Goal: Task Accomplishment & Management: Use online tool/utility

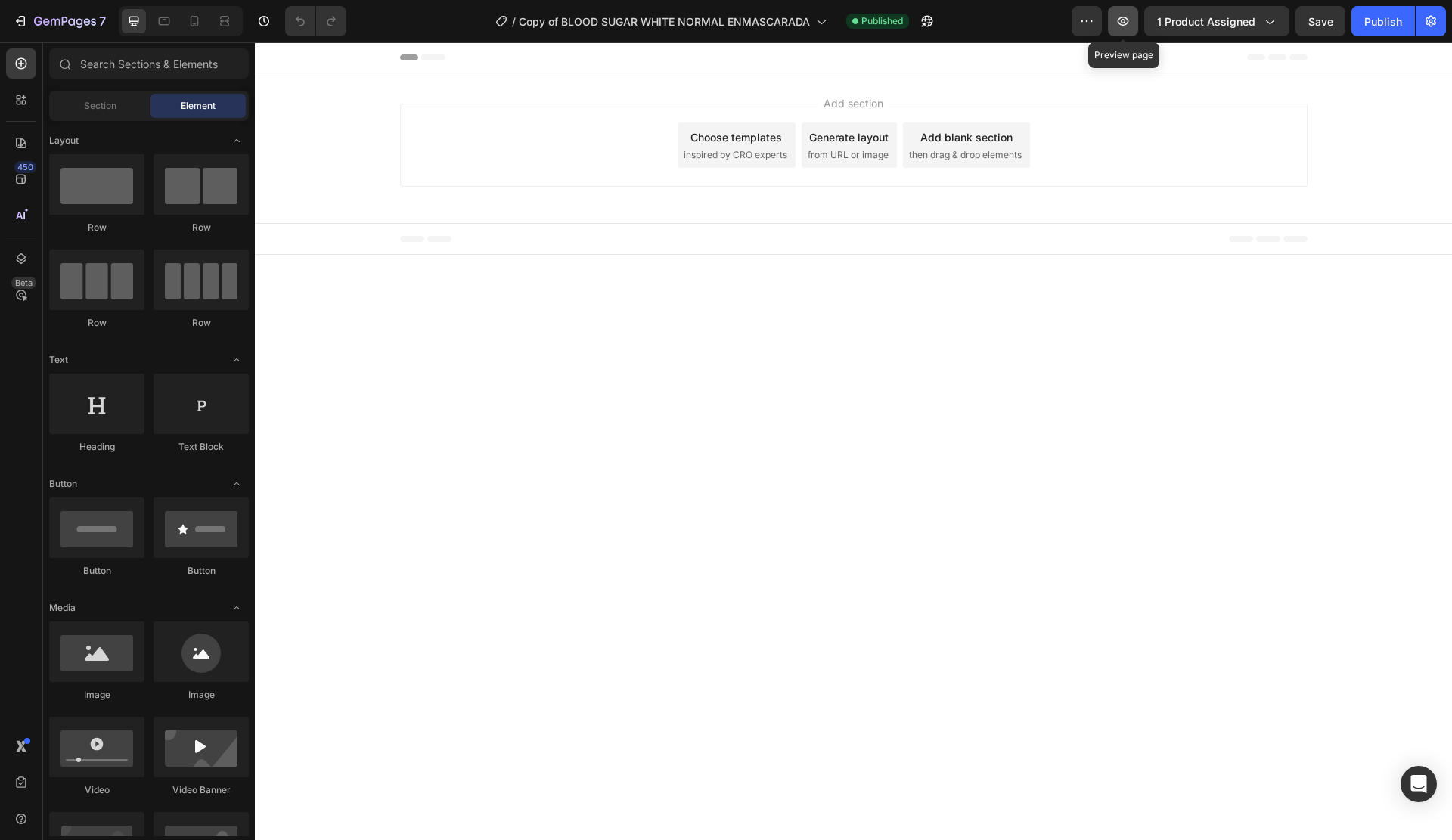
click at [1134, 18] on button "button" at bounding box center [1123, 21] width 30 height 30
click at [27, 256] on icon at bounding box center [21, 259] width 15 height 15
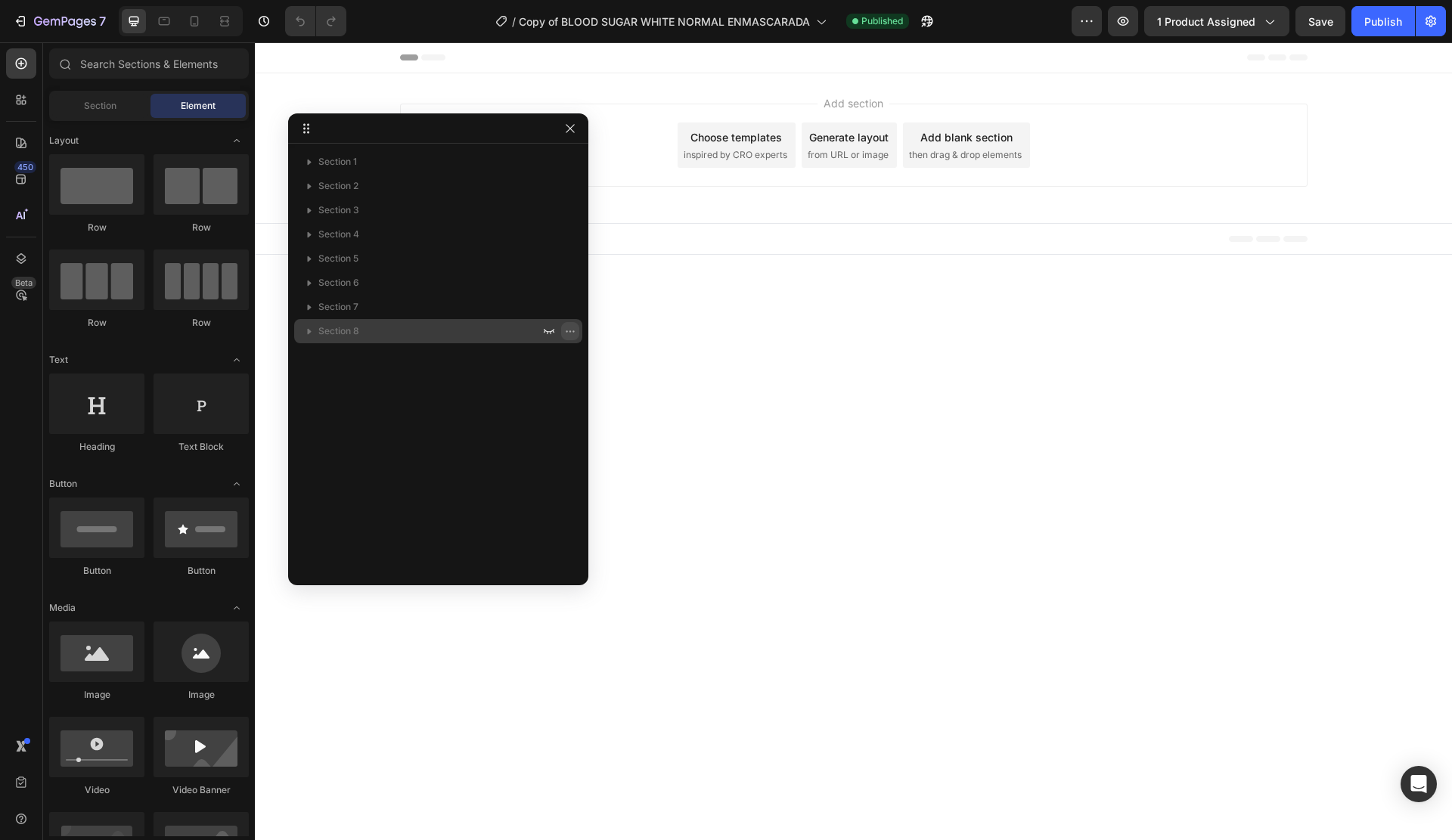
click at [569, 330] on icon "button" at bounding box center [571, 332] width 12 height 12
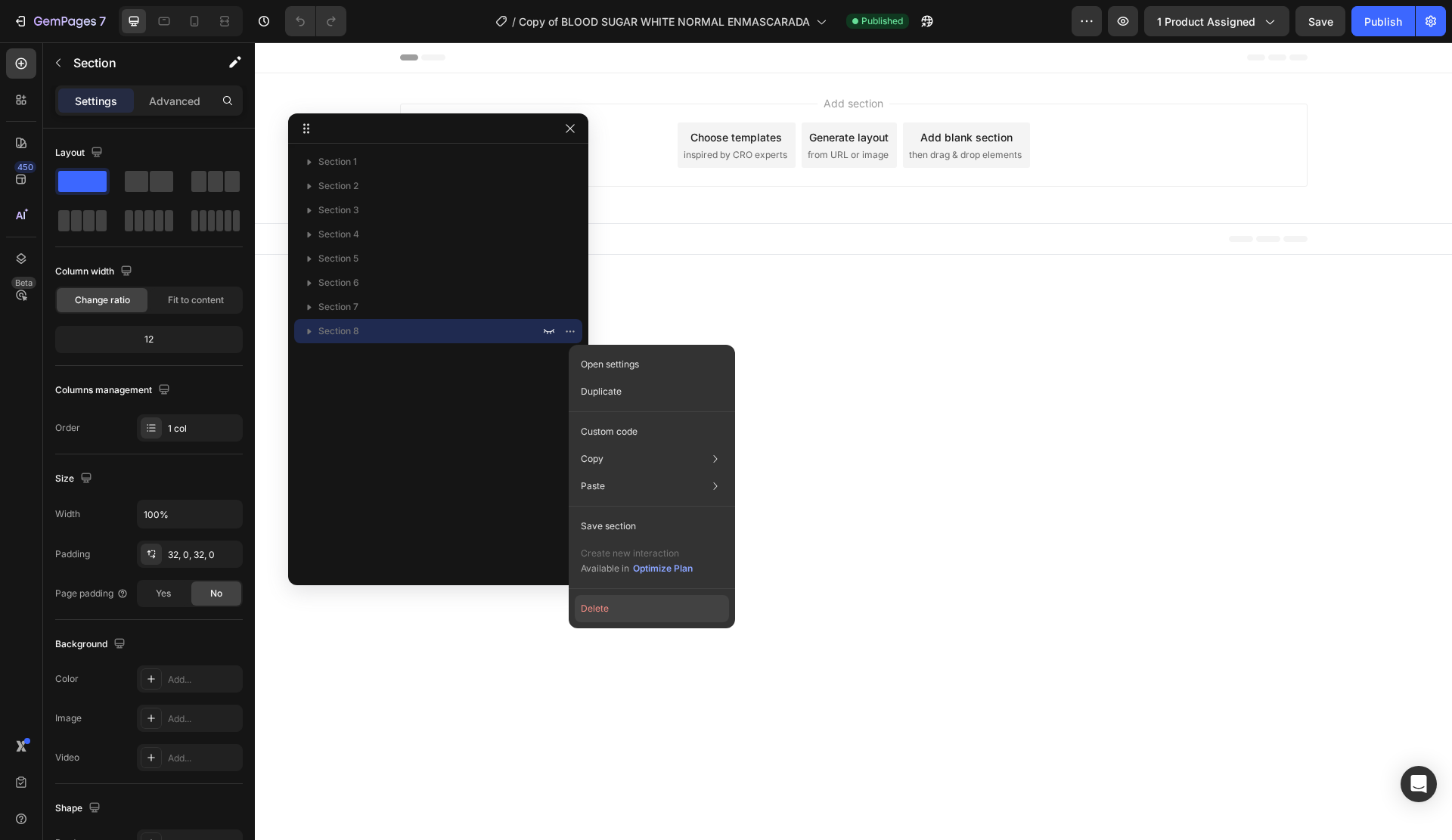
click at [605, 606] on button "Delete" at bounding box center [652, 608] width 154 height 27
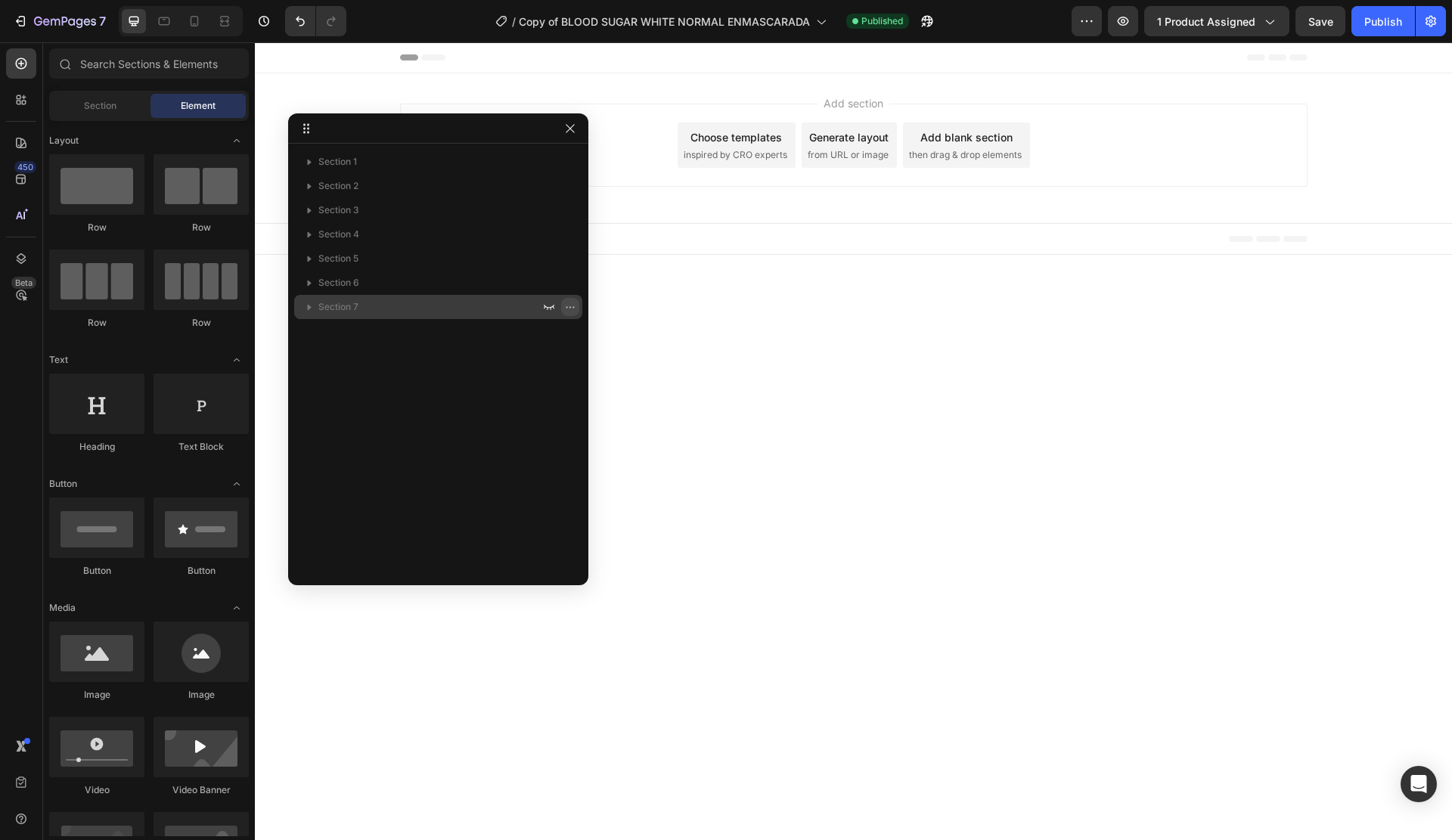
click at [569, 309] on icon "button" at bounding box center [571, 307] width 12 height 12
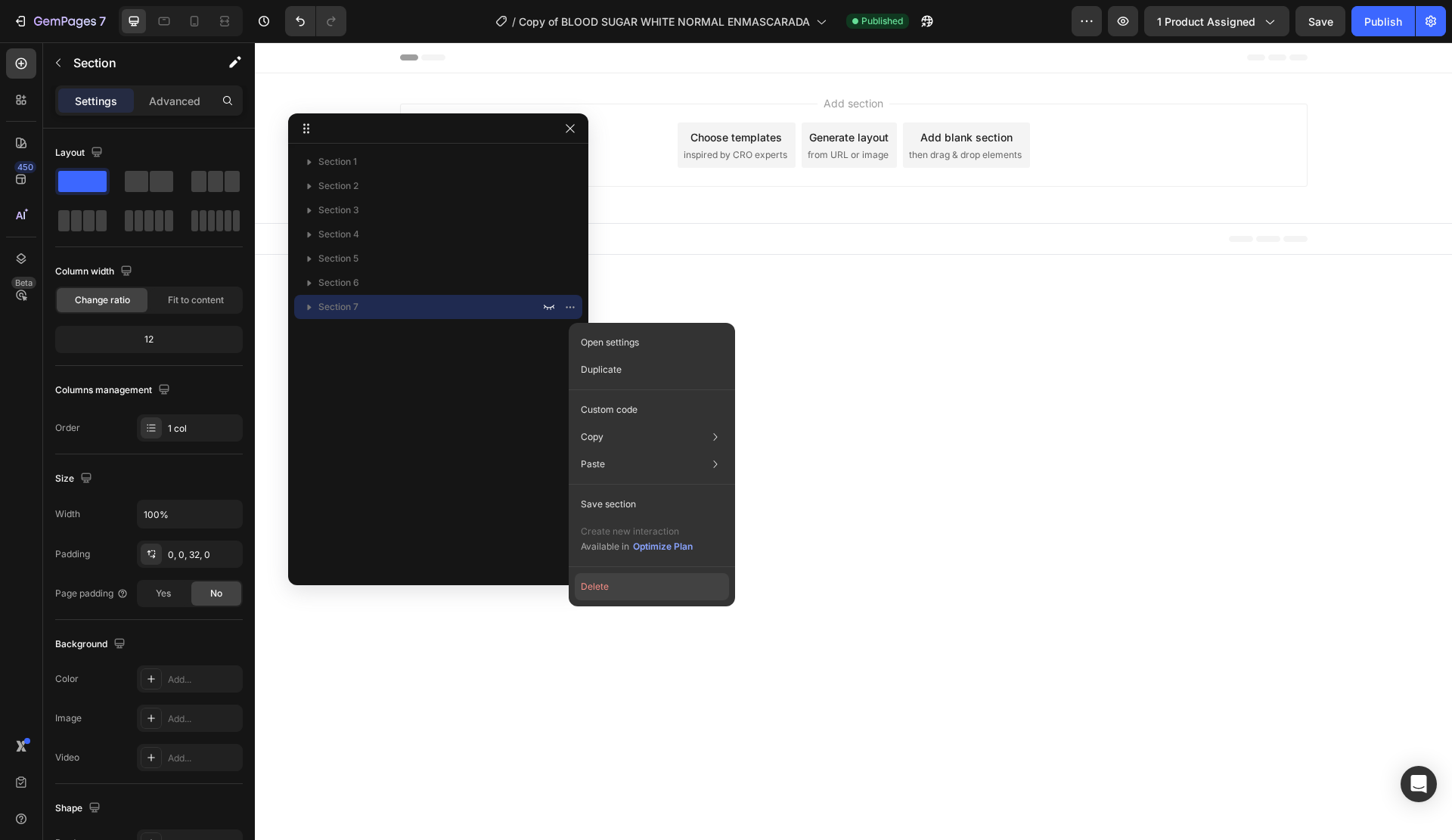
click at [591, 589] on button "Delete" at bounding box center [652, 587] width 154 height 27
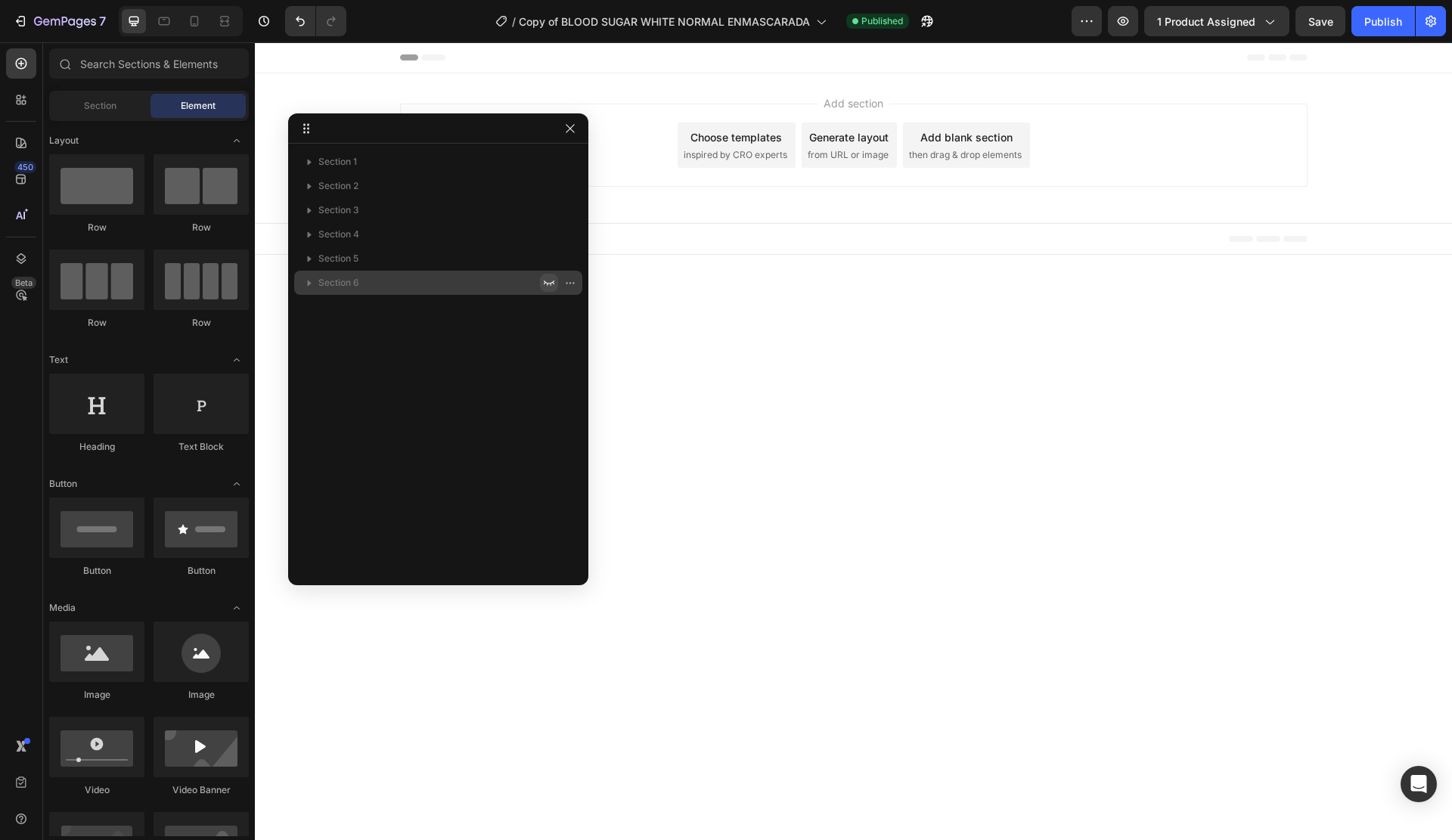
click at [550, 279] on icon "button" at bounding box center [549, 283] width 12 height 12
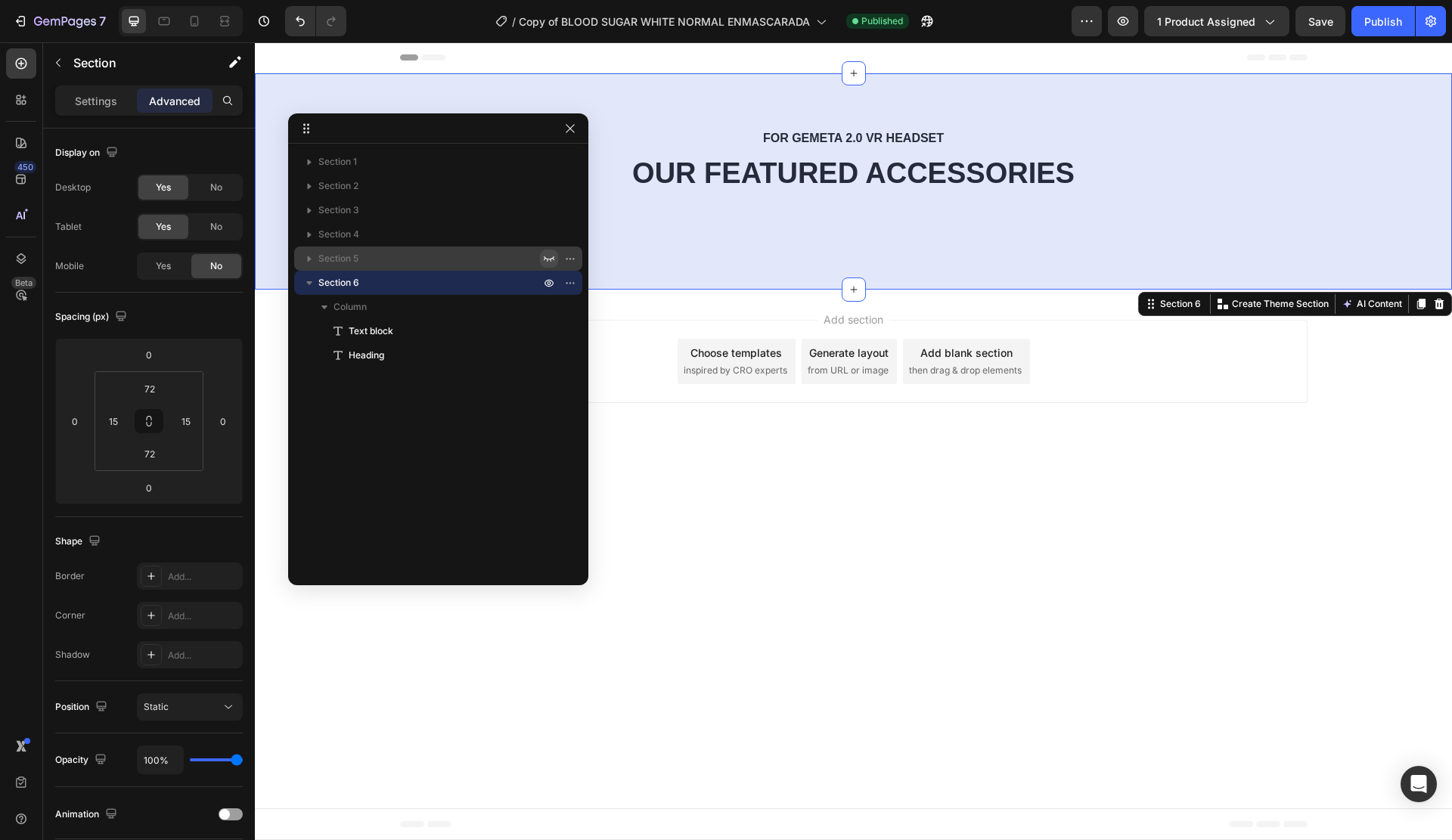
click at [547, 263] on icon "button" at bounding box center [549, 259] width 12 height 12
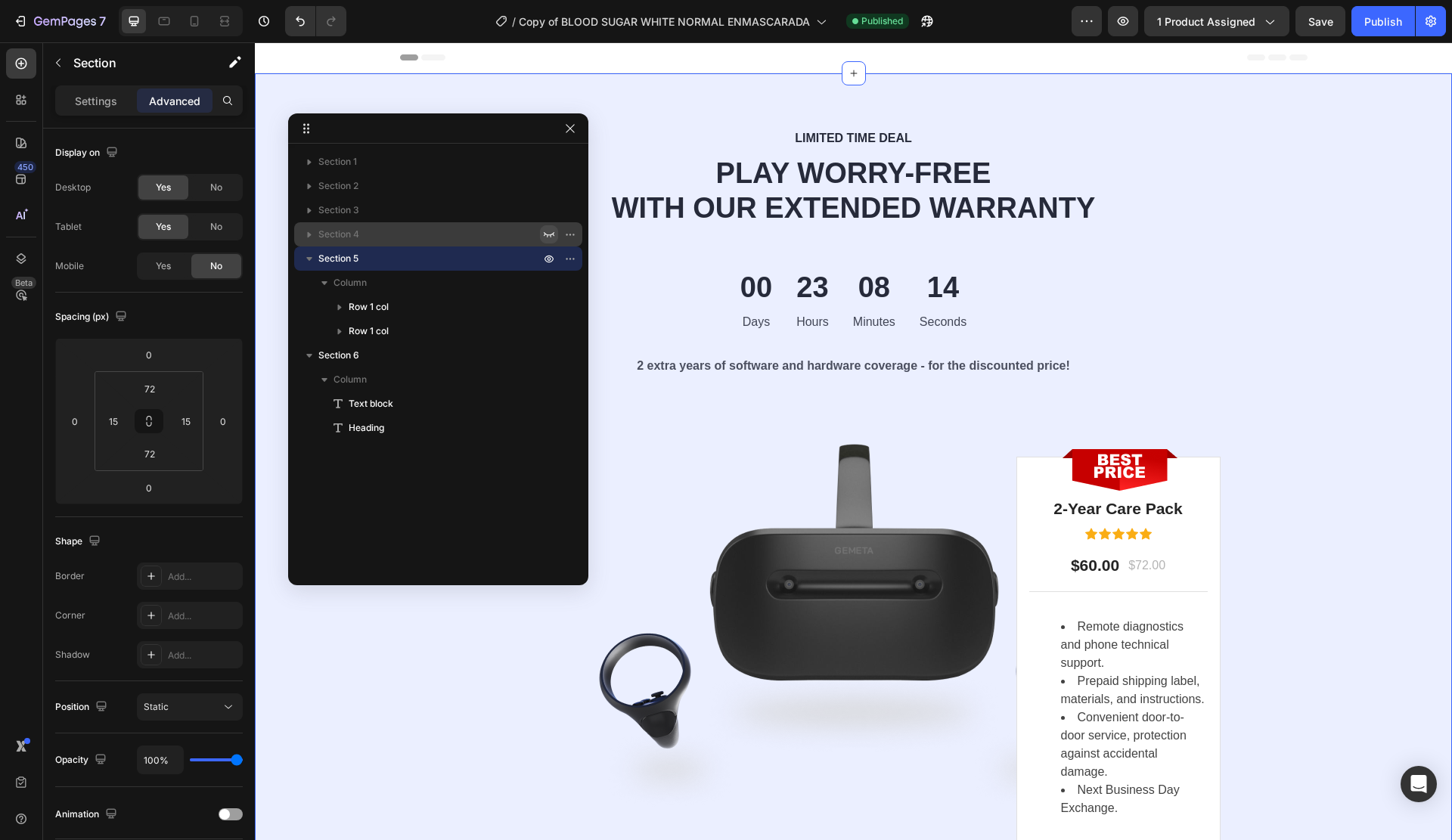
click at [546, 240] on button "button" at bounding box center [549, 235] width 18 height 18
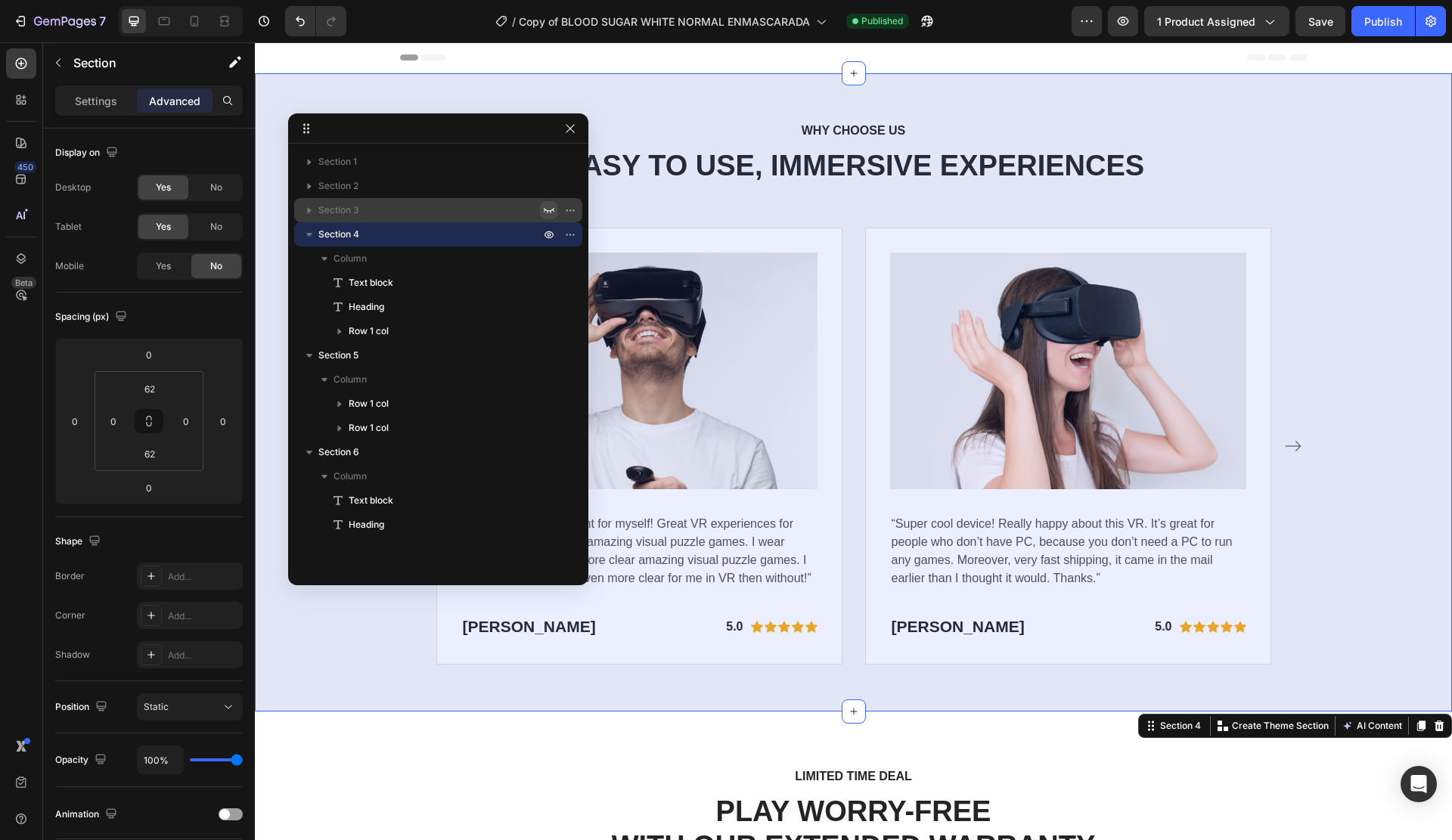
click at [551, 207] on icon "button" at bounding box center [549, 210] width 12 height 12
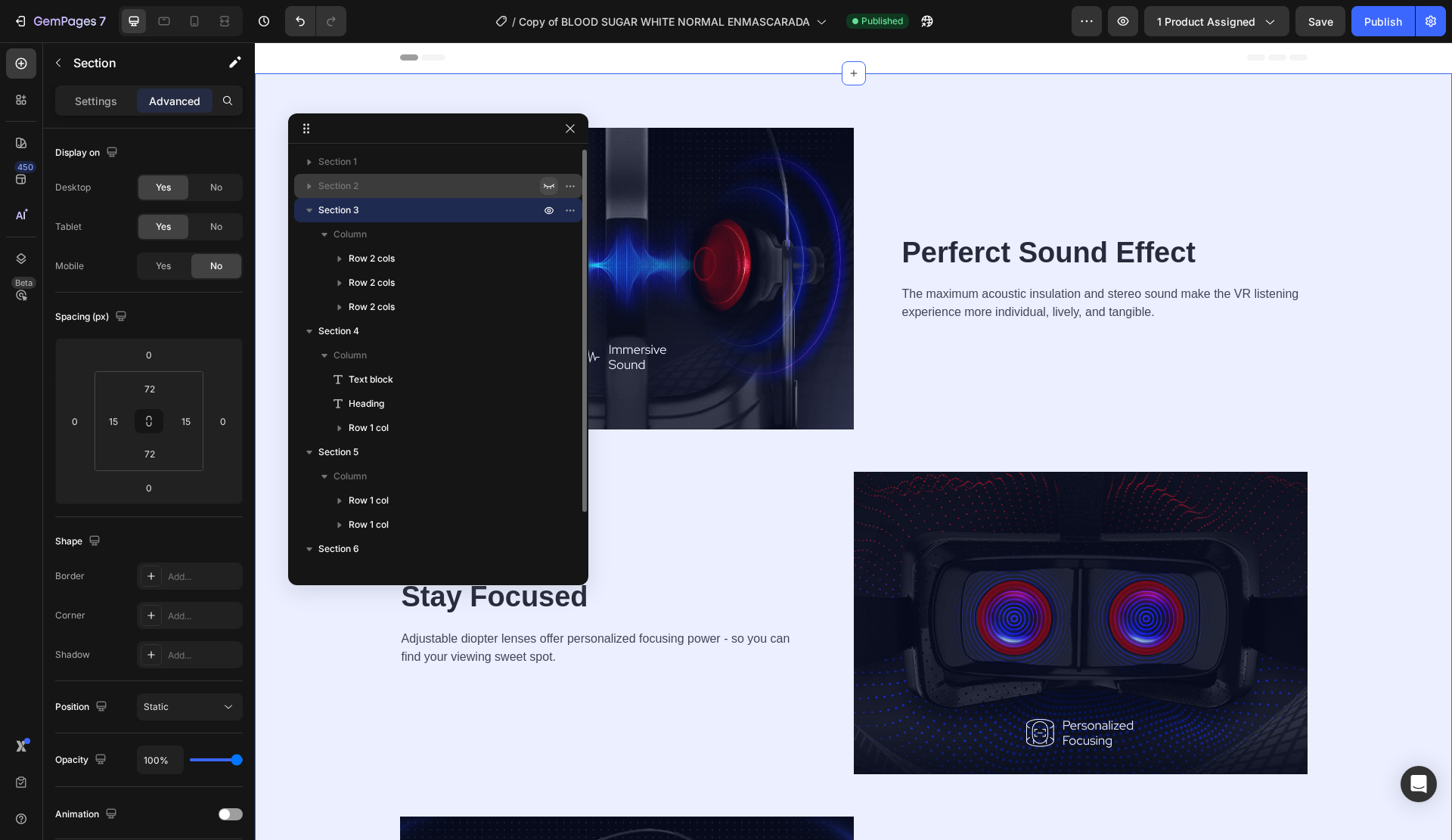
click at [543, 180] on icon "button" at bounding box center [549, 186] width 12 height 12
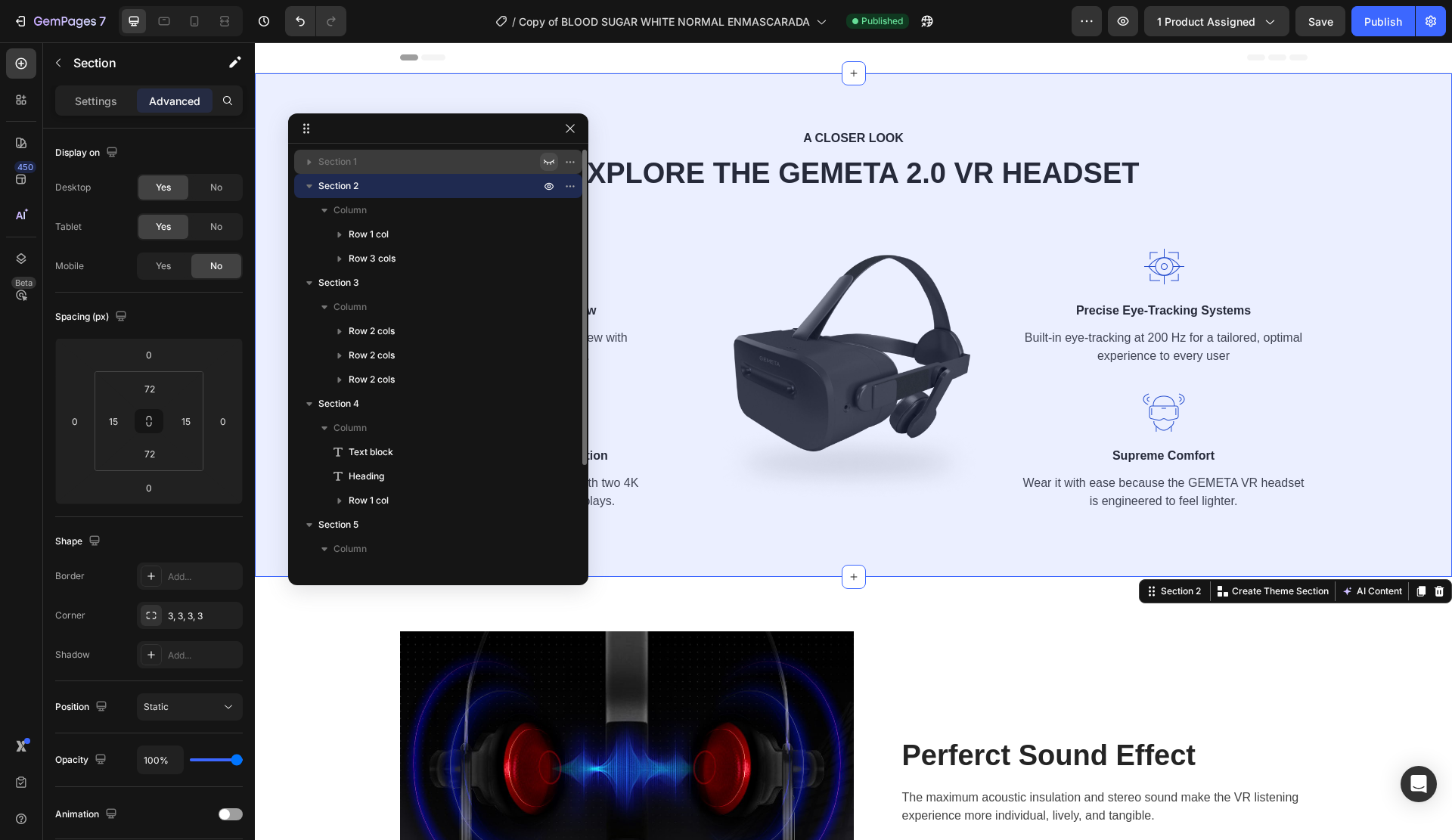
click at [544, 167] on icon "button" at bounding box center [549, 162] width 12 height 12
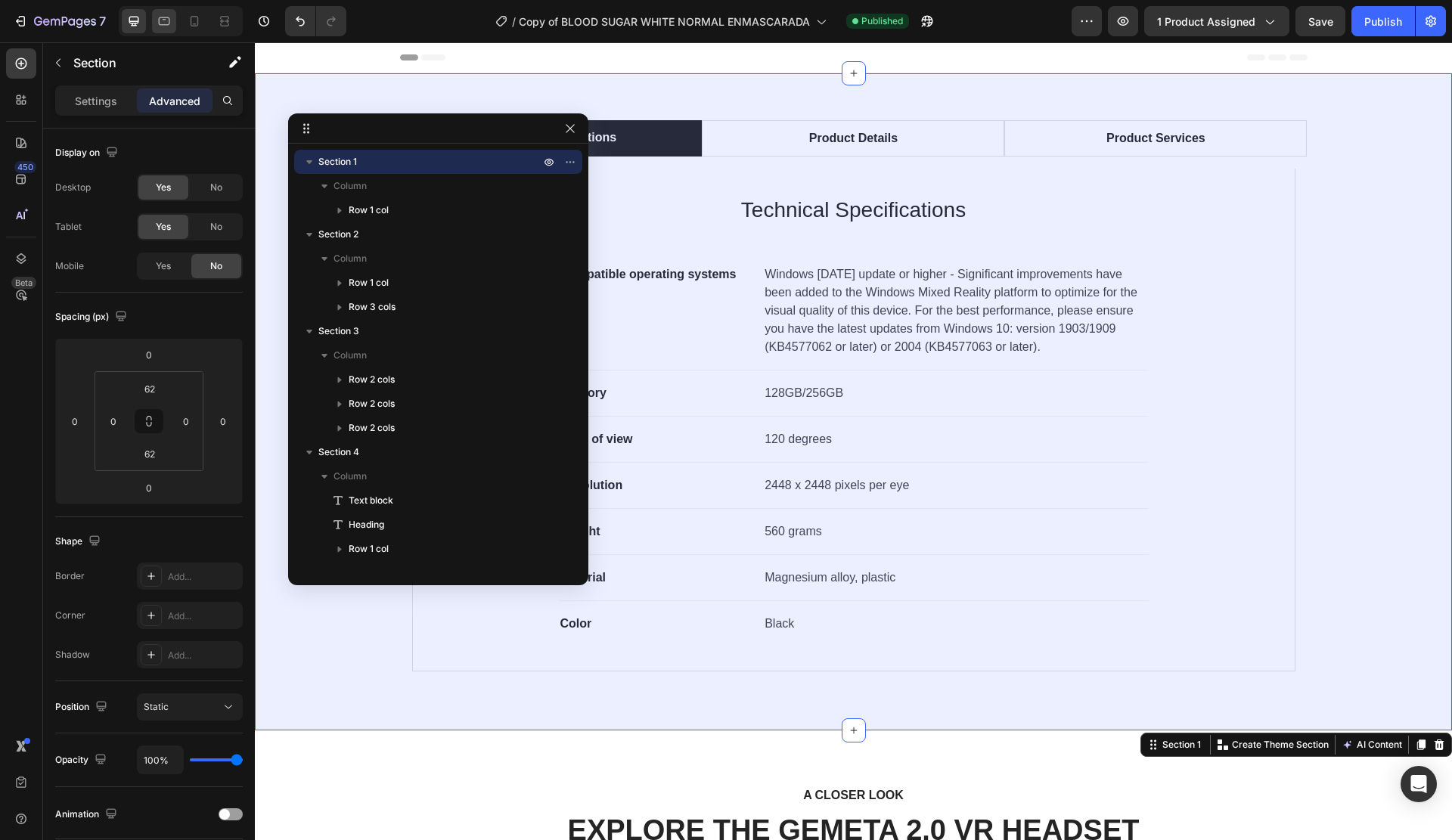
click at [160, 19] on icon at bounding box center [164, 21] width 15 height 15
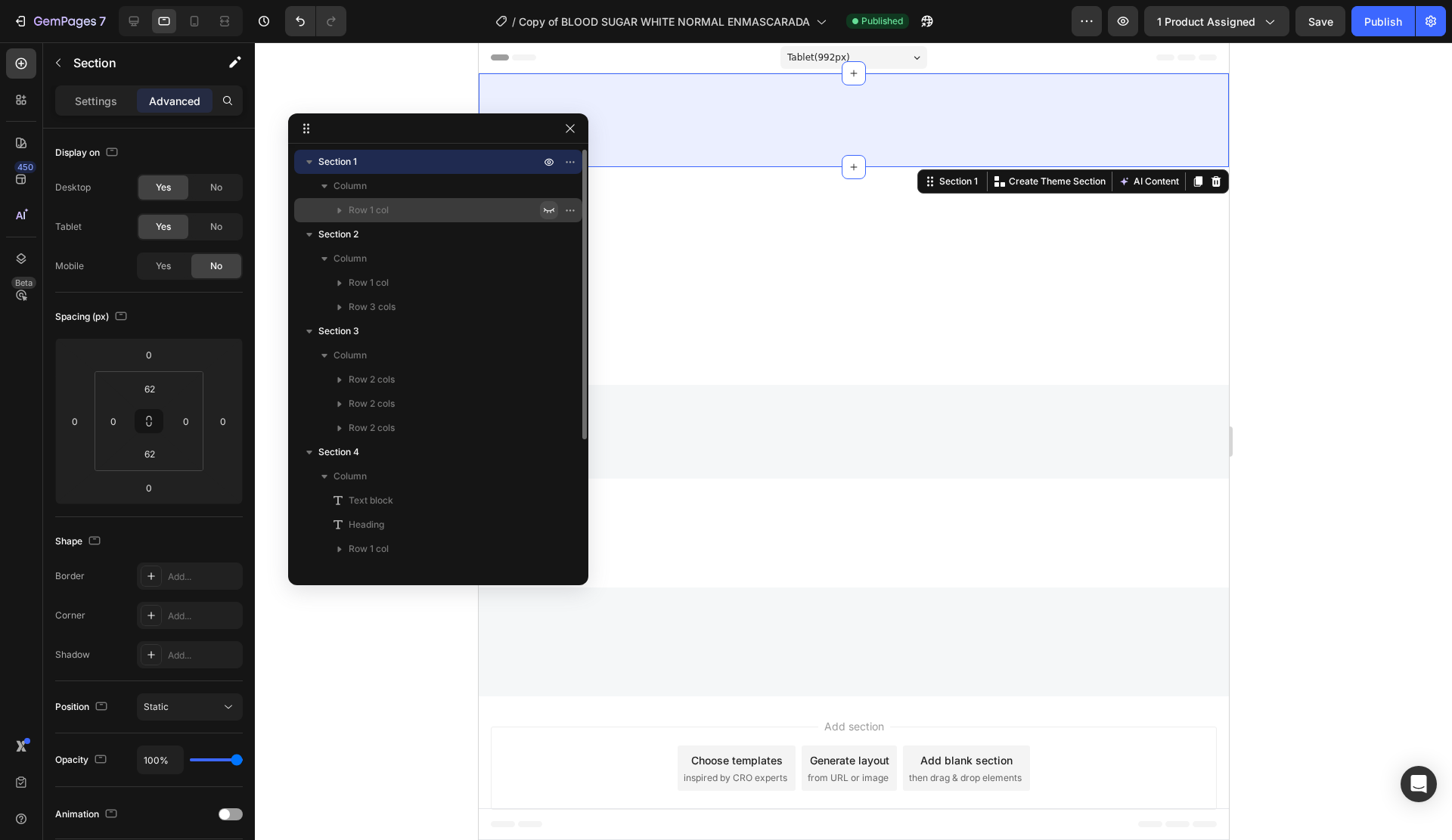
click at [547, 208] on icon "button" at bounding box center [549, 210] width 12 height 12
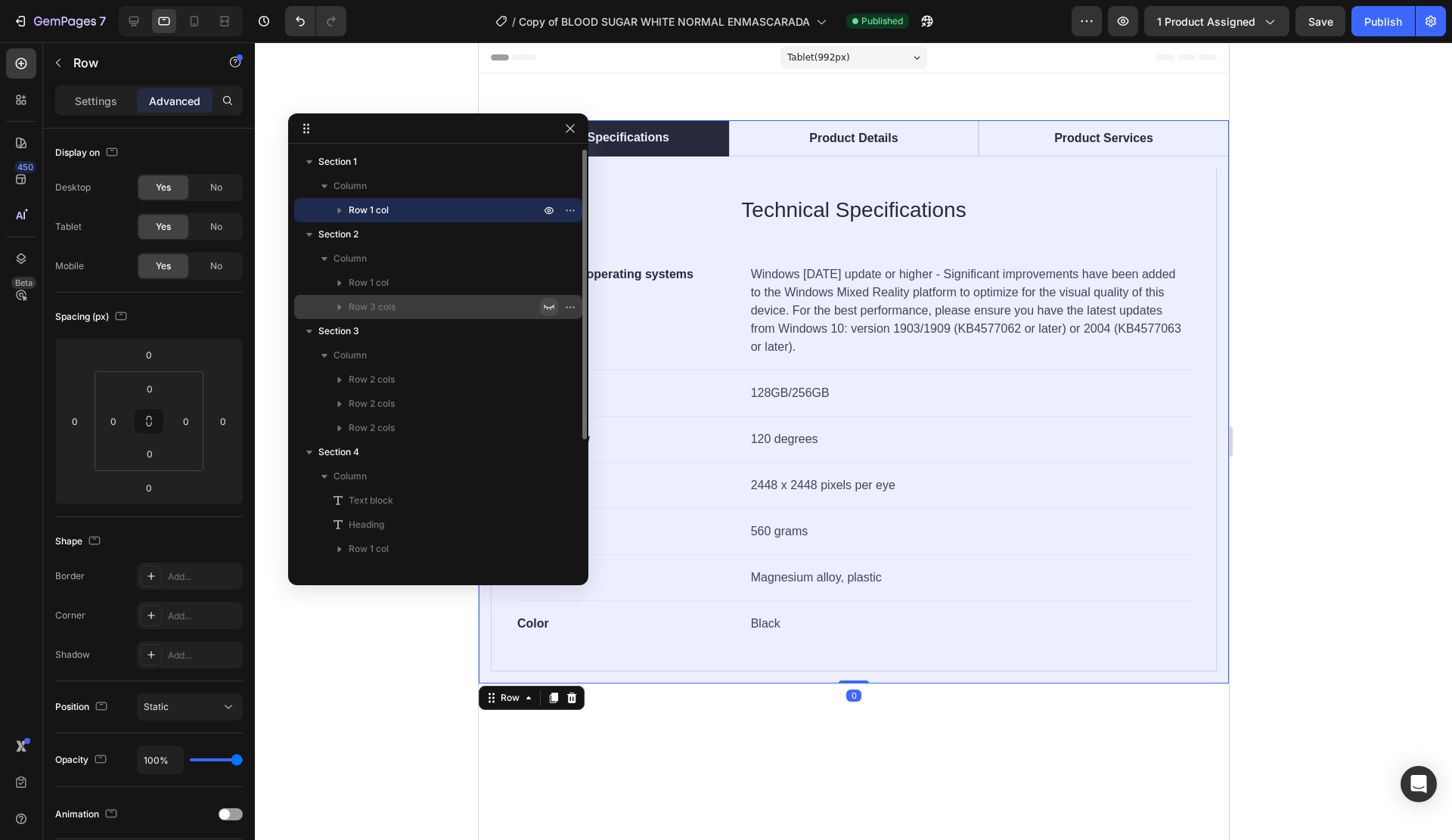
click at [555, 306] on button "button" at bounding box center [549, 307] width 18 height 18
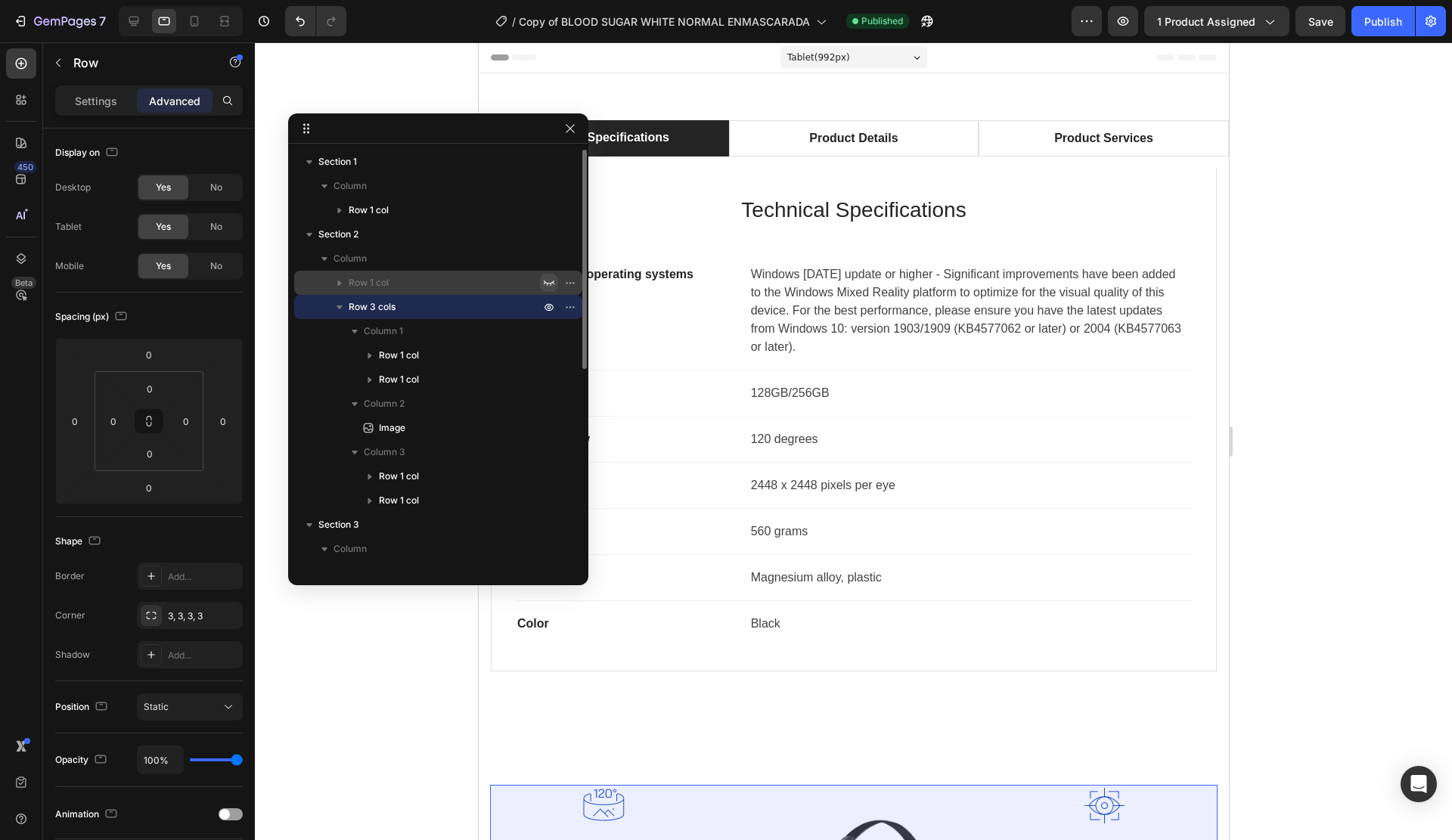
click at [551, 284] on icon "button" at bounding box center [549, 283] width 12 height 12
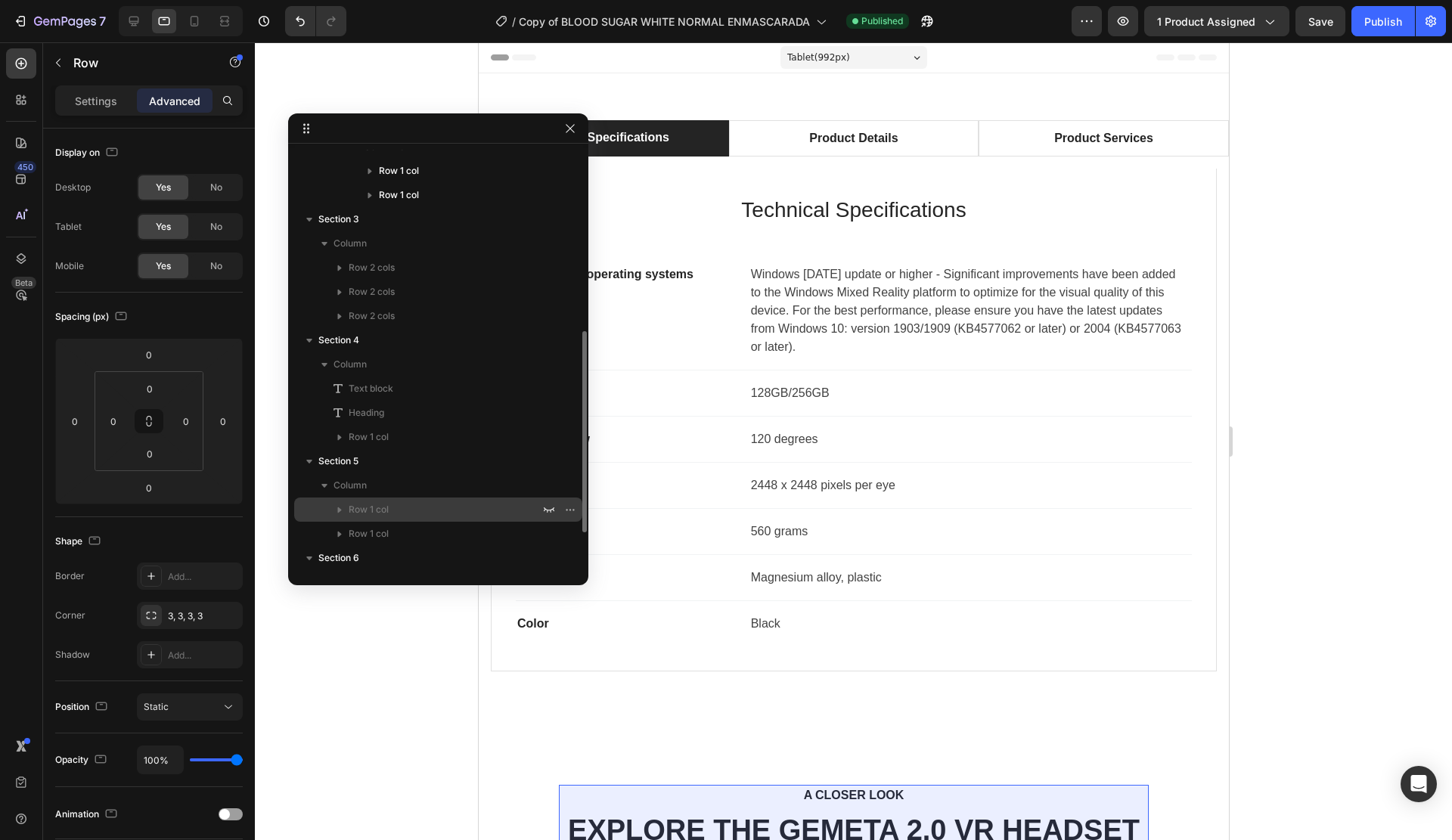
scroll to position [452, 0]
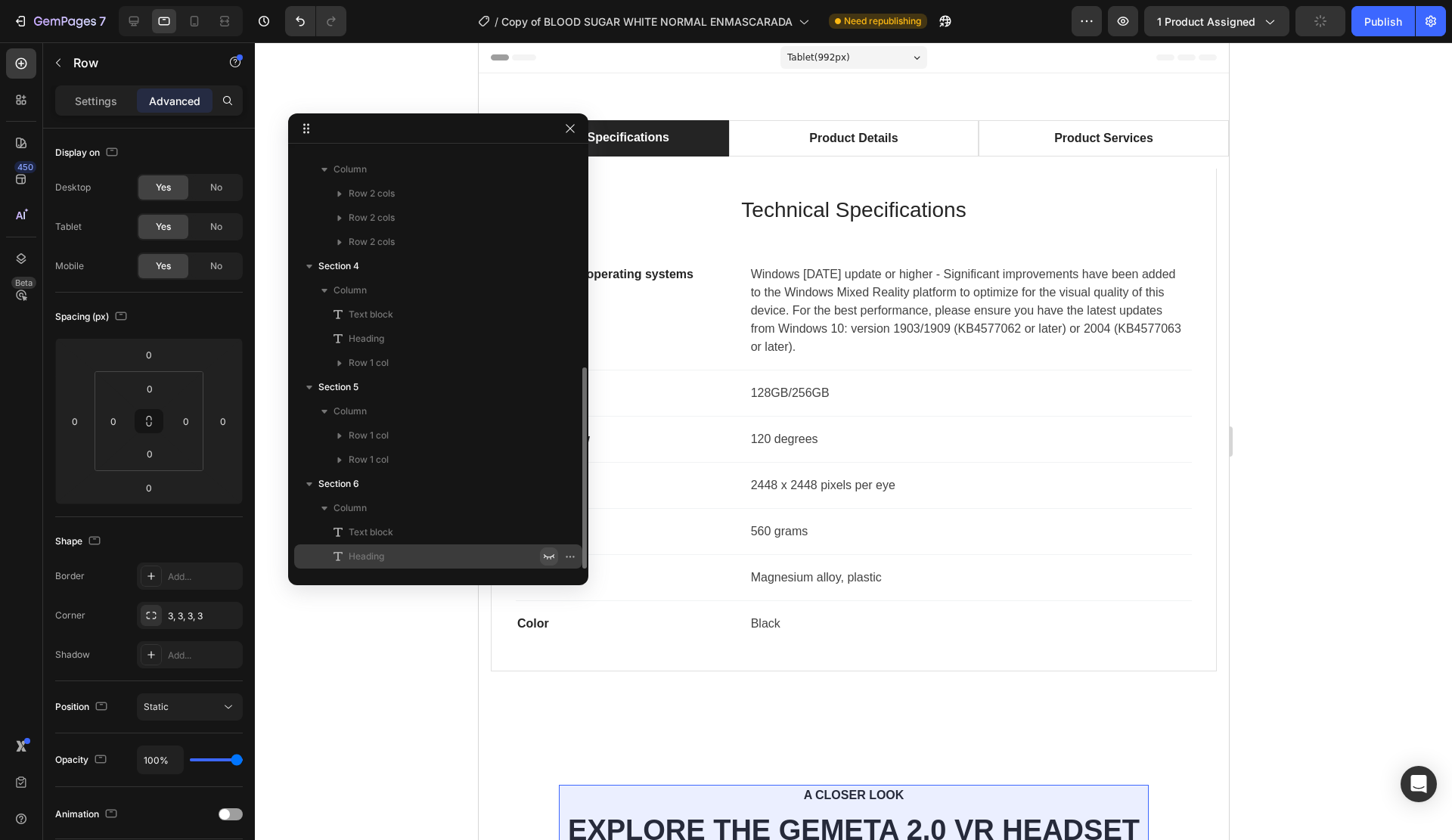
click at [547, 553] on icon "button" at bounding box center [549, 557] width 12 height 12
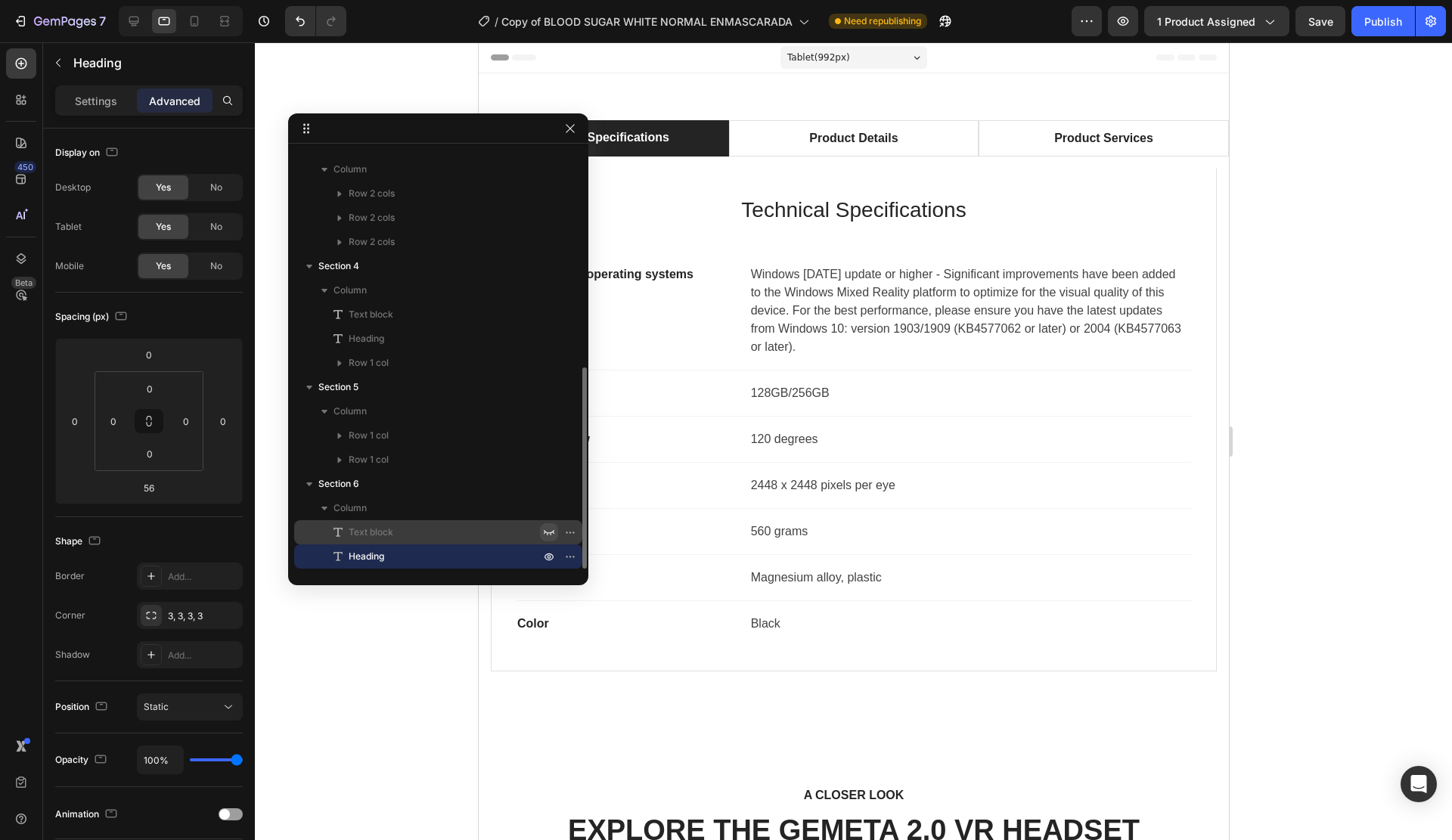
click at [551, 527] on icon "button" at bounding box center [549, 533] width 12 height 12
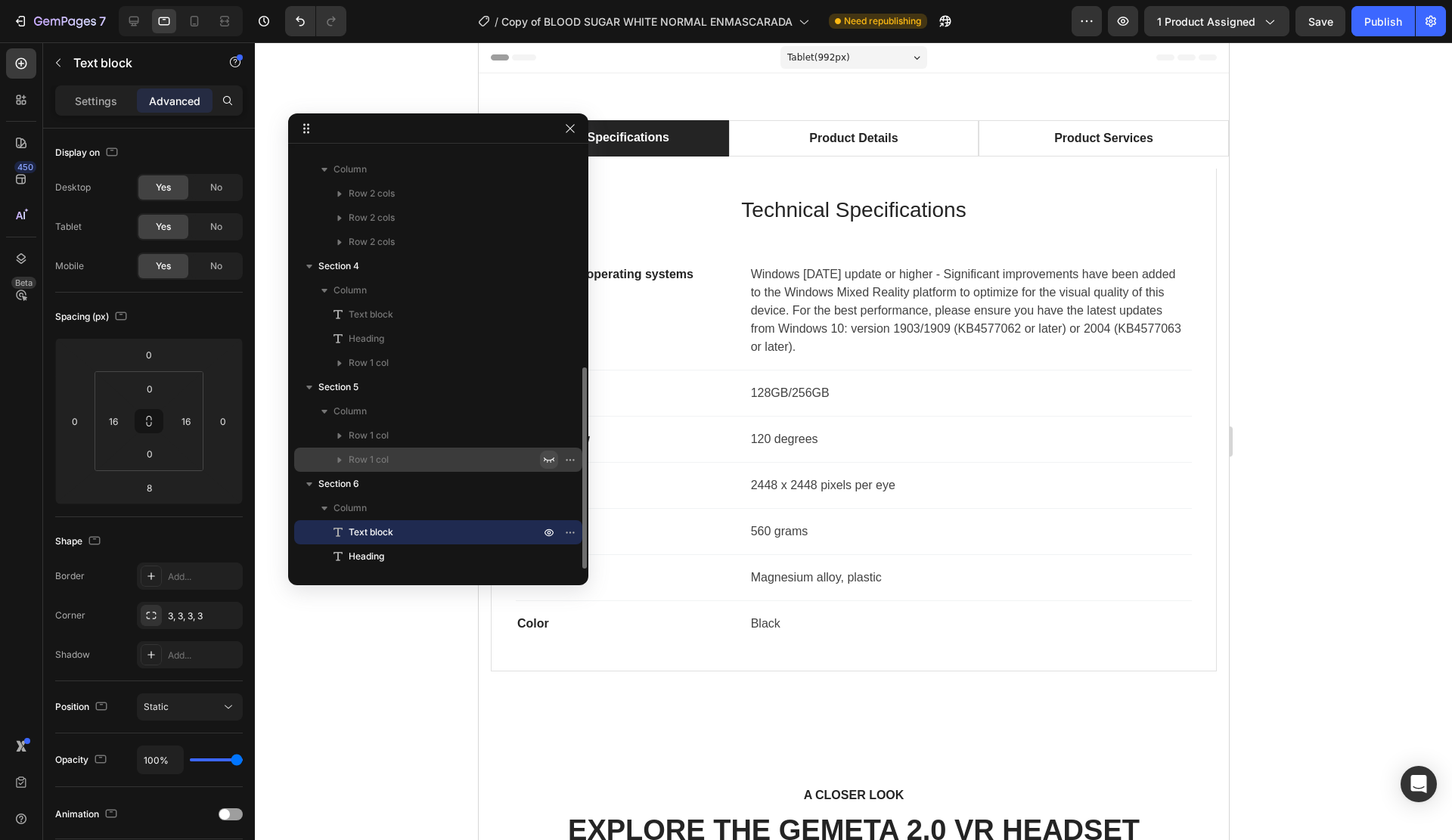
click at [546, 461] on icon "button" at bounding box center [549, 460] width 12 height 12
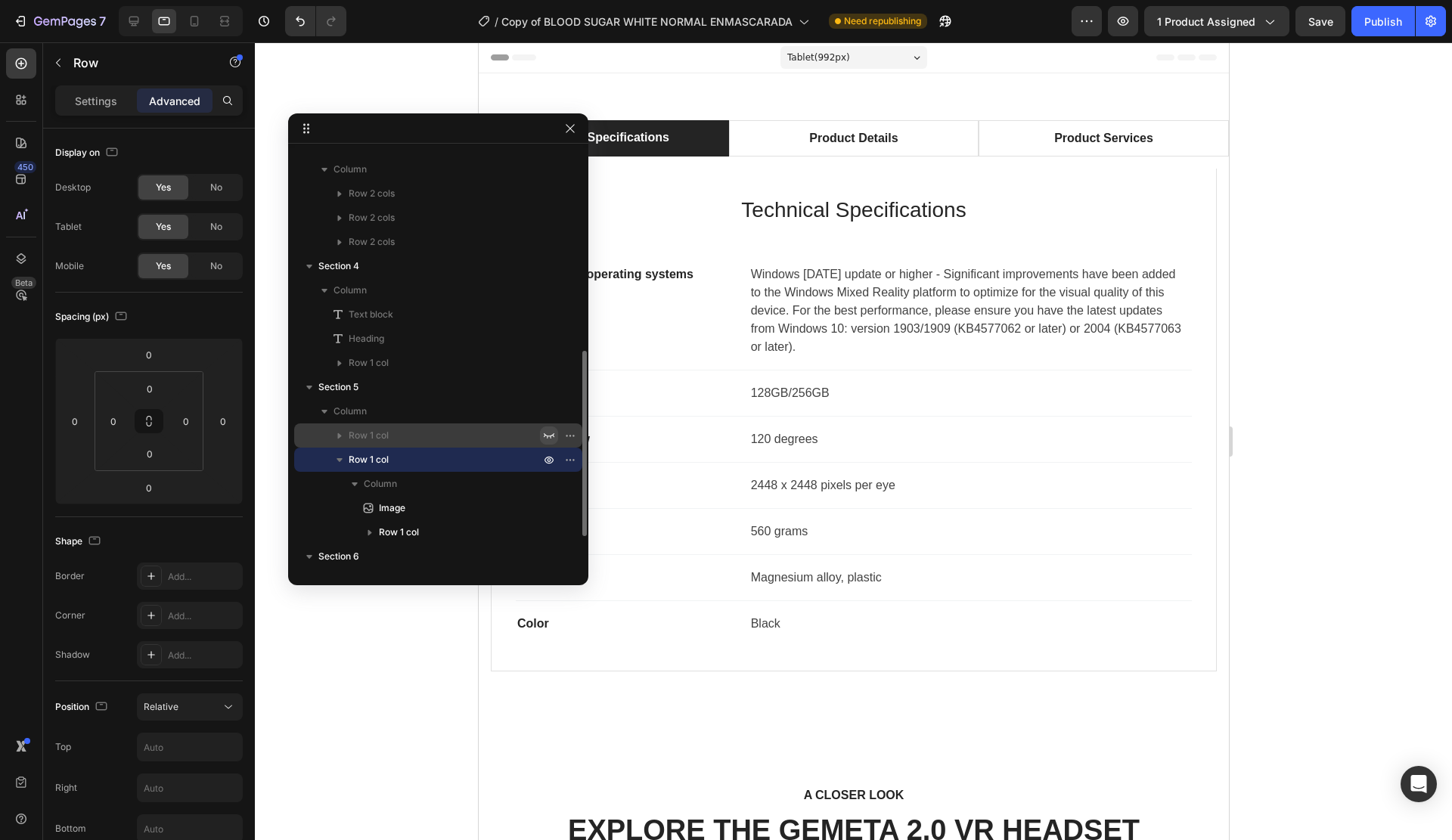
click at [548, 428] on button "button" at bounding box center [549, 436] width 18 height 18
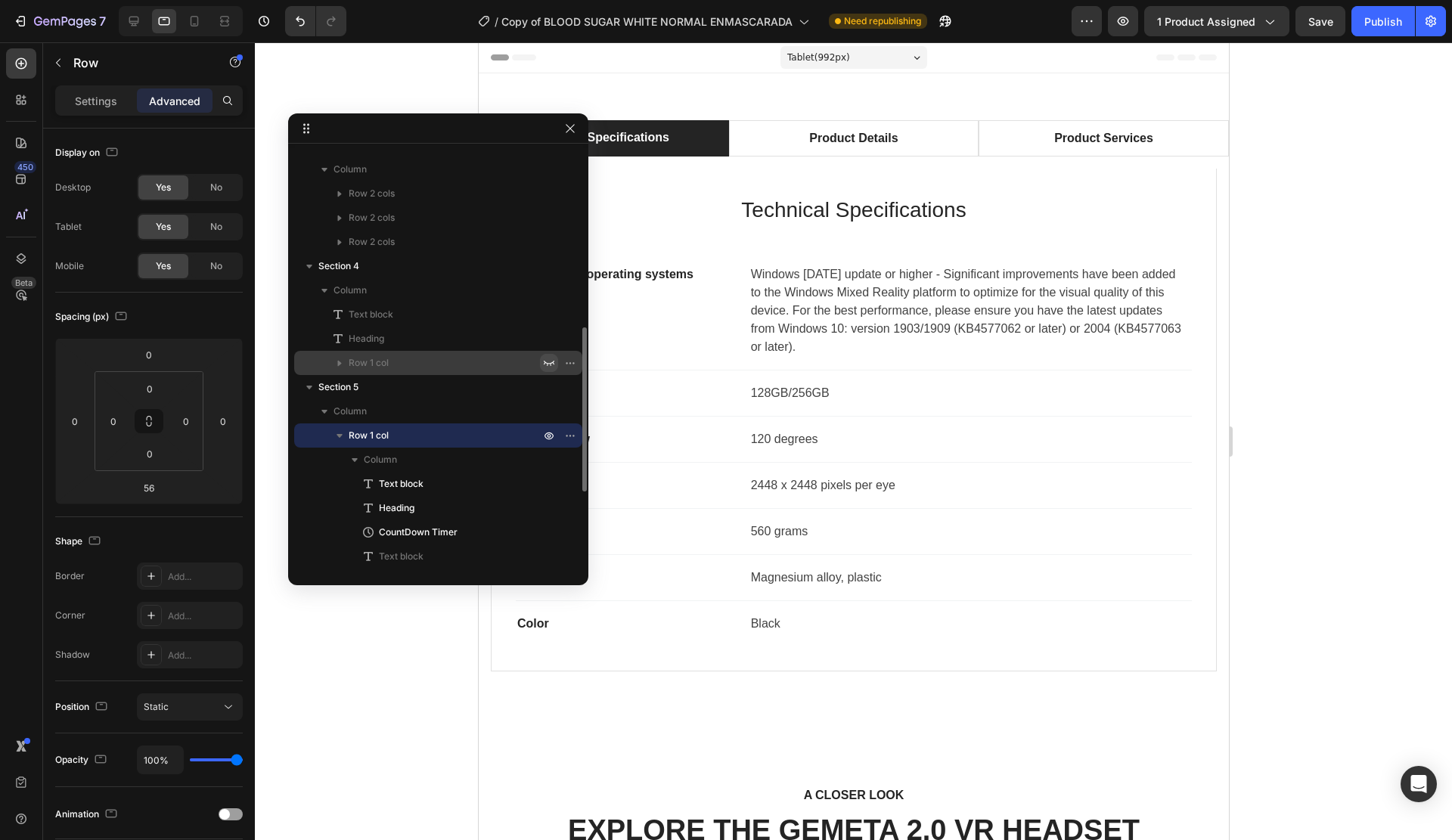
click at [547, 365] on icon "button" at bounding box center [549, 363] width 12 height 12
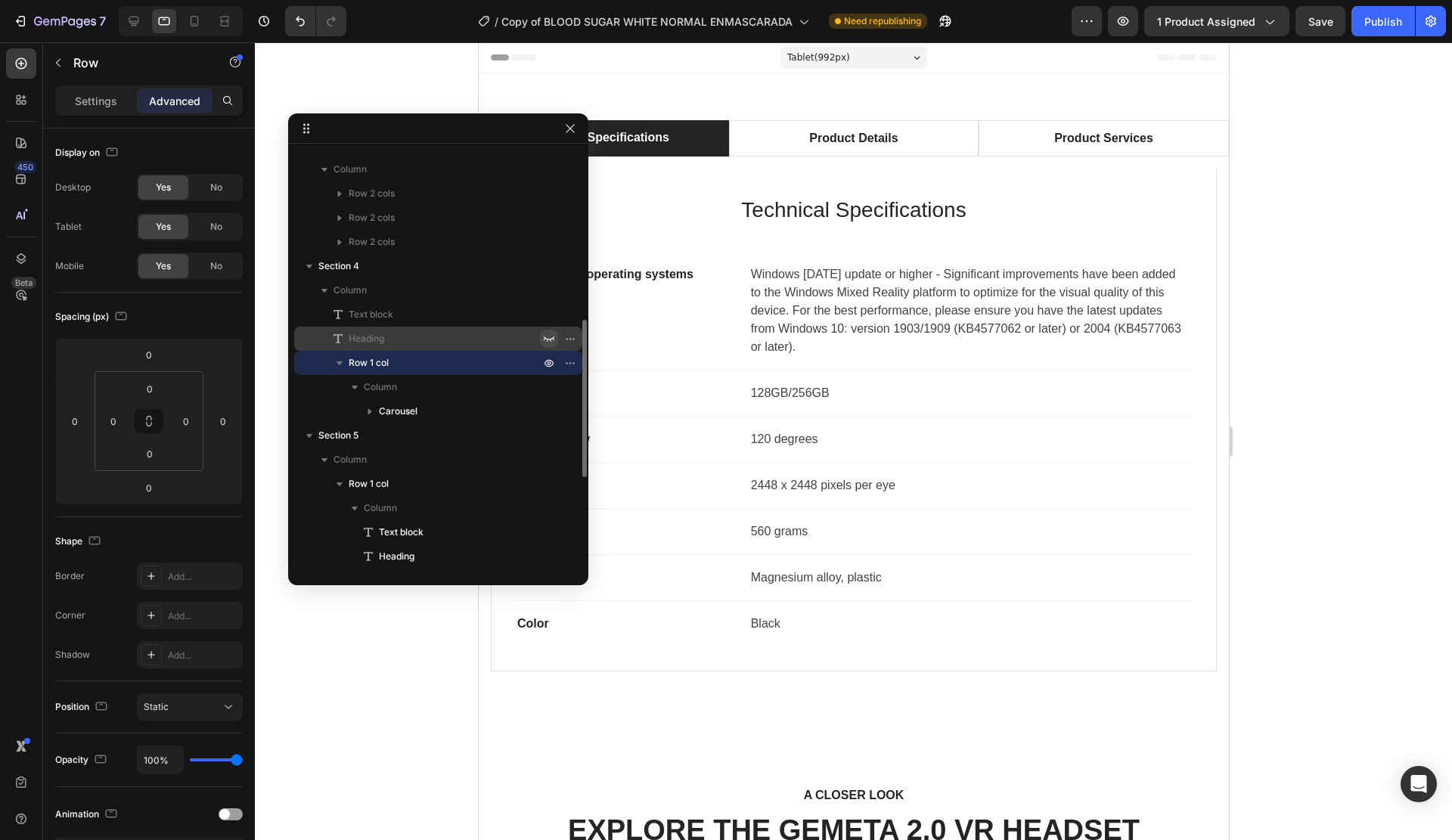
click at [548, 342] on icon "button" at bounding box center [549, 339] width 12 height 12
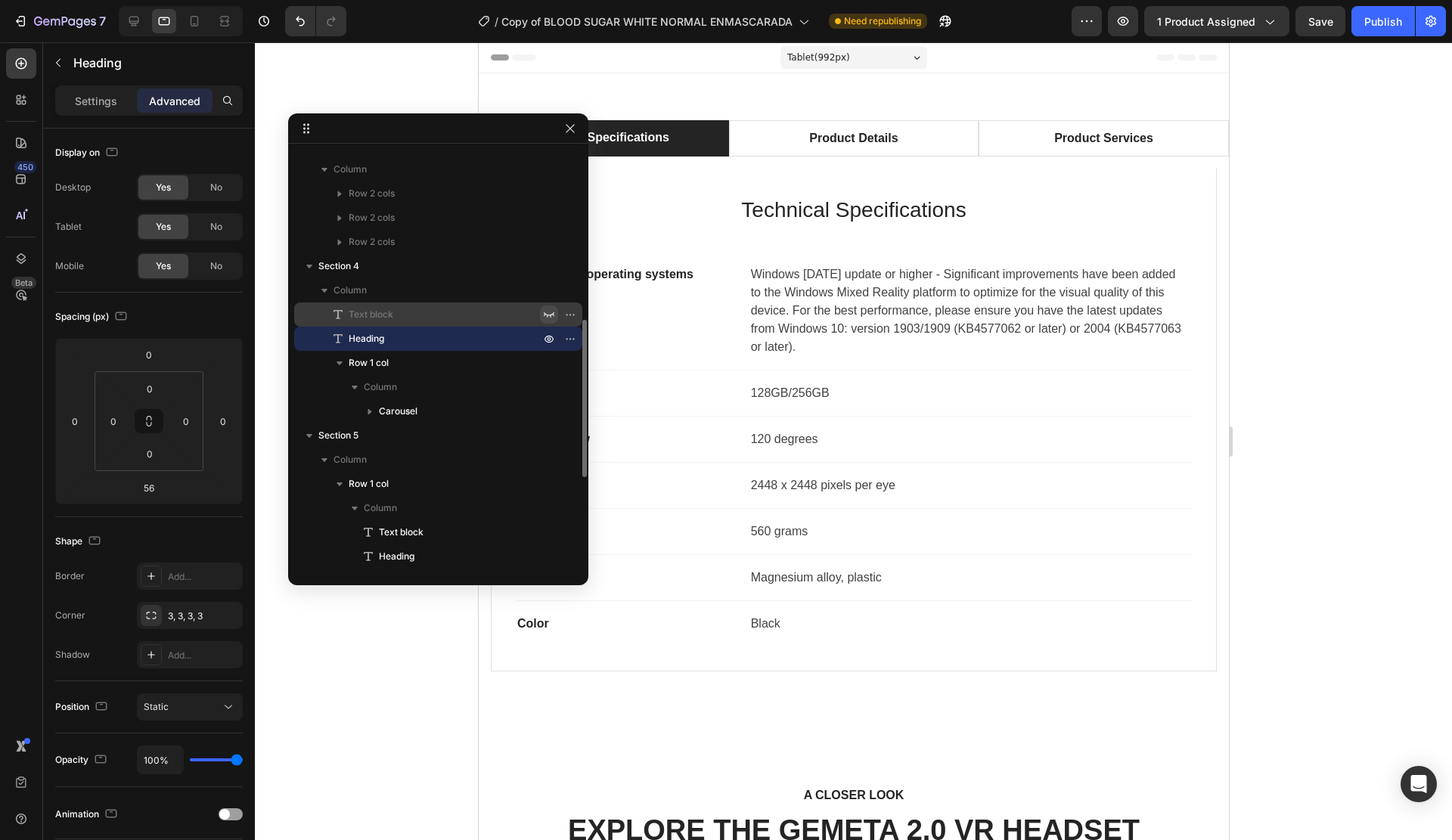
click at [547, 319] on icon "button" at bounding box center [549, 315] width 12 height 12
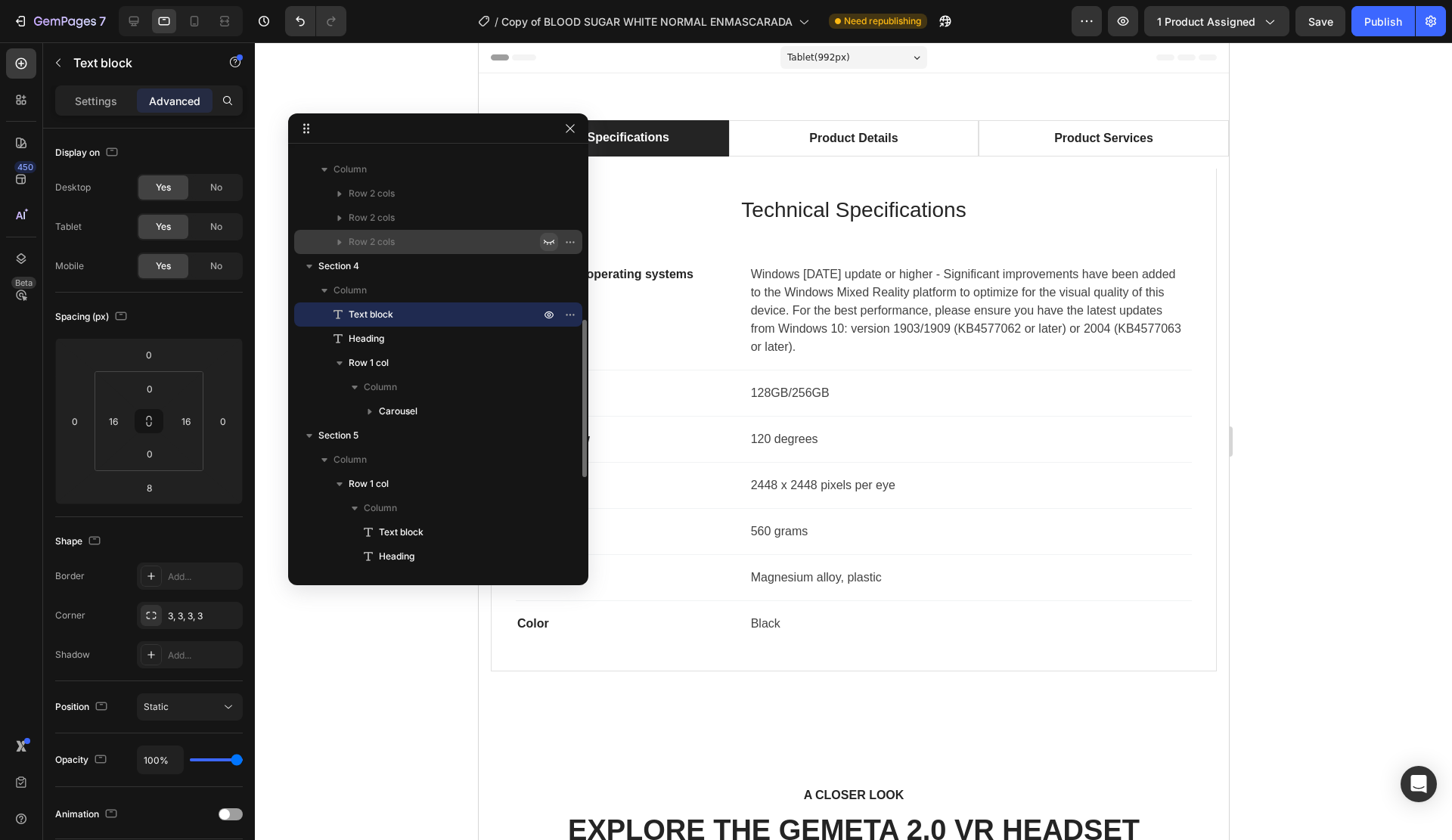
click at [548, 244] on icon "button" at bounding box center [549, 242] width 12 height 12
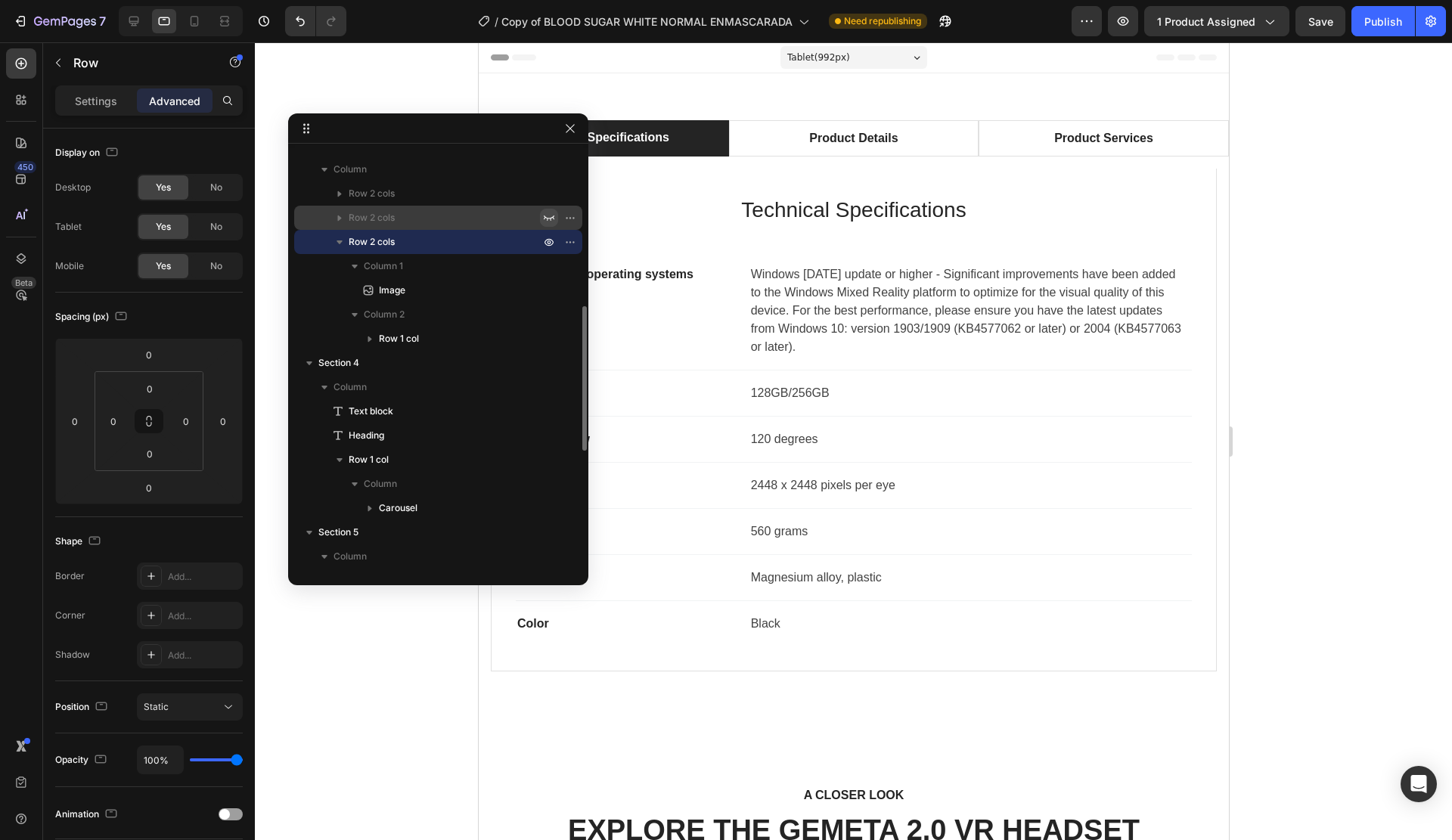
click at [551, 215] on icon "button" at bounding box center [549, 218] width 12 height 12
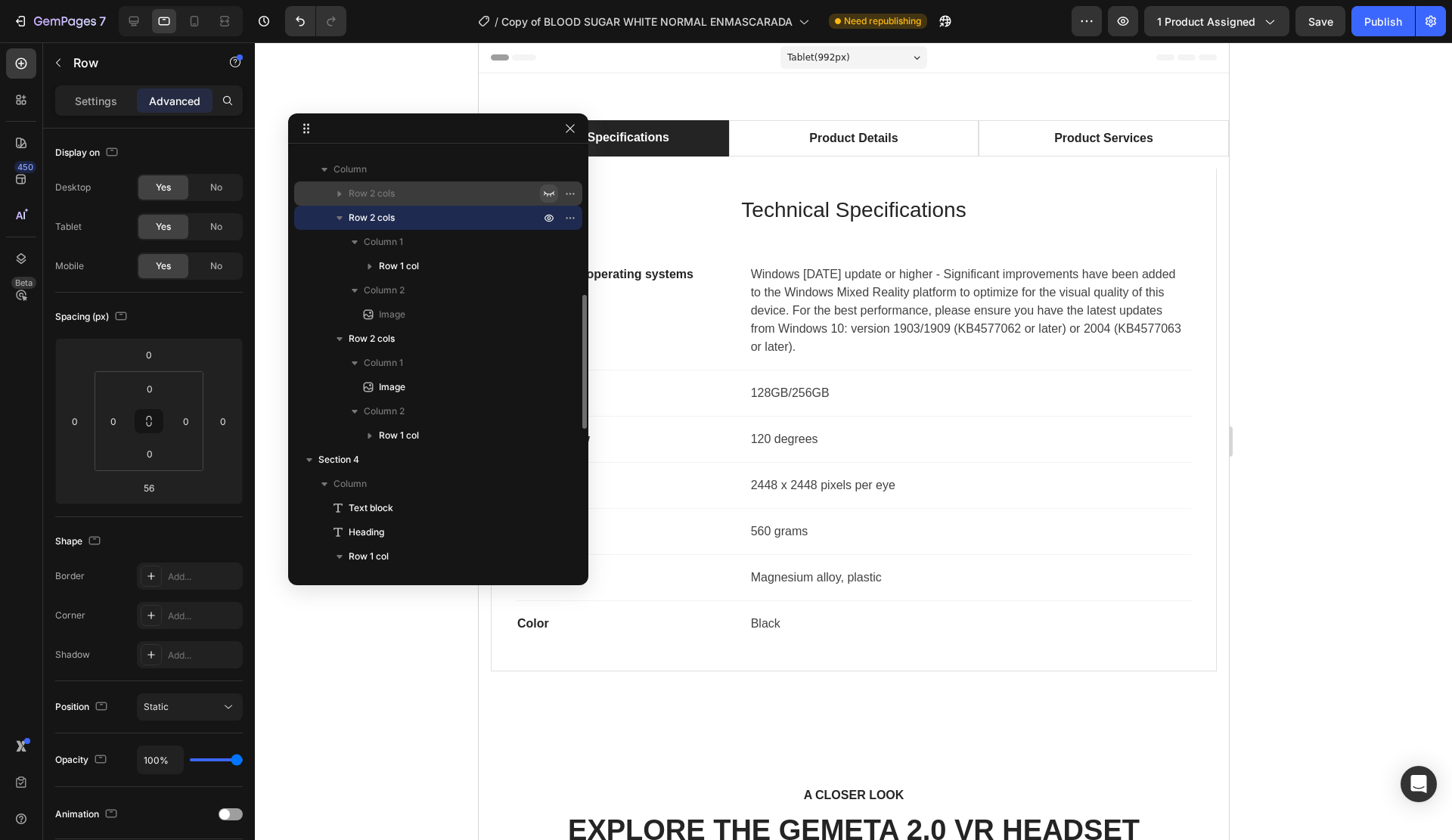
click at [548, 193] on icon "button" at bounding box center [549, 193] width 12 height 12
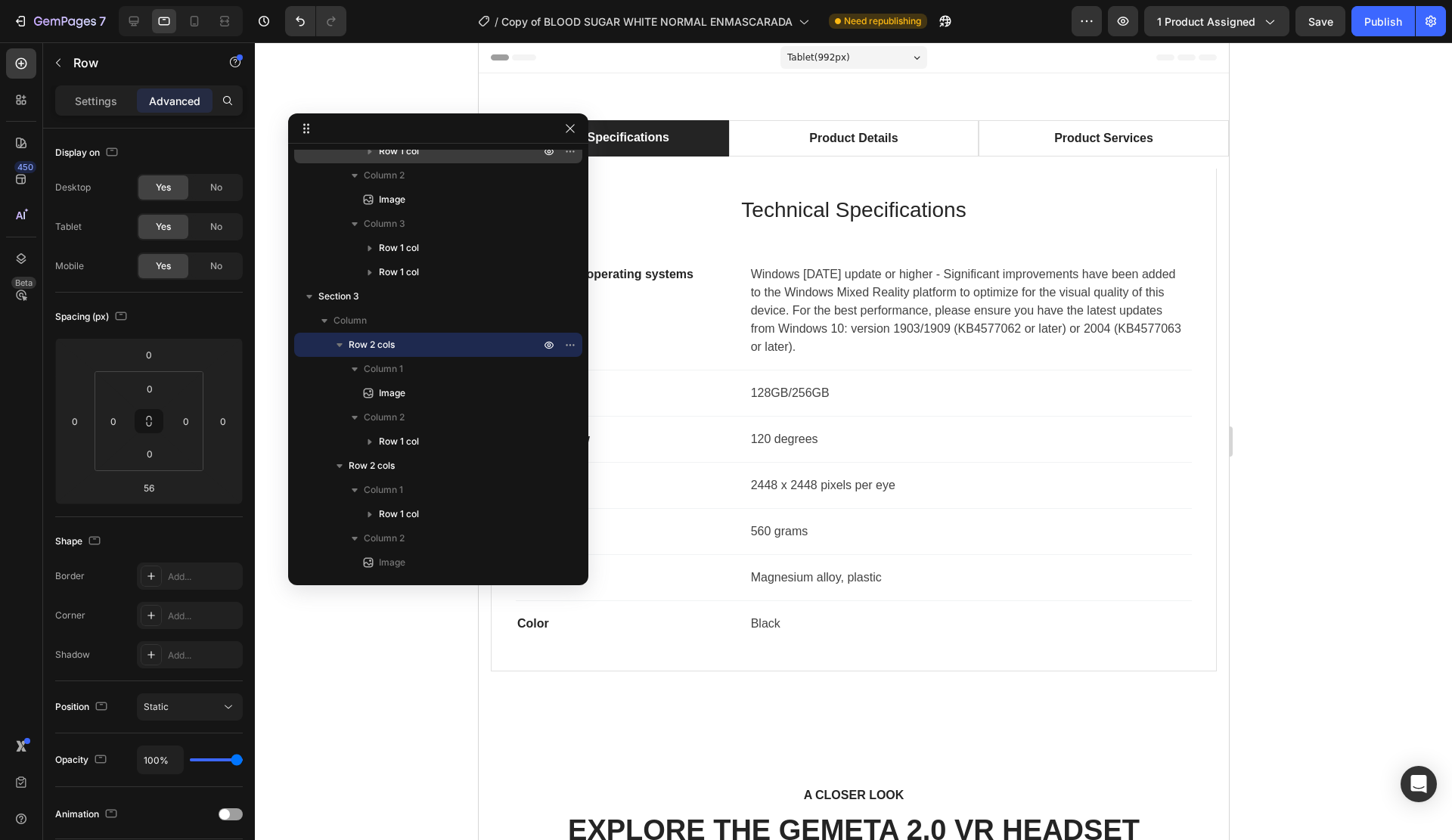
scroll to position [0, 0]
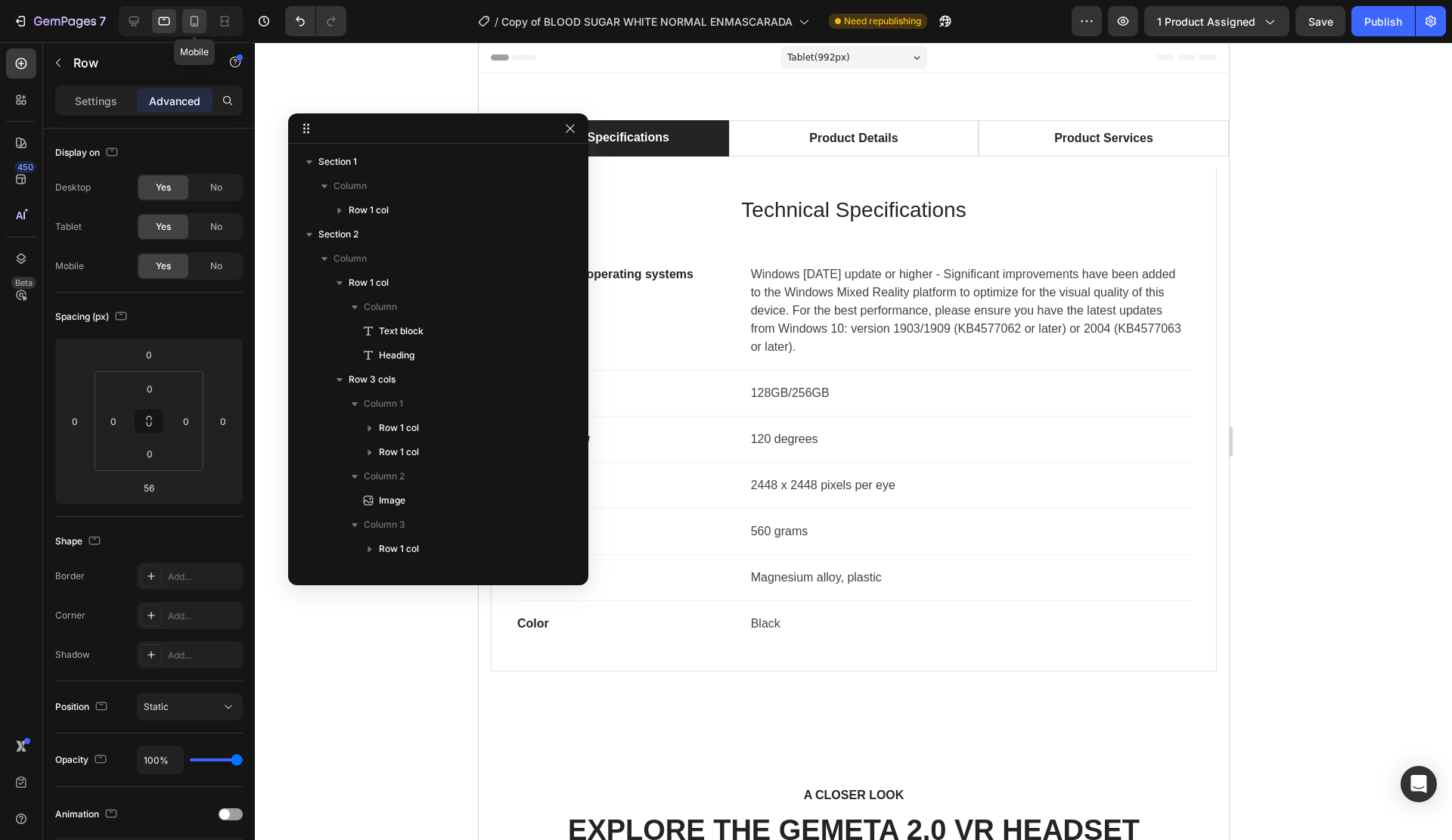
click at [190, 21] on icon at bounding box center [194, 21] width 8 height 11
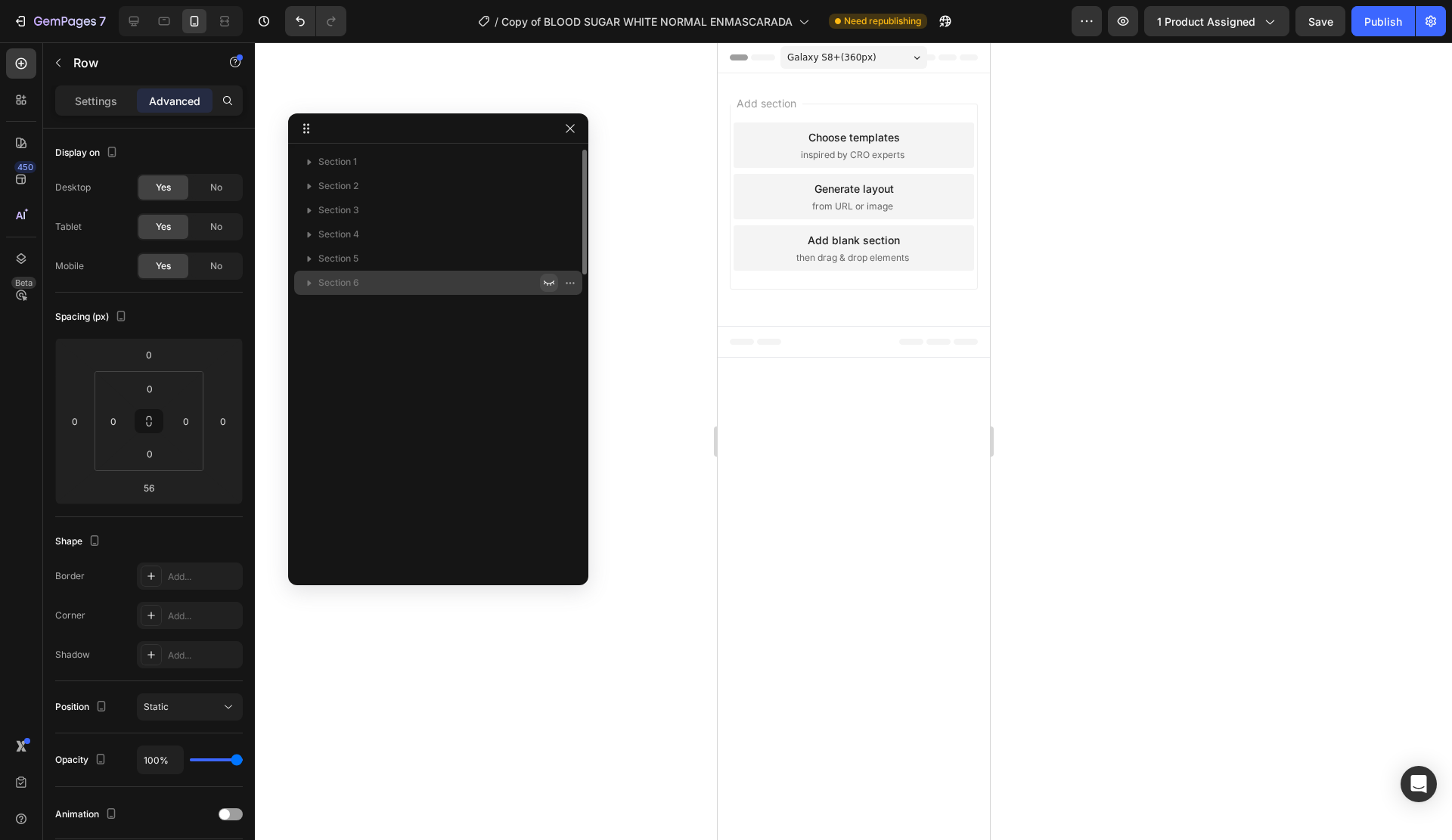
click at [552, 279] on icon "button" at bounding box center [549, 283] width 12 height 12
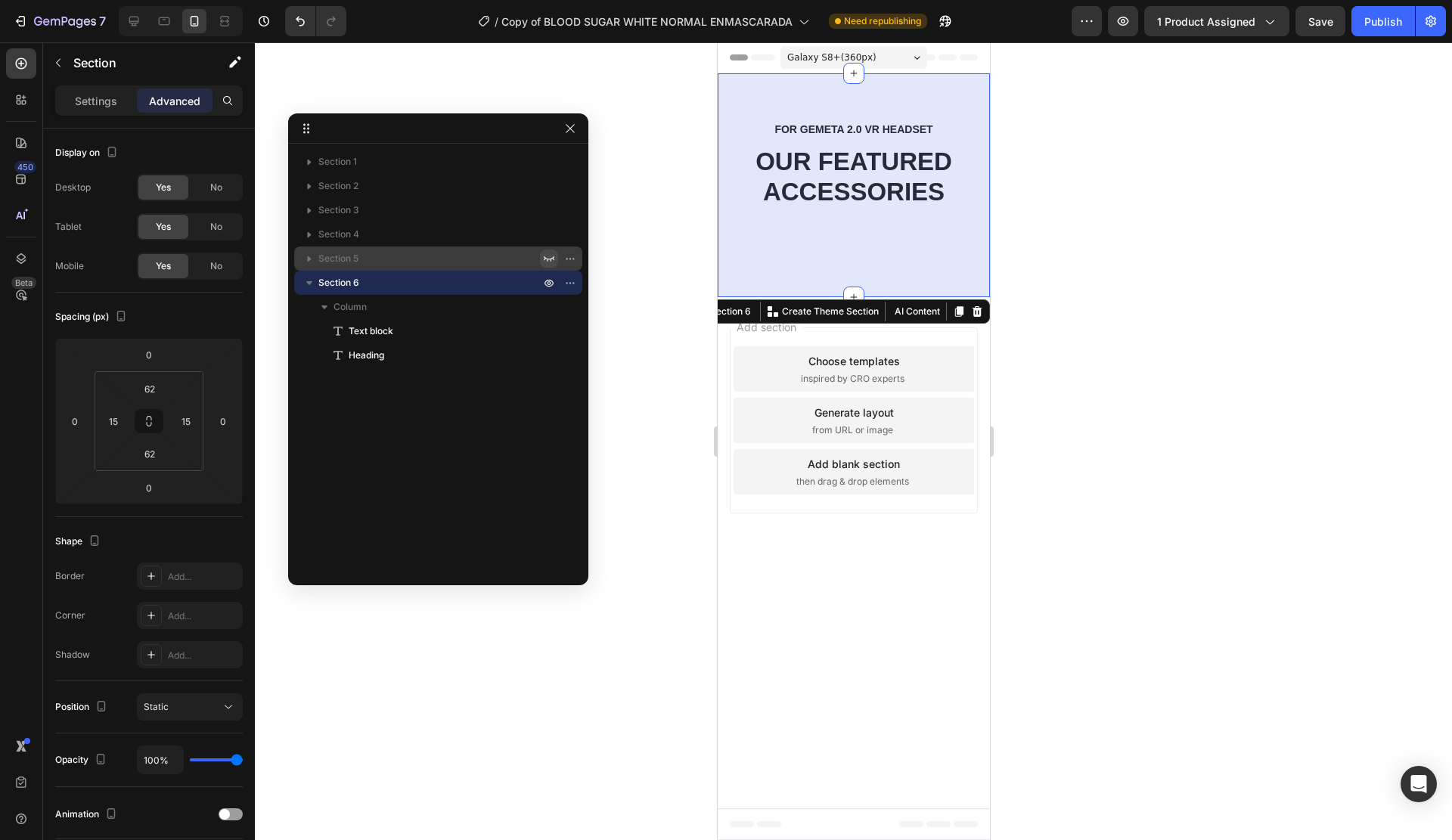
click at [547, 256] on icon "button" at bounding box center [549, 259] width 12 height 12
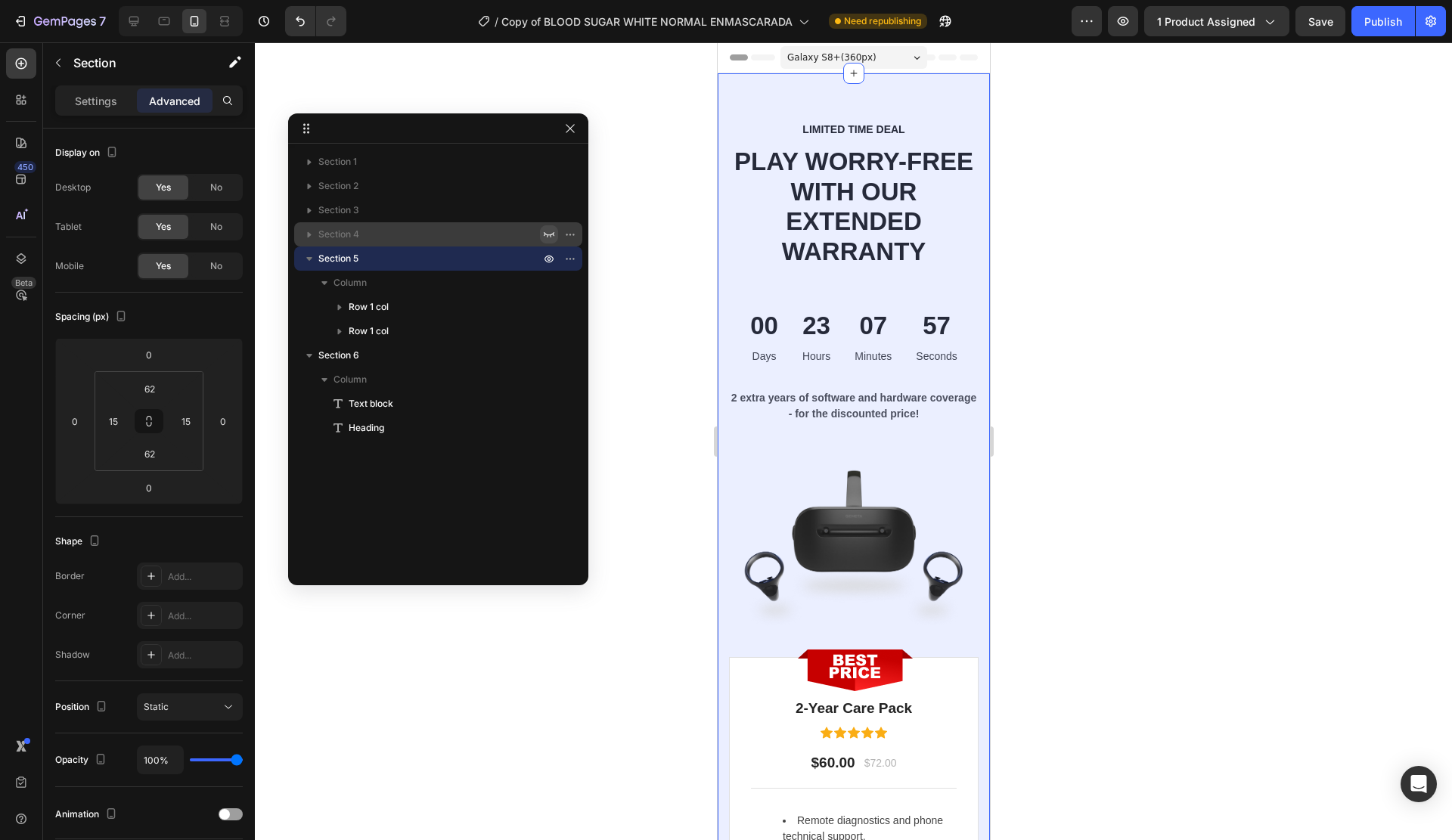
click at [541, 229] on button "button" at bounding box center [549, 235] width 18 height 18
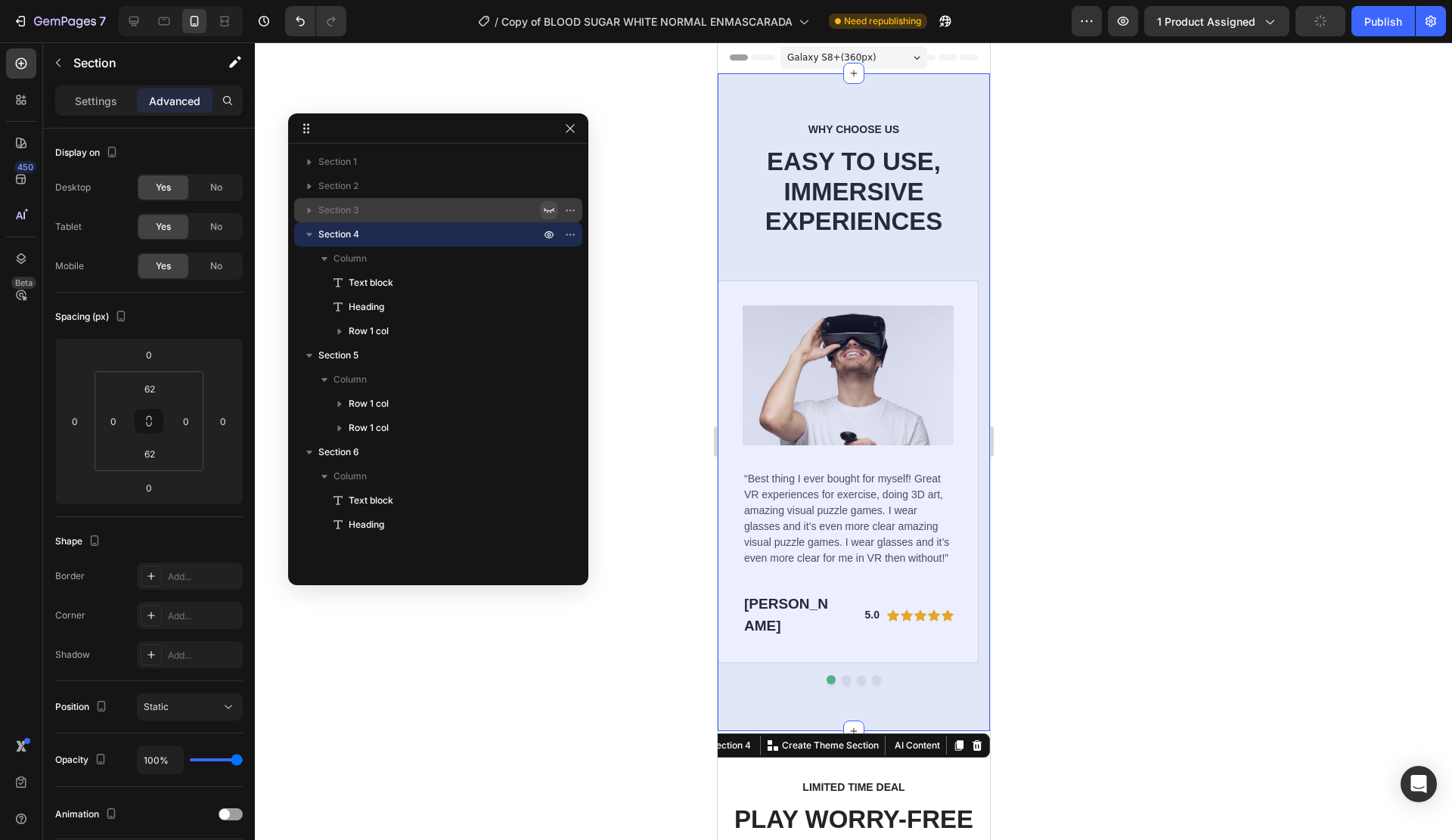
click at [551, 203] on button "button" at bounding box center [549, 210] width 18 height 18
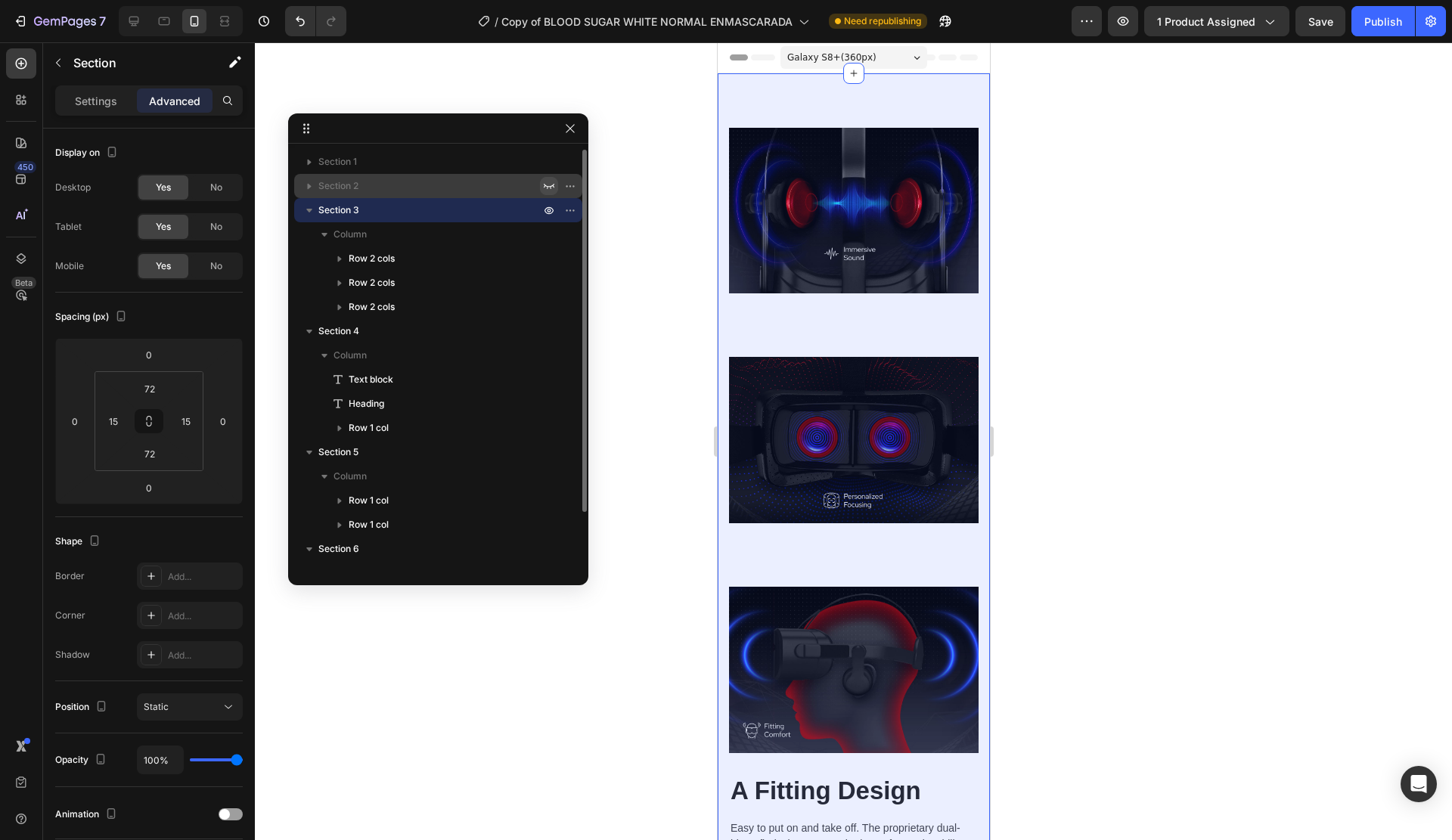
click at [545, 186] on icon "button" at bounding box center [549, 186] width 11 height 5
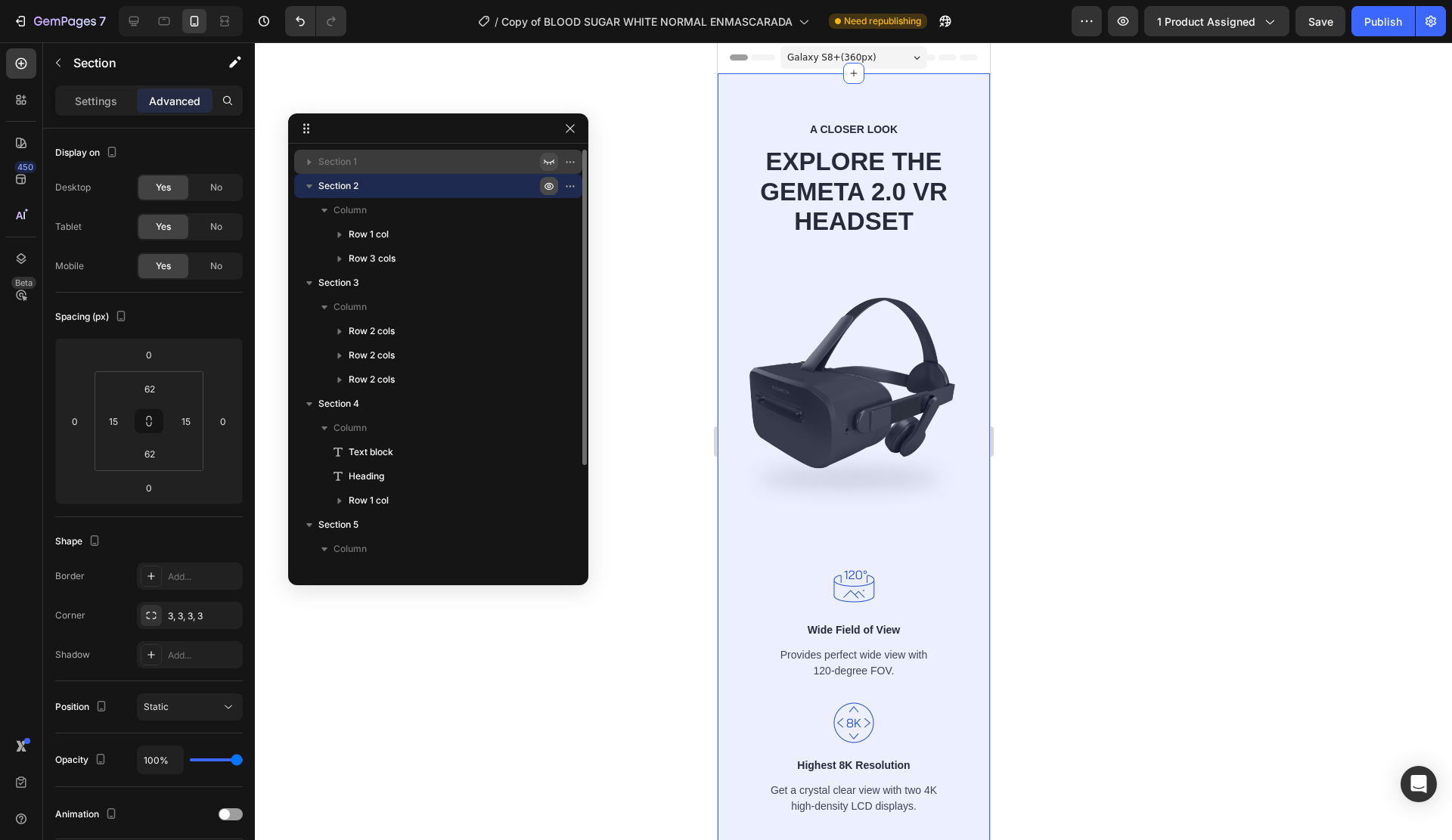
click at [544, 167] on icon "button" at bounding box center [549, 162] width 12 height 12
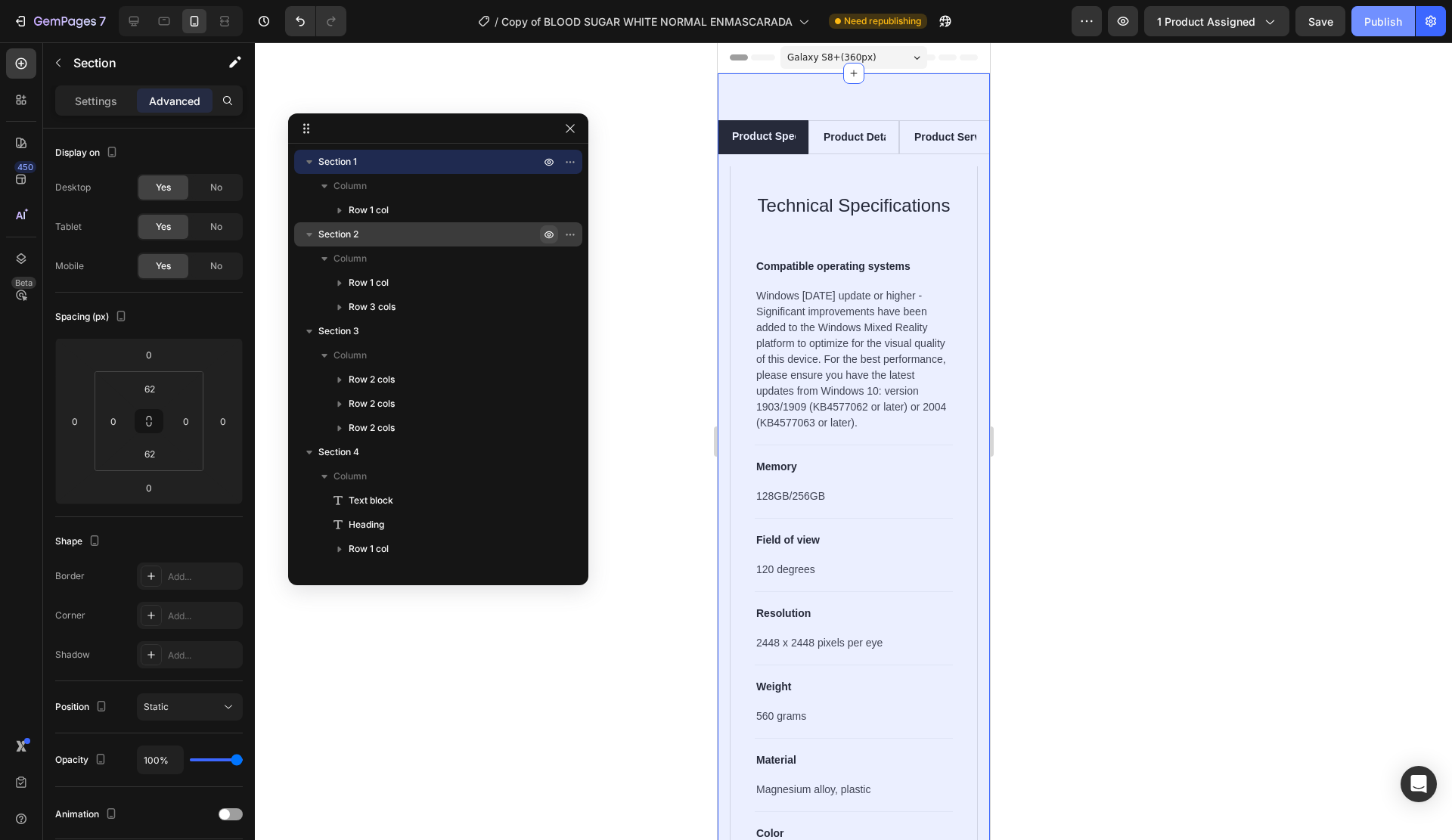
click at [1377, 15] on div "Publish" at bounding box center [1383, 21] width 38 height 16
click at [547, 164] on icon "button" at bounding box center [549, 162] width 12 height 12
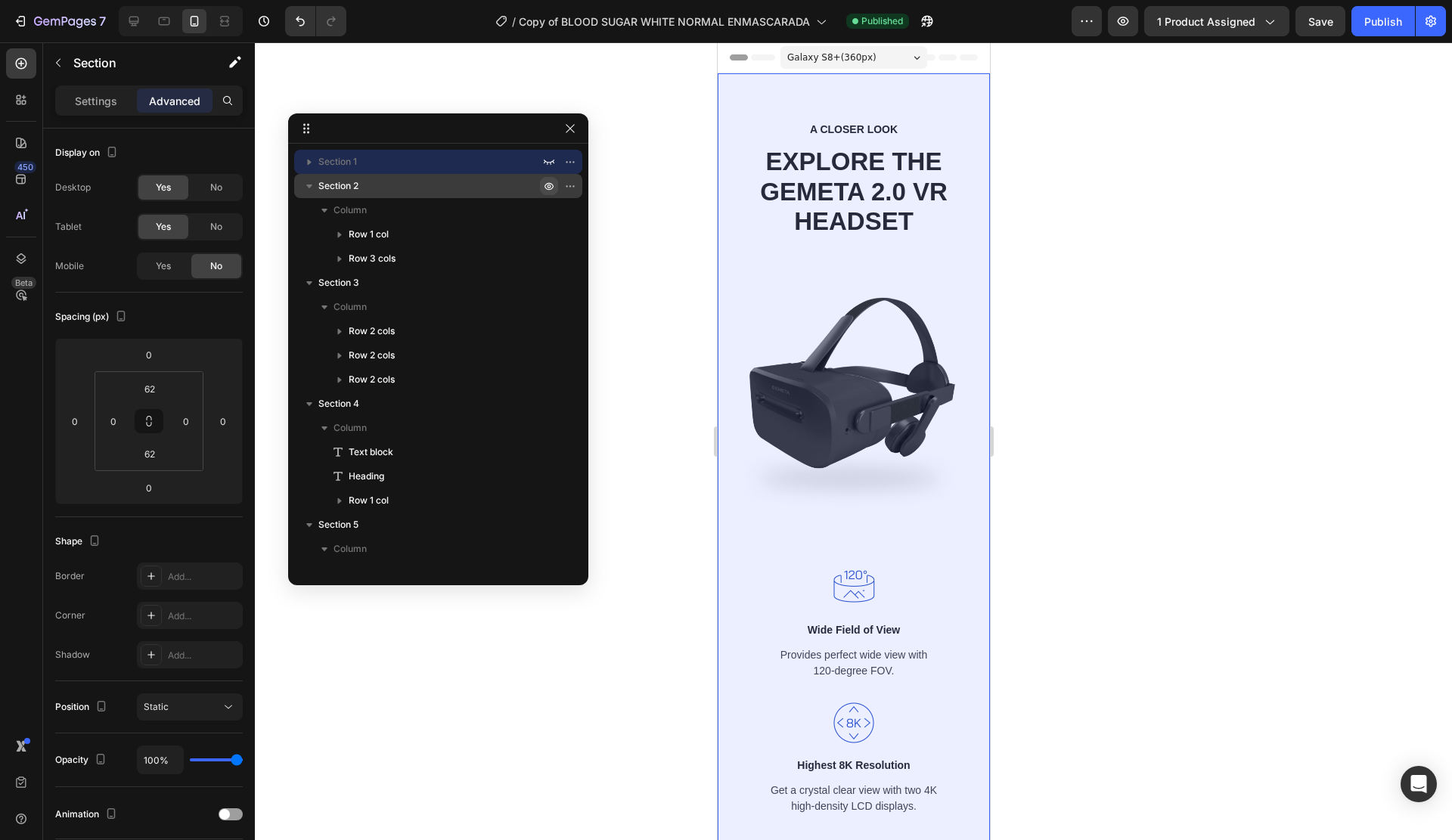
click at [551, 183] on icon "button" at bounding box center [549, 186] width 12 height 12
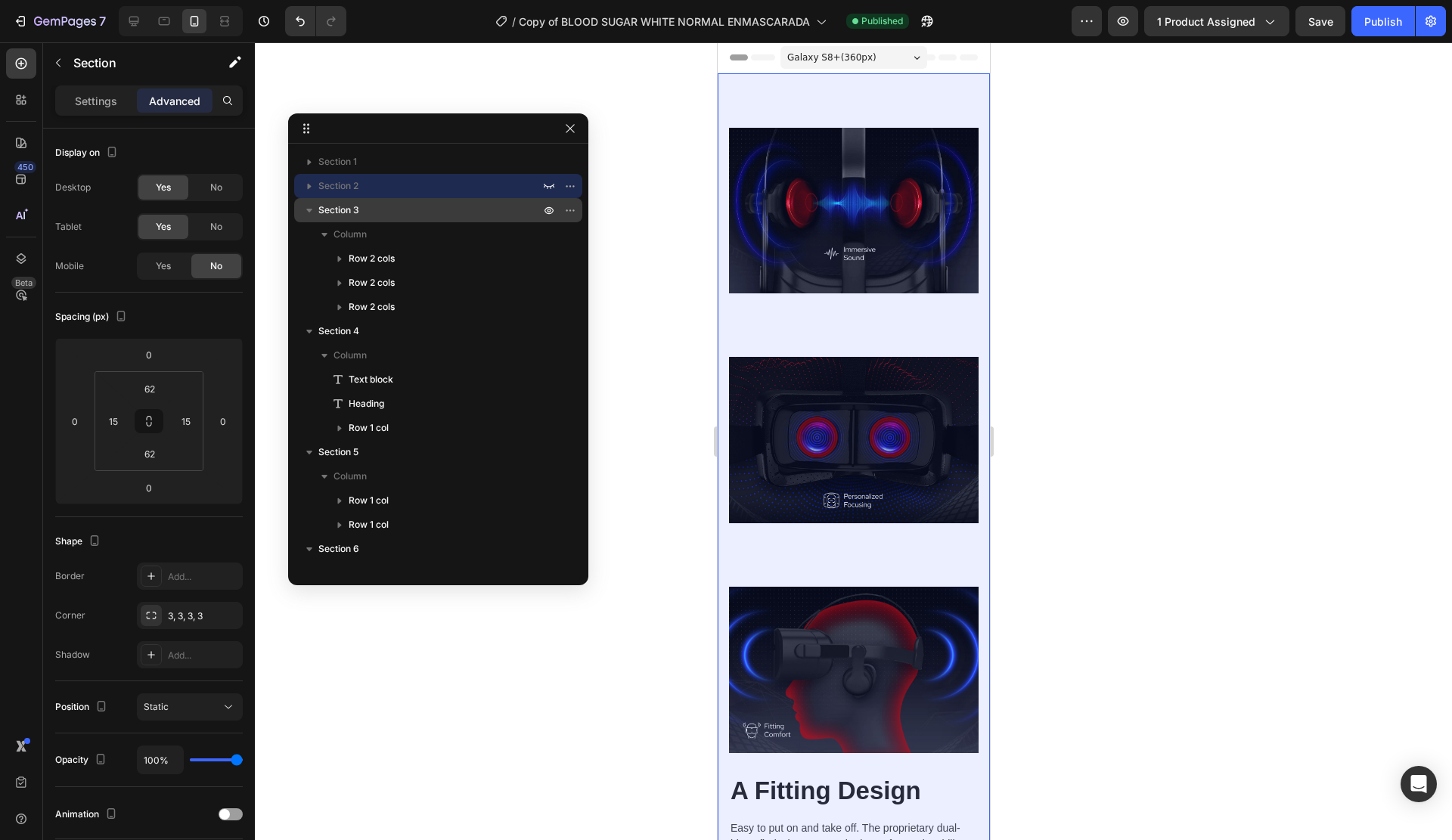
click at [547, 200] on div at bounding box center [559, 210] width 39 height 25
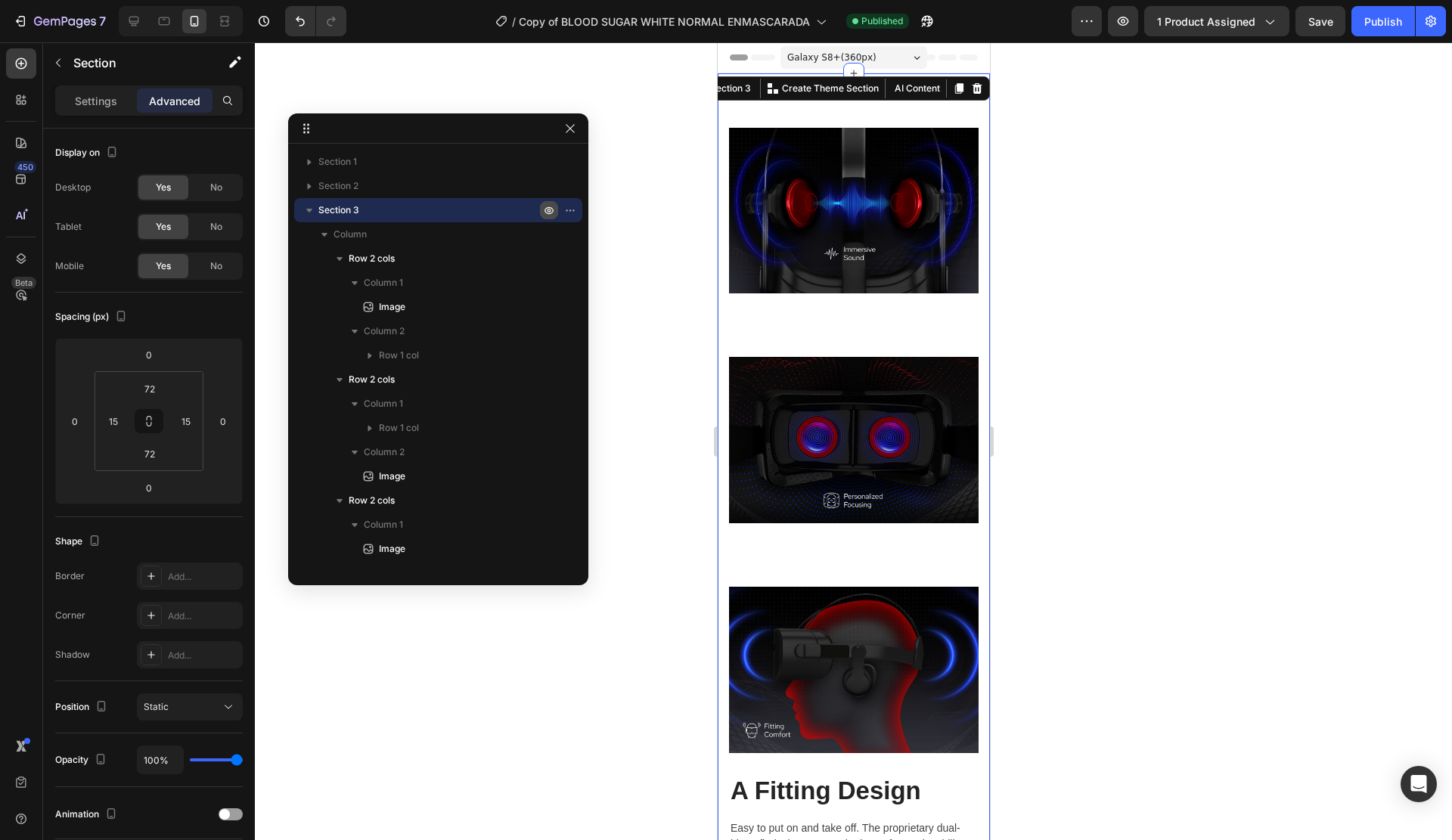
click at [547, 211] on icon "button" at bounding box center [549, 210] width 4 height 4
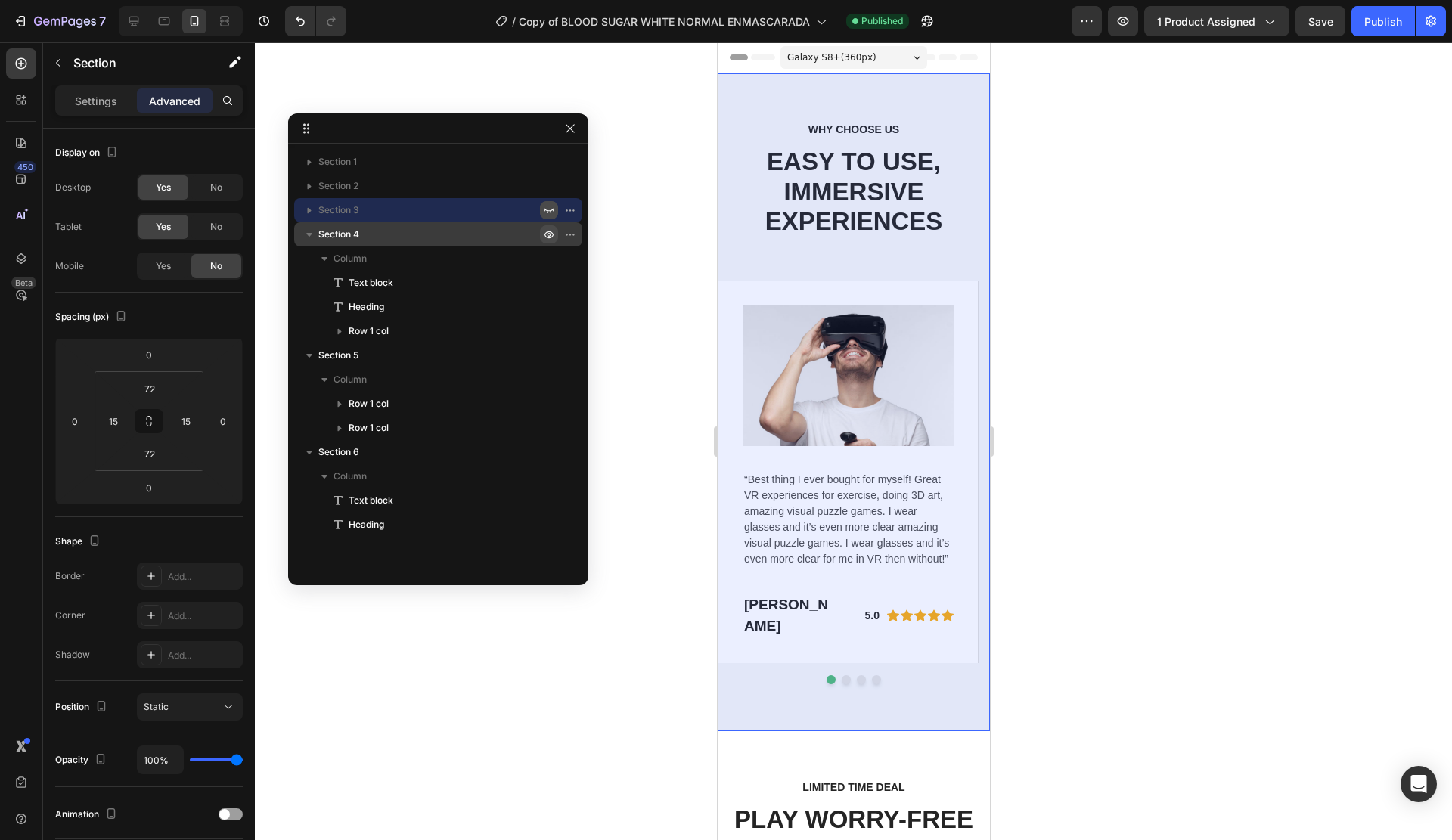
click at [573, 233] on icon "button" at bounding box center [574, 234] width 2 height 2
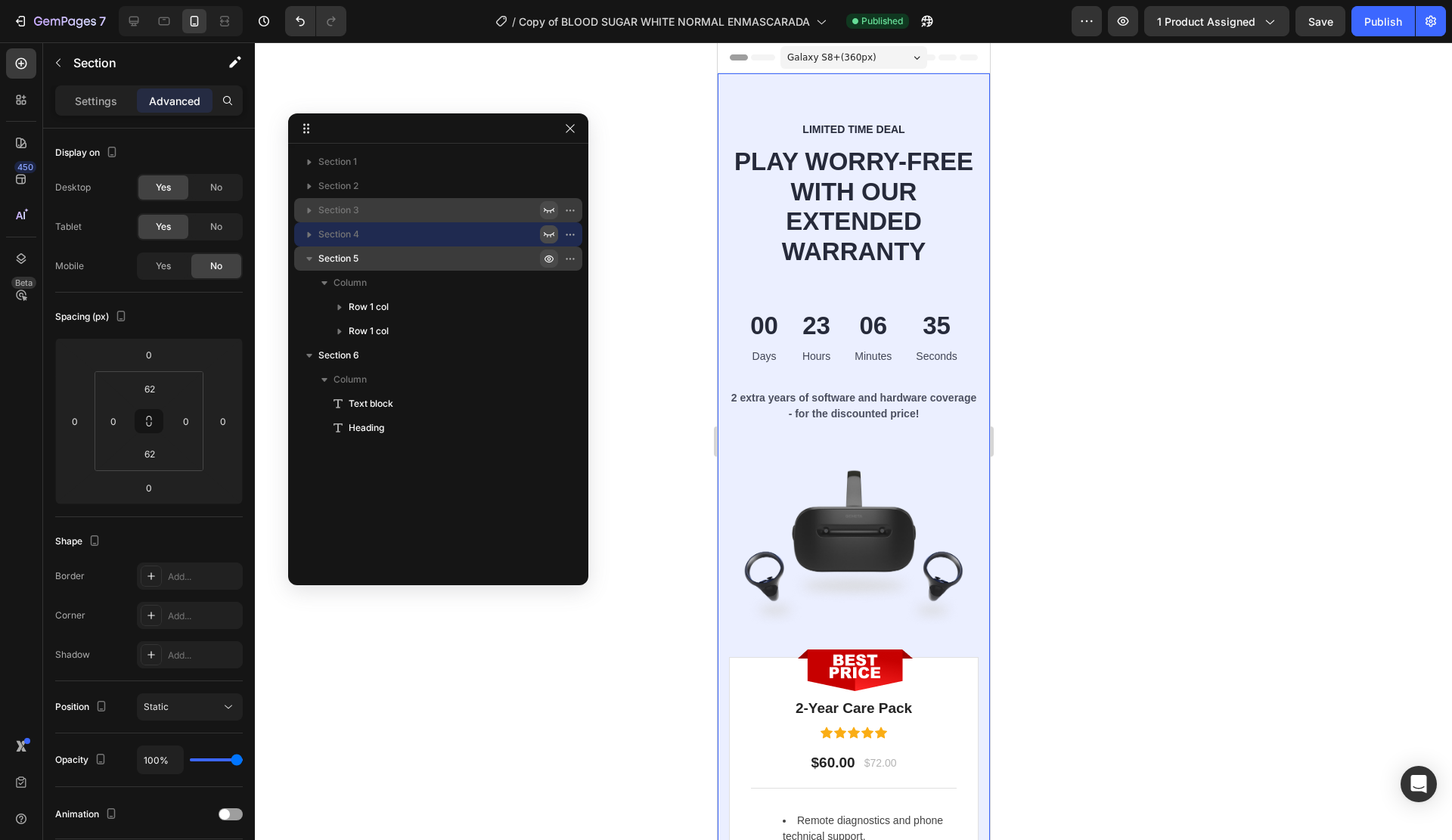
click at [573, 258] on icon "button" at bounding box center [574, 259] width 2 height 2
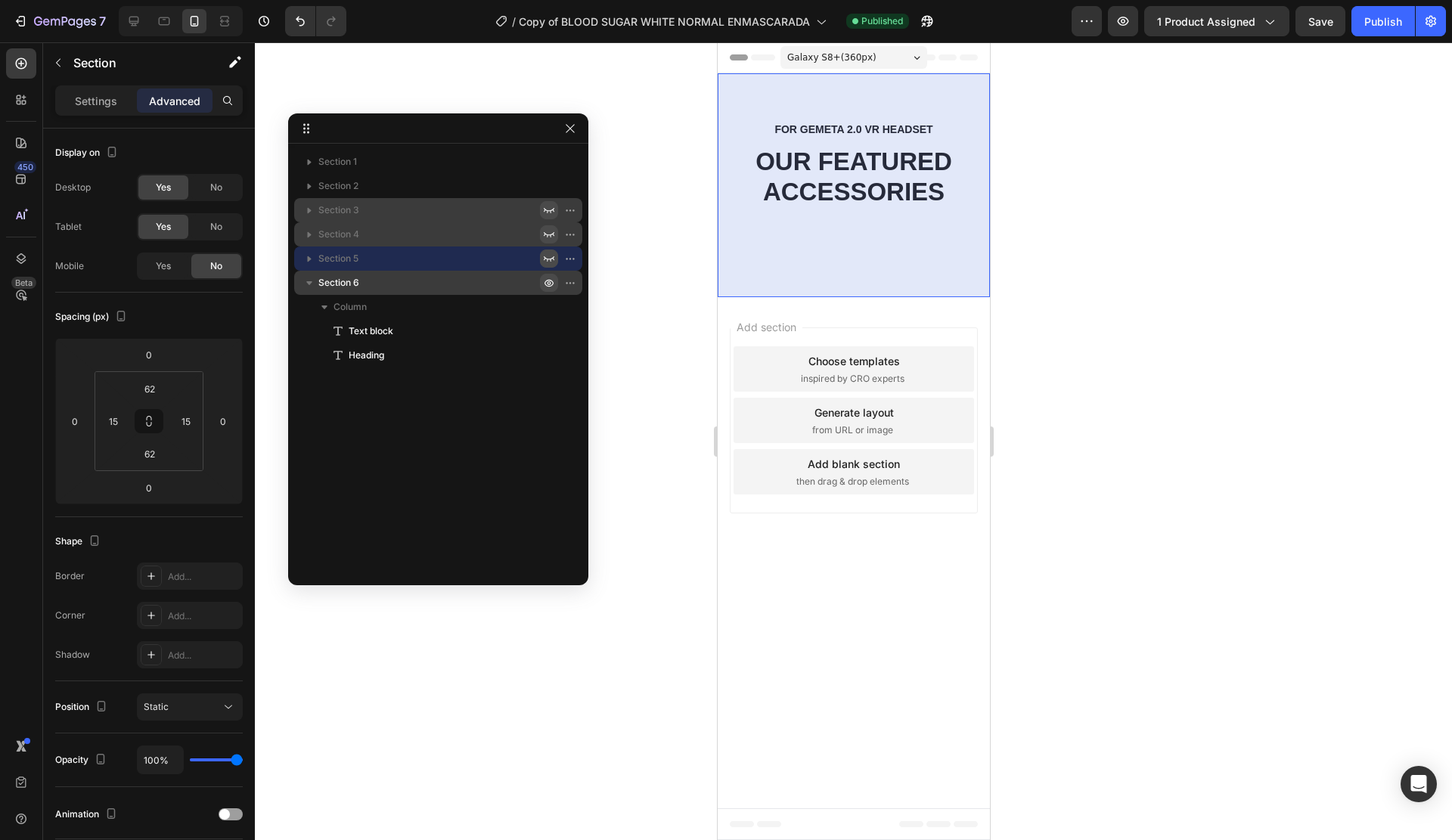
click at [547, 279] on icon "button" at bounding box center [549, 283] width 12 height 12
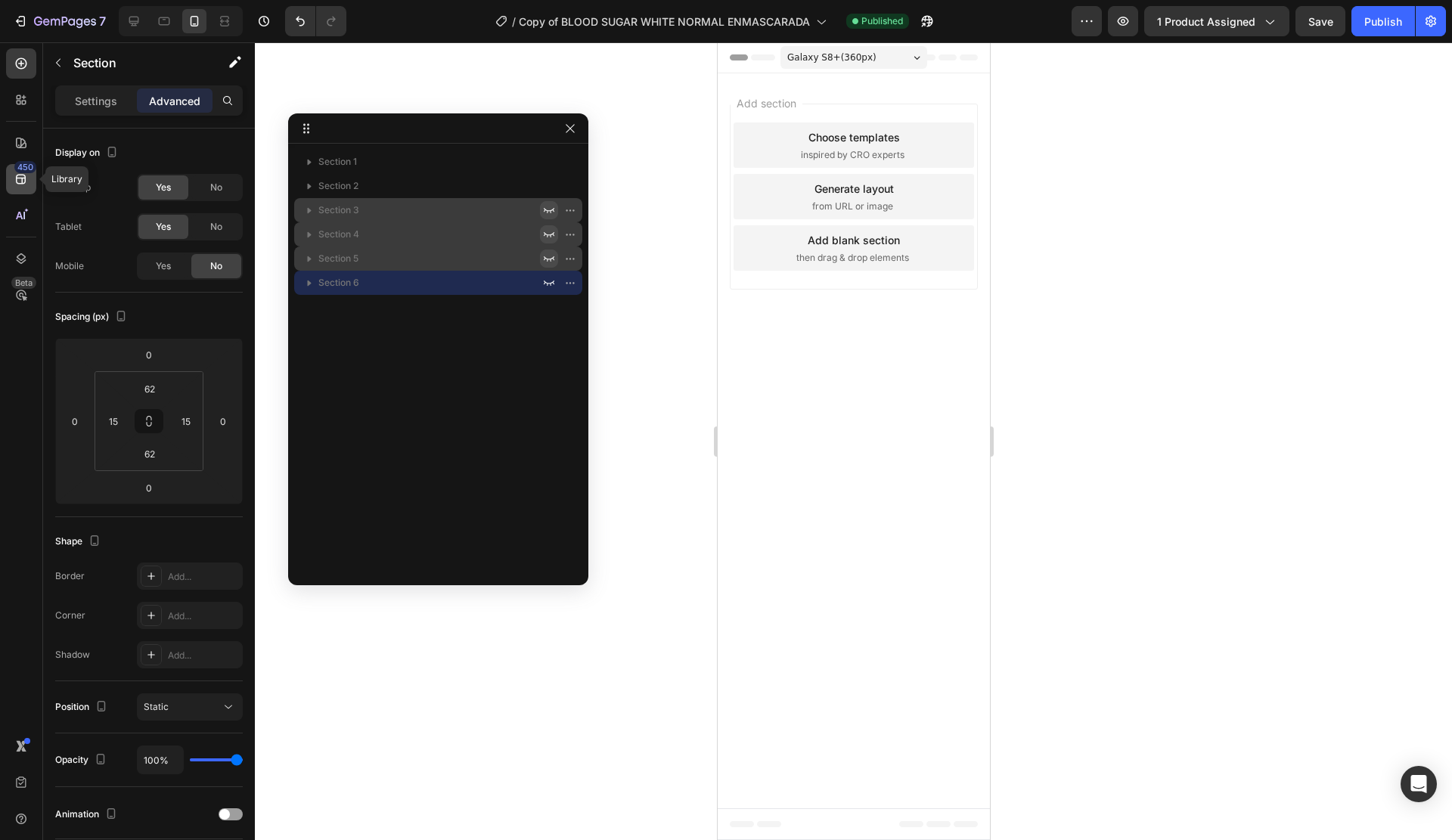
click at [28, 177] on icon at bounding box center [21, 180] width 15 height 15
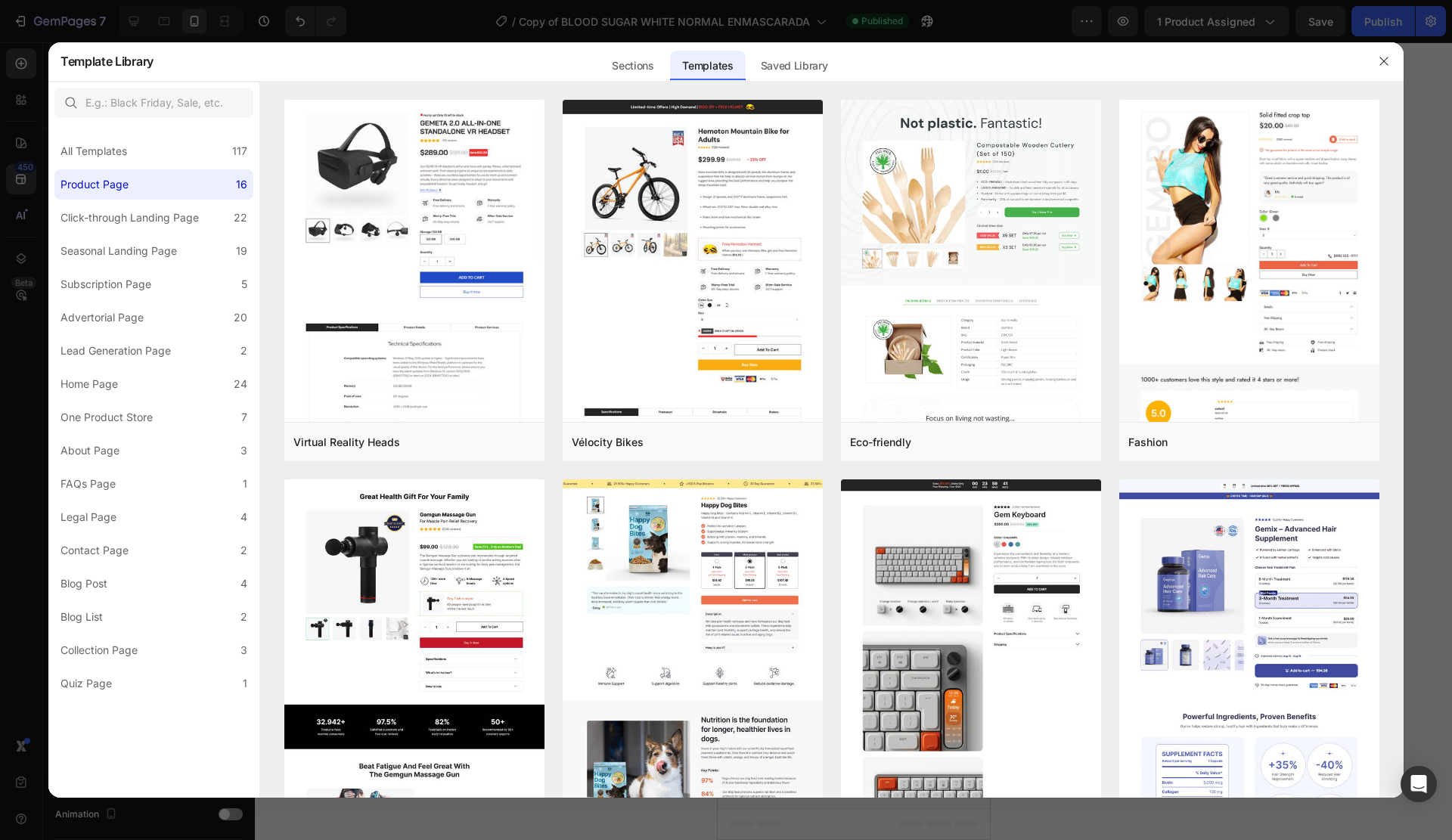
click at [854, 65] on div "Sections Templates Existing pages Saved Library Templates Saved Library" at bounding box center [719, 61] width 1132 height 39
click at [813, 67] on div "Saved Library" at bounding box center [794, 65] width 91 height 30
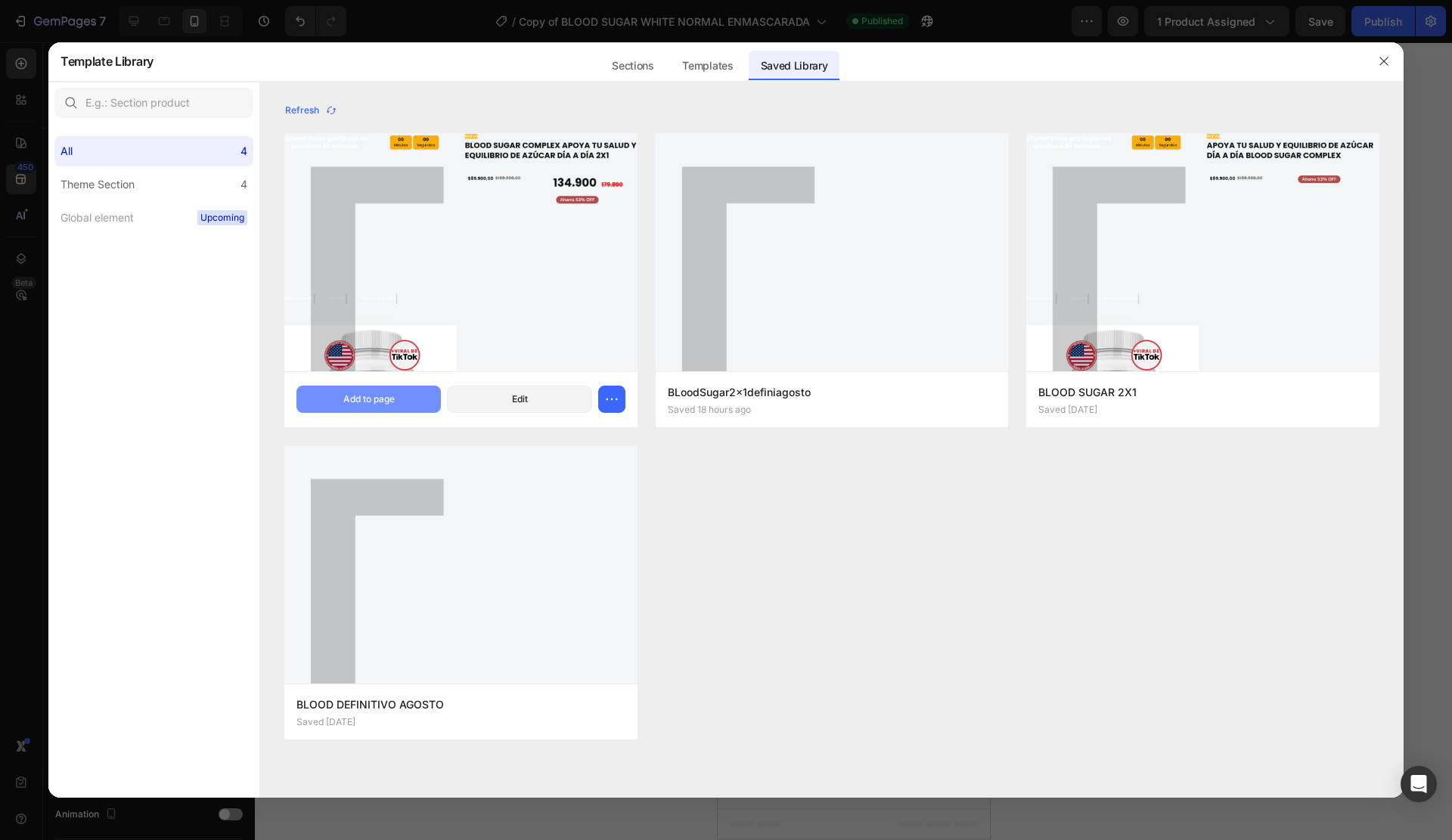
click at [350, 399] on div "Add to page" at bounding box center [369, 399] width 51 height 14
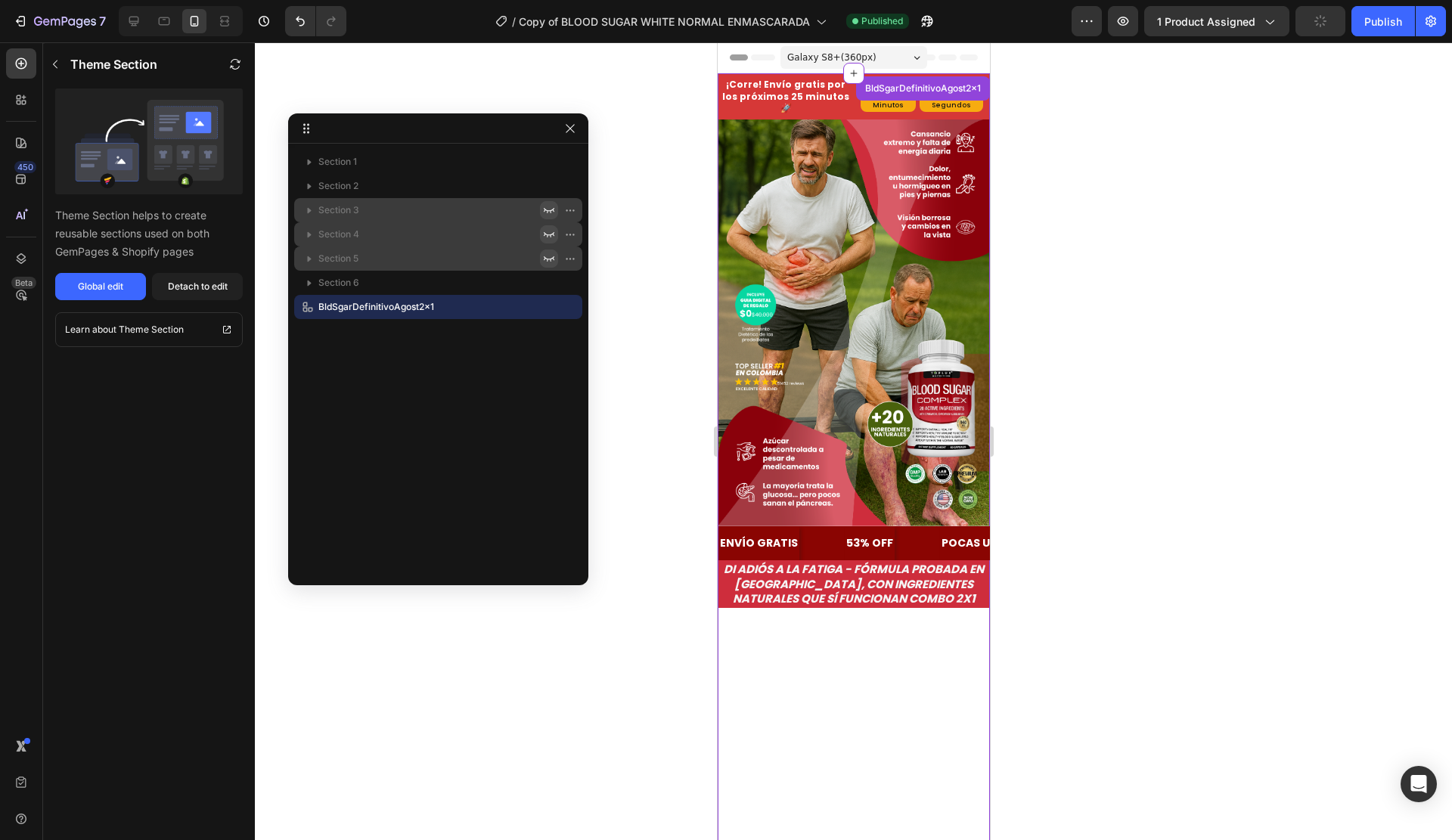
scroll to position [31, 0]
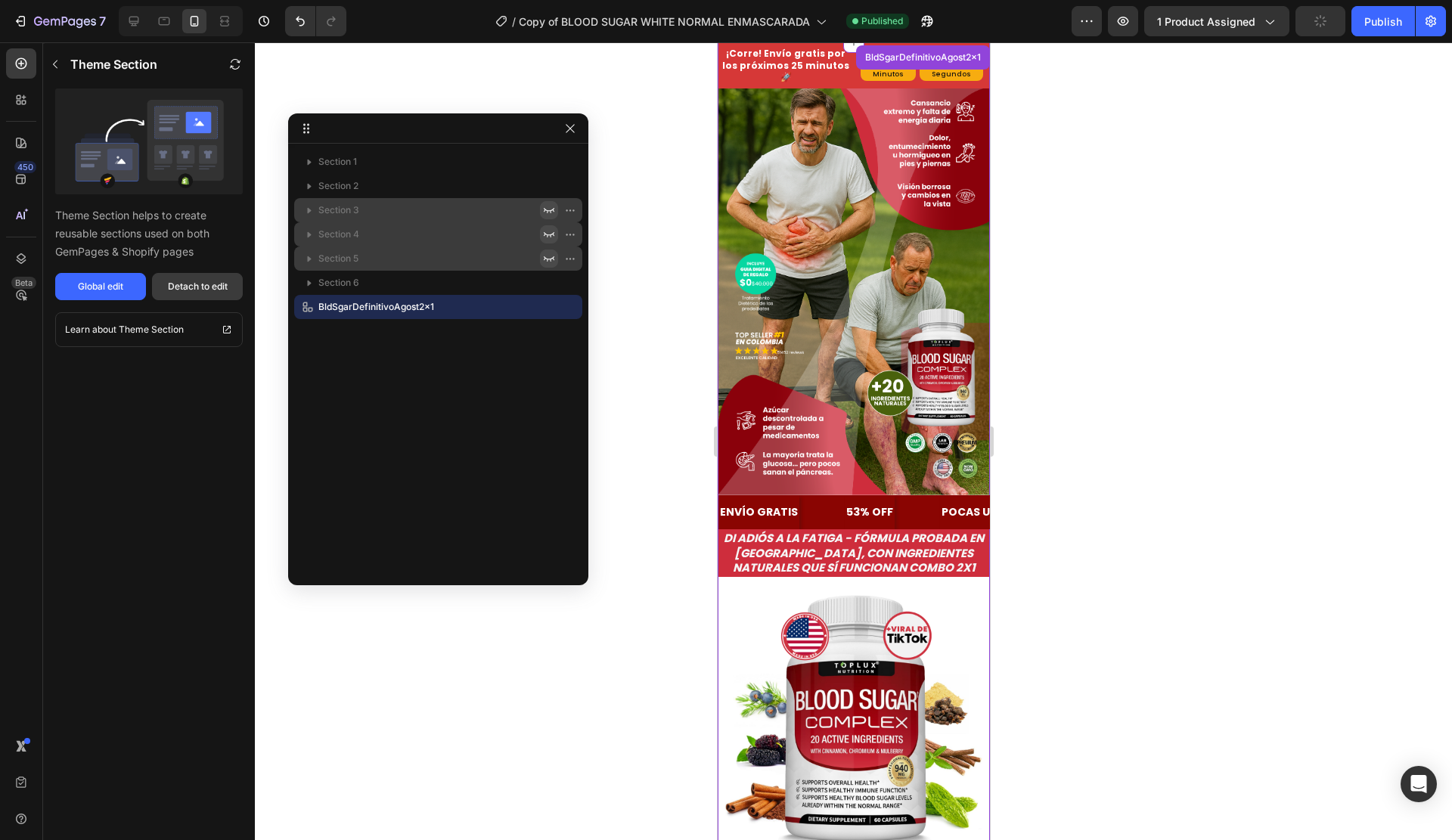
click at [190, 292] on div "Detach to edit" at bounding box center [198, 286] width 60 height 14
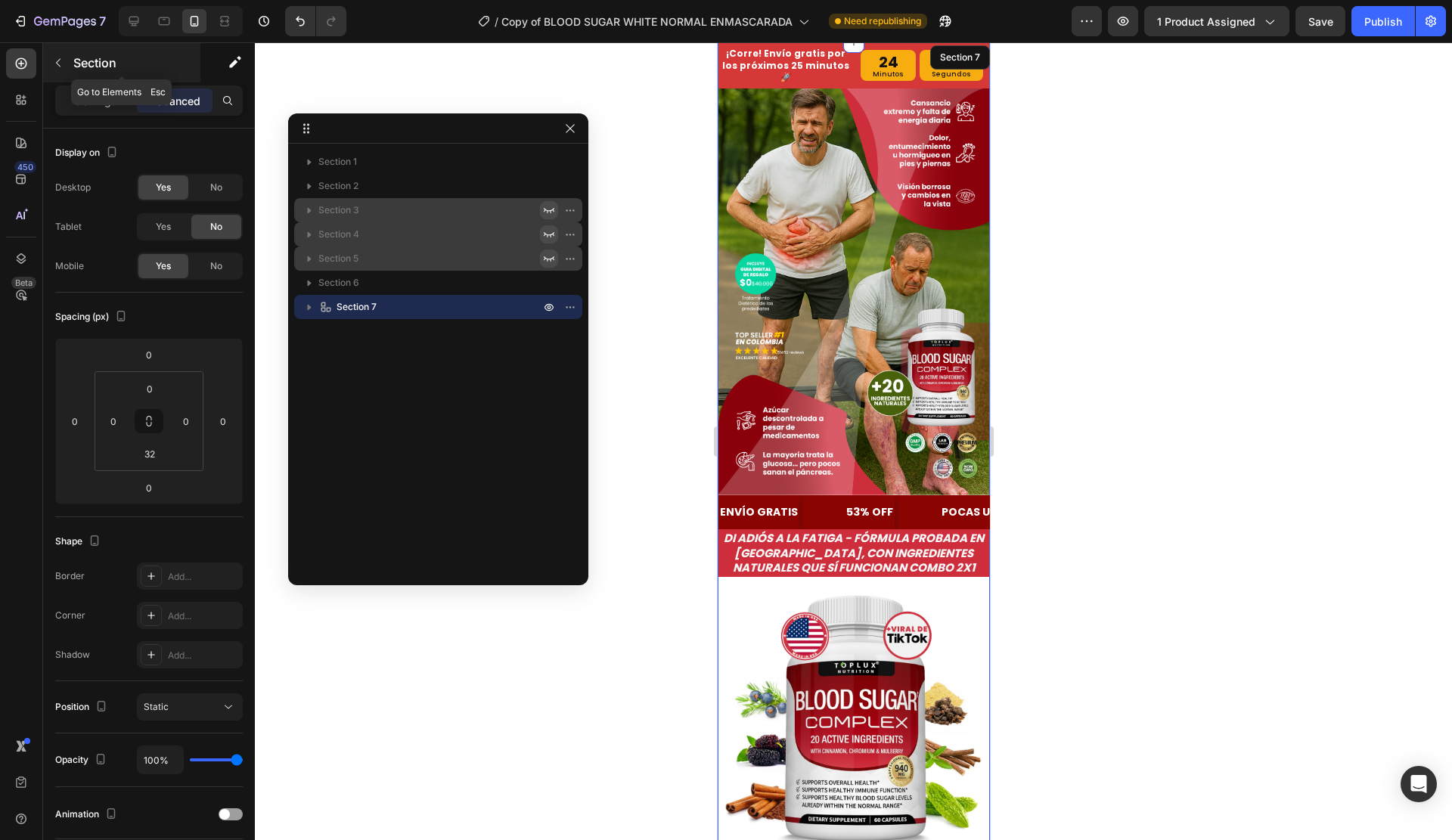
click at [78, 64] on p "Section" at bounding box center [136, 63] width 124 height 18
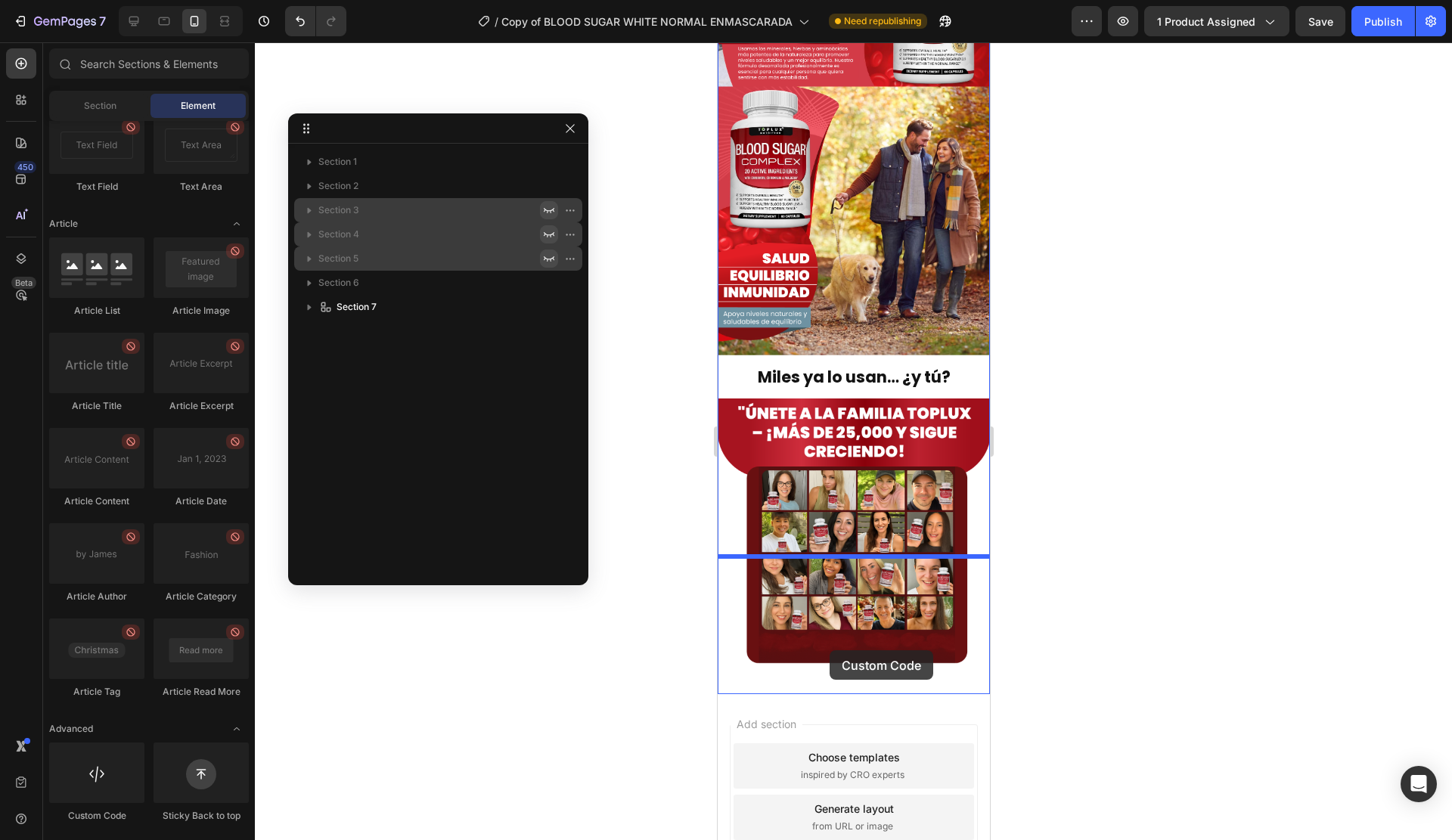
scroll to position [3967, 0]
drag, startPoint x: 806, startPoint y: 809, endPoint x: 852, endPoint y: 574, distance: 239.5
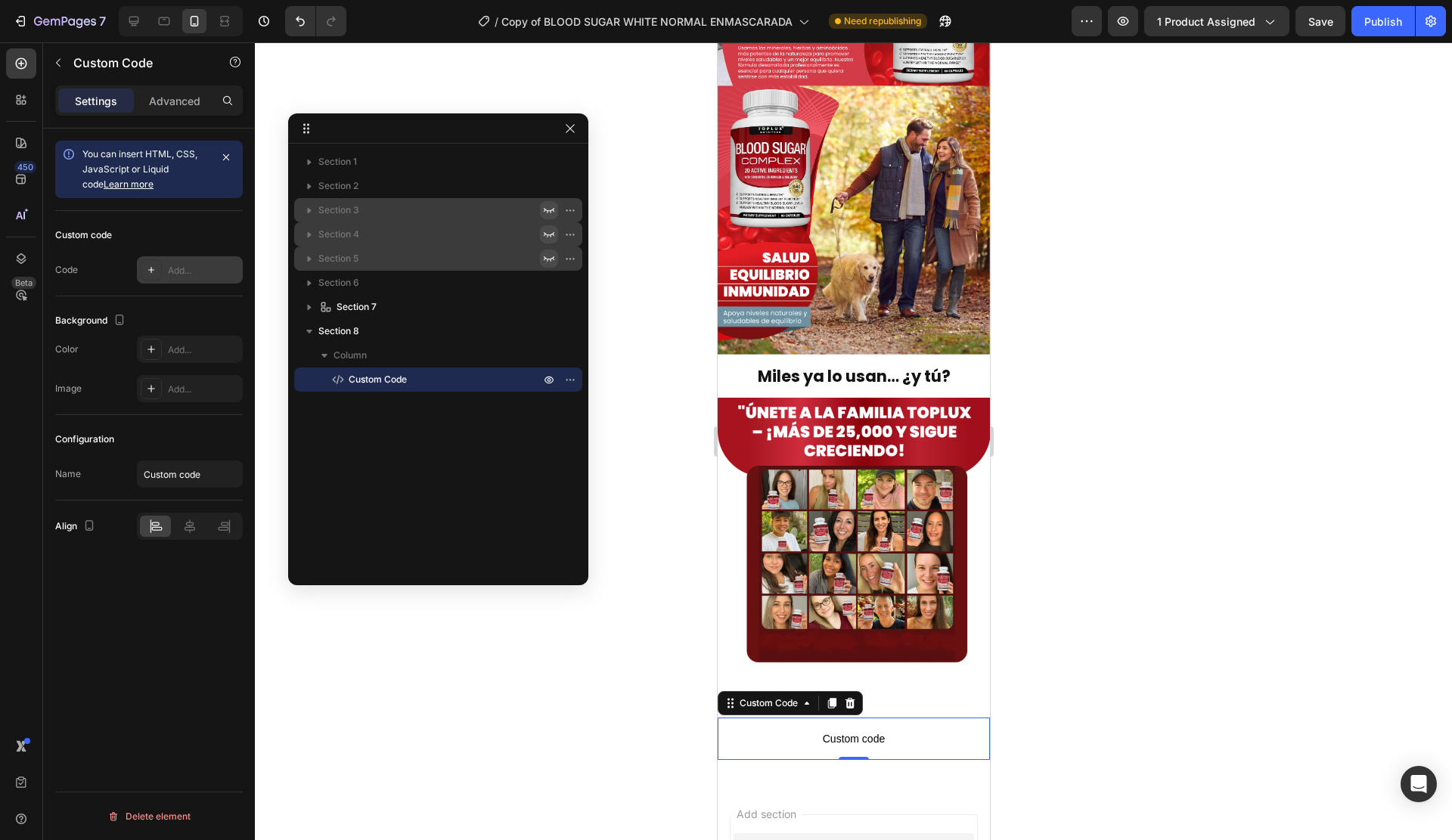
click at [187, 272] on div "Add..." at bounding box center [203, 271] width 71 height 14
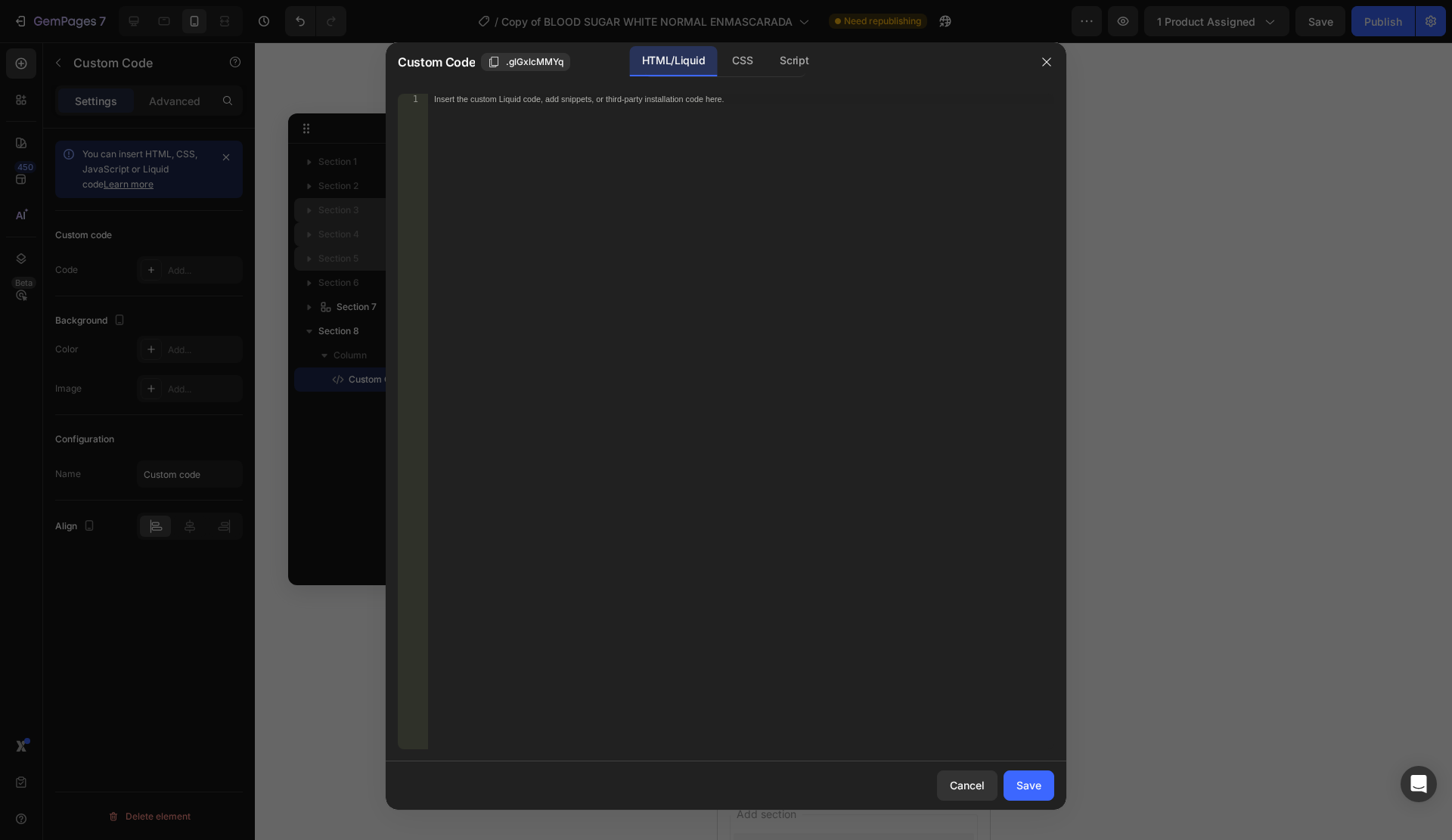
click at [759, 117] on div "Insert the custom Liquid code, add snippets, or third-party installation code h…" at bounding box center [741, 432] width 627 height 677
click at [1042, 789] on button "Save" at bounding box center [1029, 785] width 51 height 30
type textarea "<script>{% include 'a2reviews-widget' %} {% render 'a2reviews-widget' product:p…"
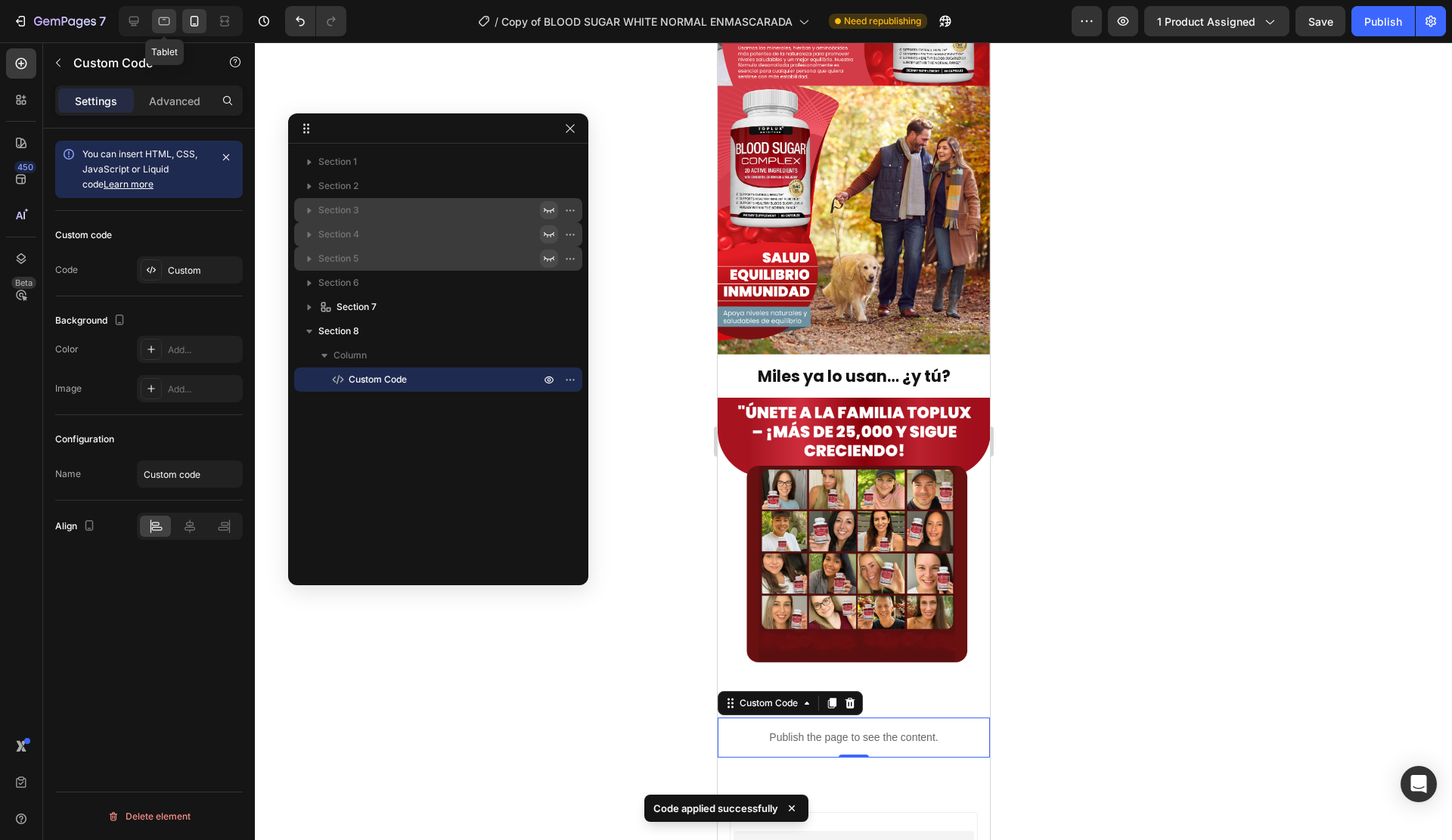
click at [174, 22] on div at bounding box center [164, 21] width 25 height 25
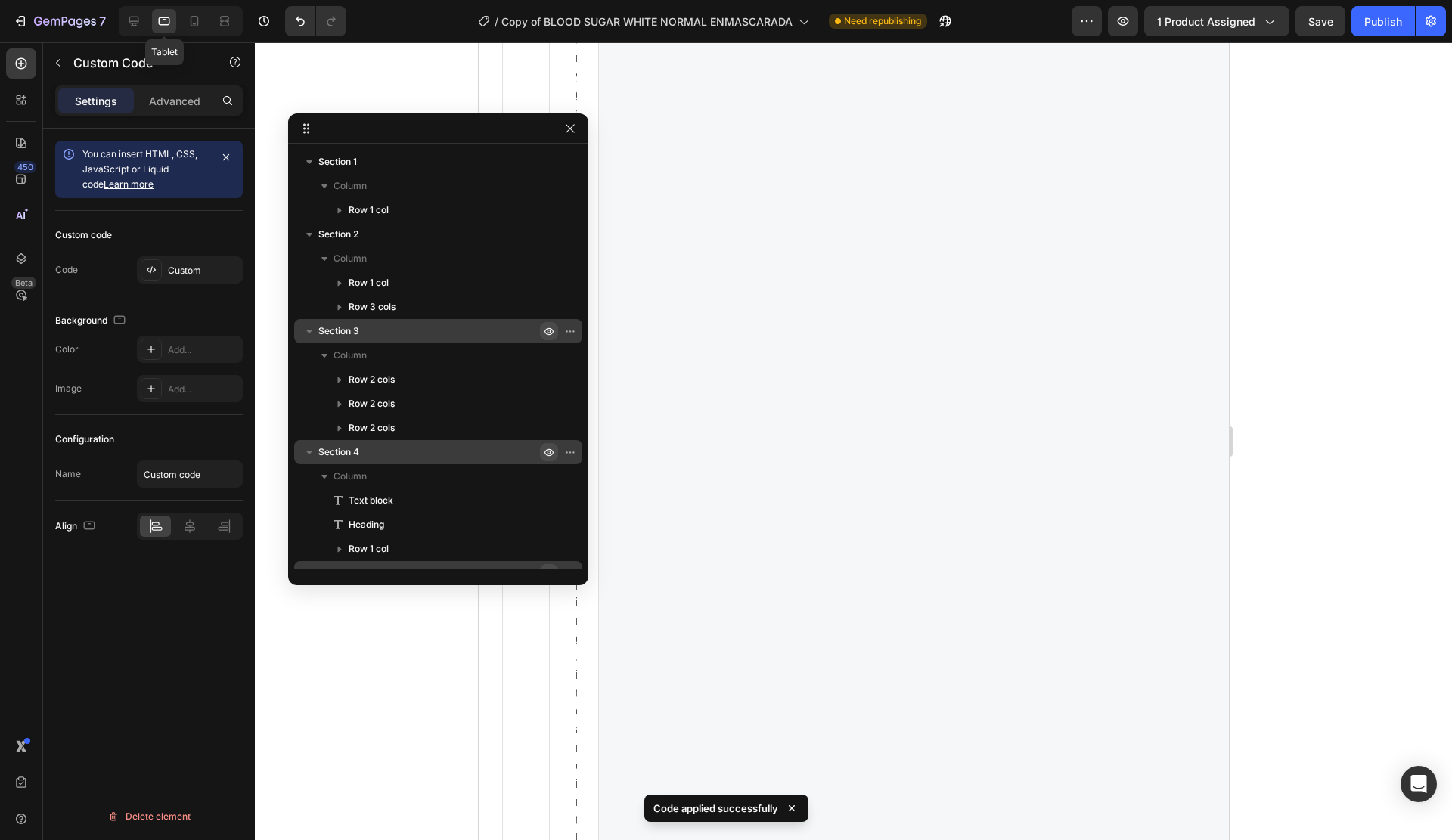
scroll to position [3324, 0]
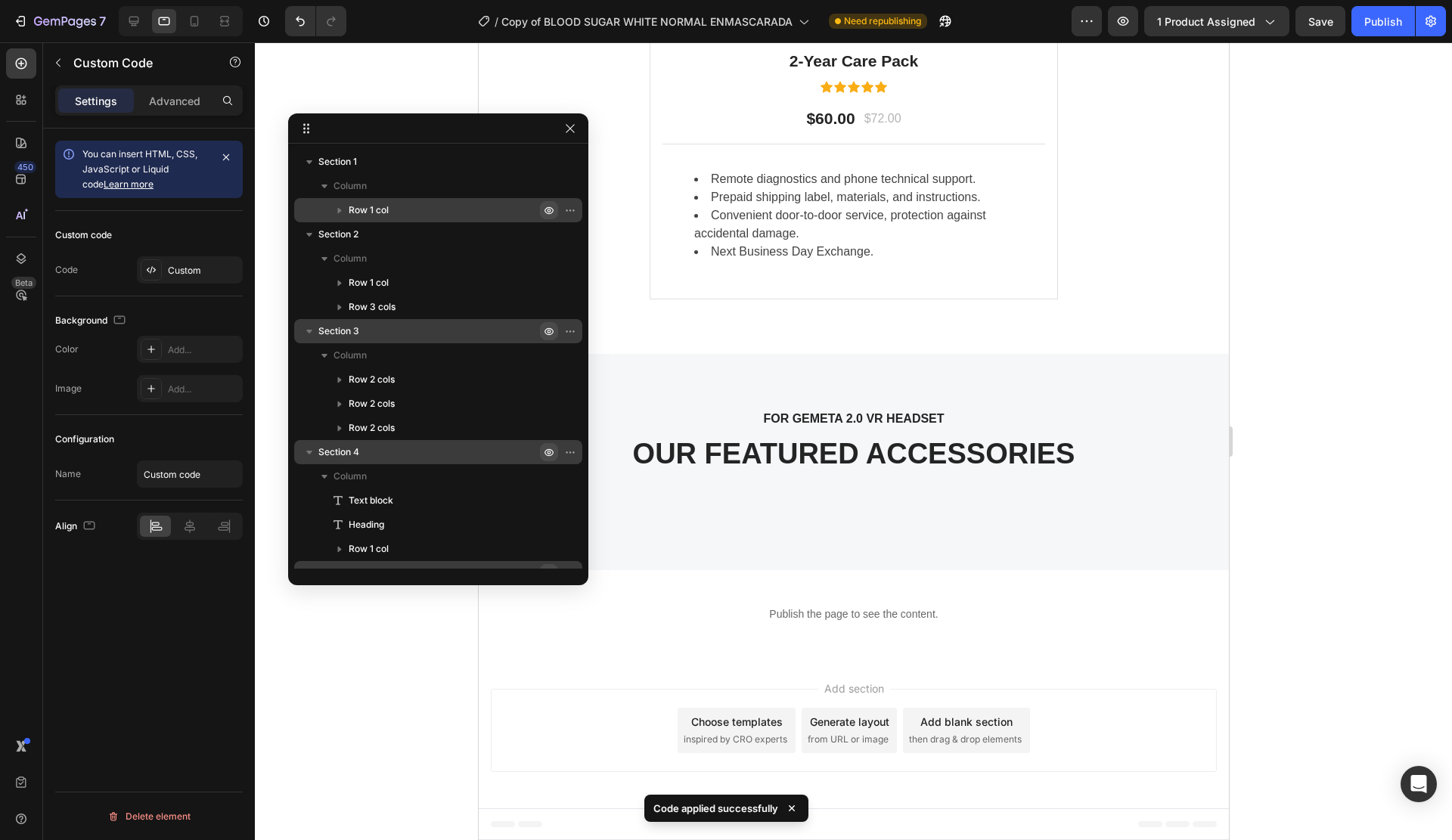
click at [551, 210] on icon "button" at bounding box center [549, 210] width 12 height 12
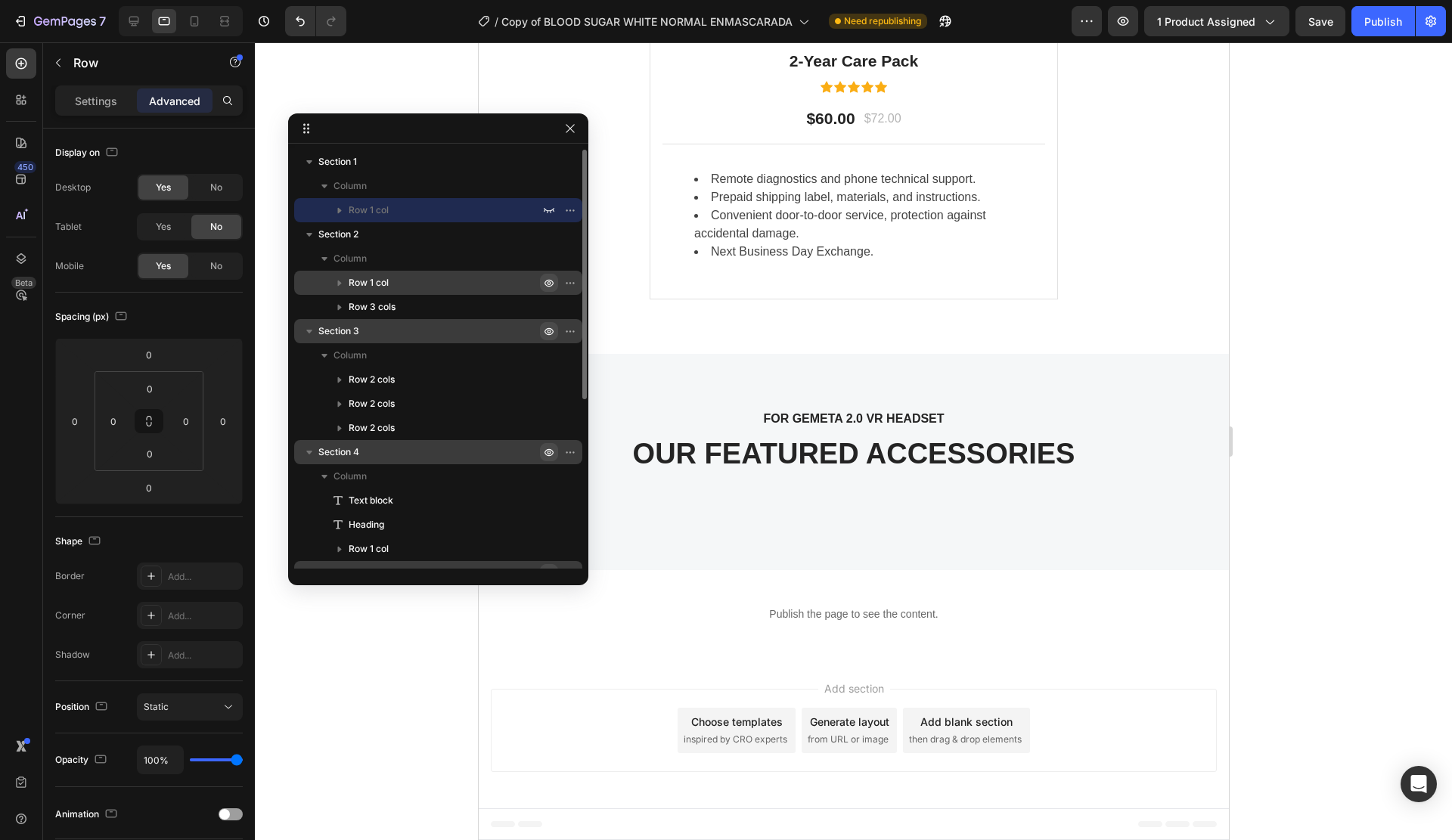
click at [548, 275] on button "button" at bounding box center [549, 283] width 18 height 18
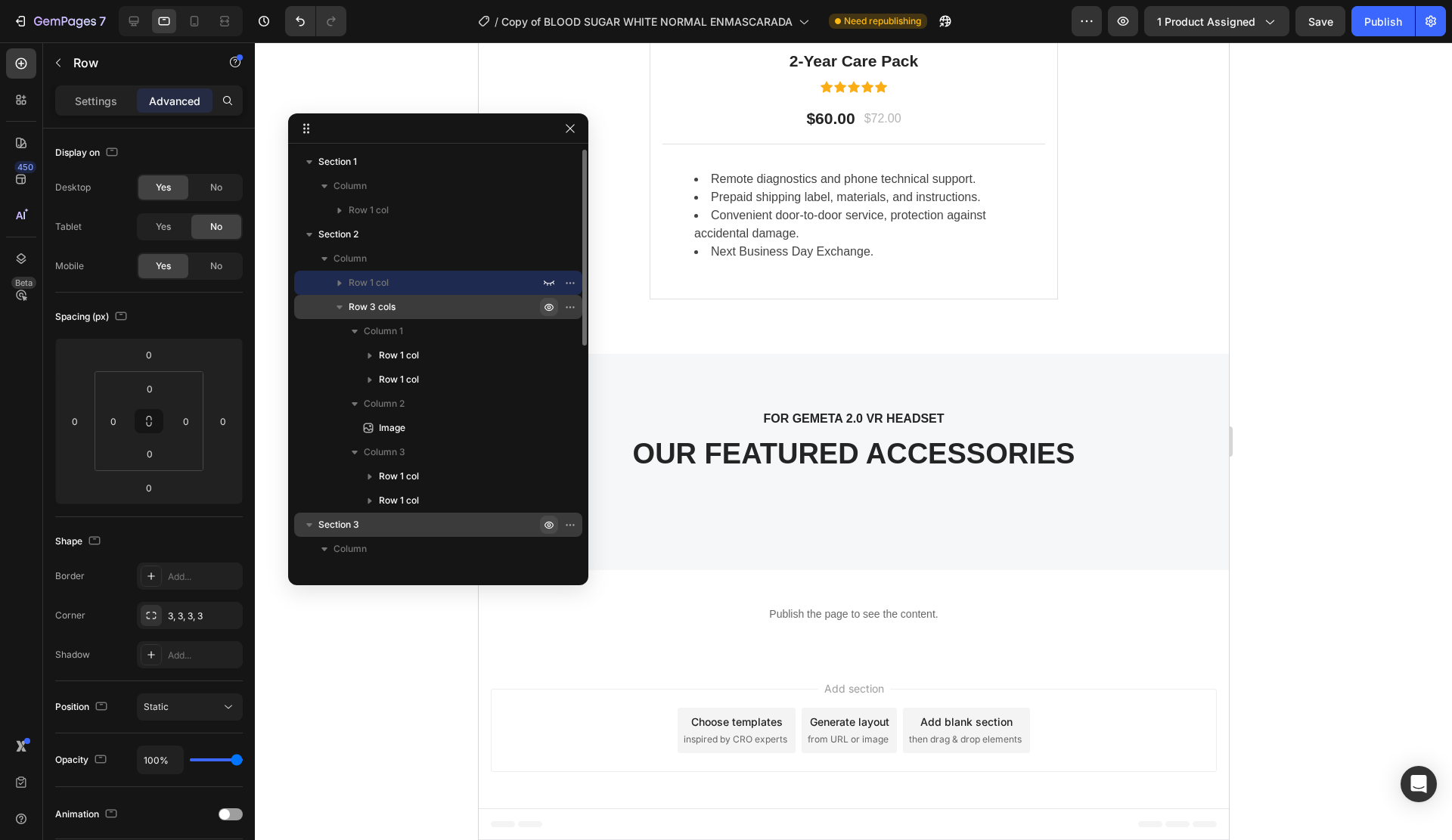
click at [548, 302] on icon "button" at bounding box center [549, 307] width 12 height 12
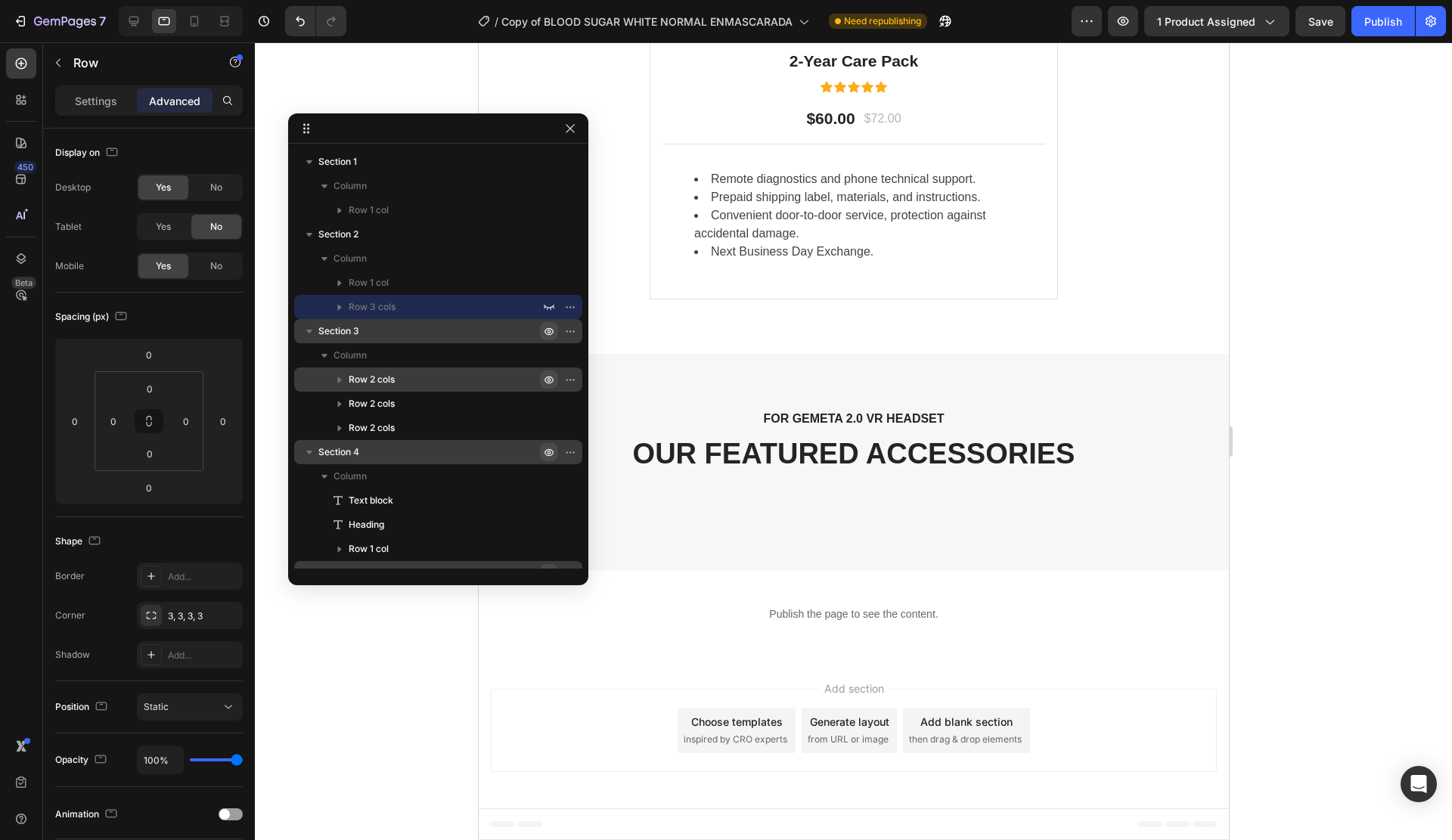
click at [546, 377] on icon "button" at bounding box center [549, 380] width 12 height 12
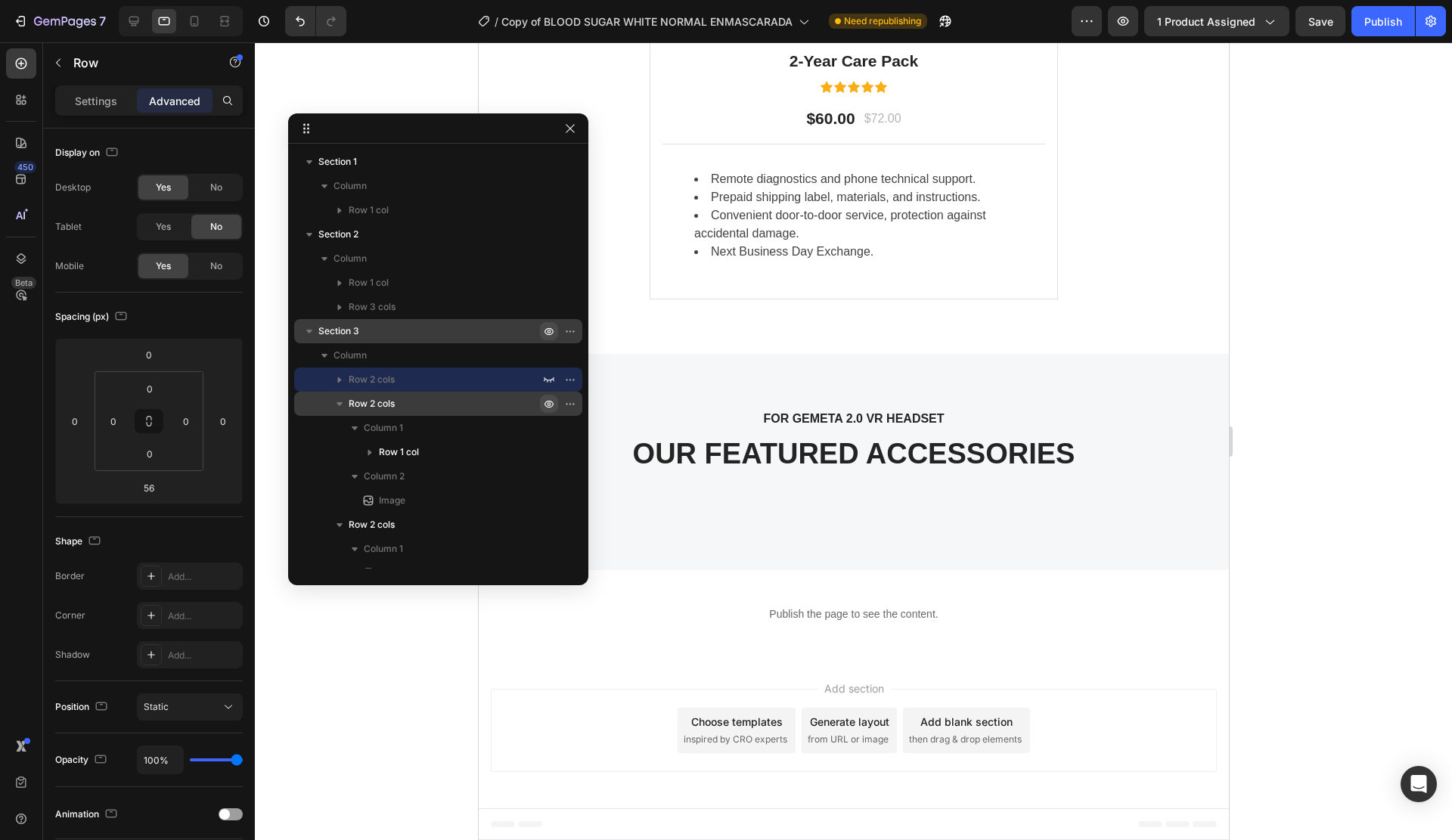
click at [546, 402] on icon "button" at bounding box center [549, 404] width 12 height 12
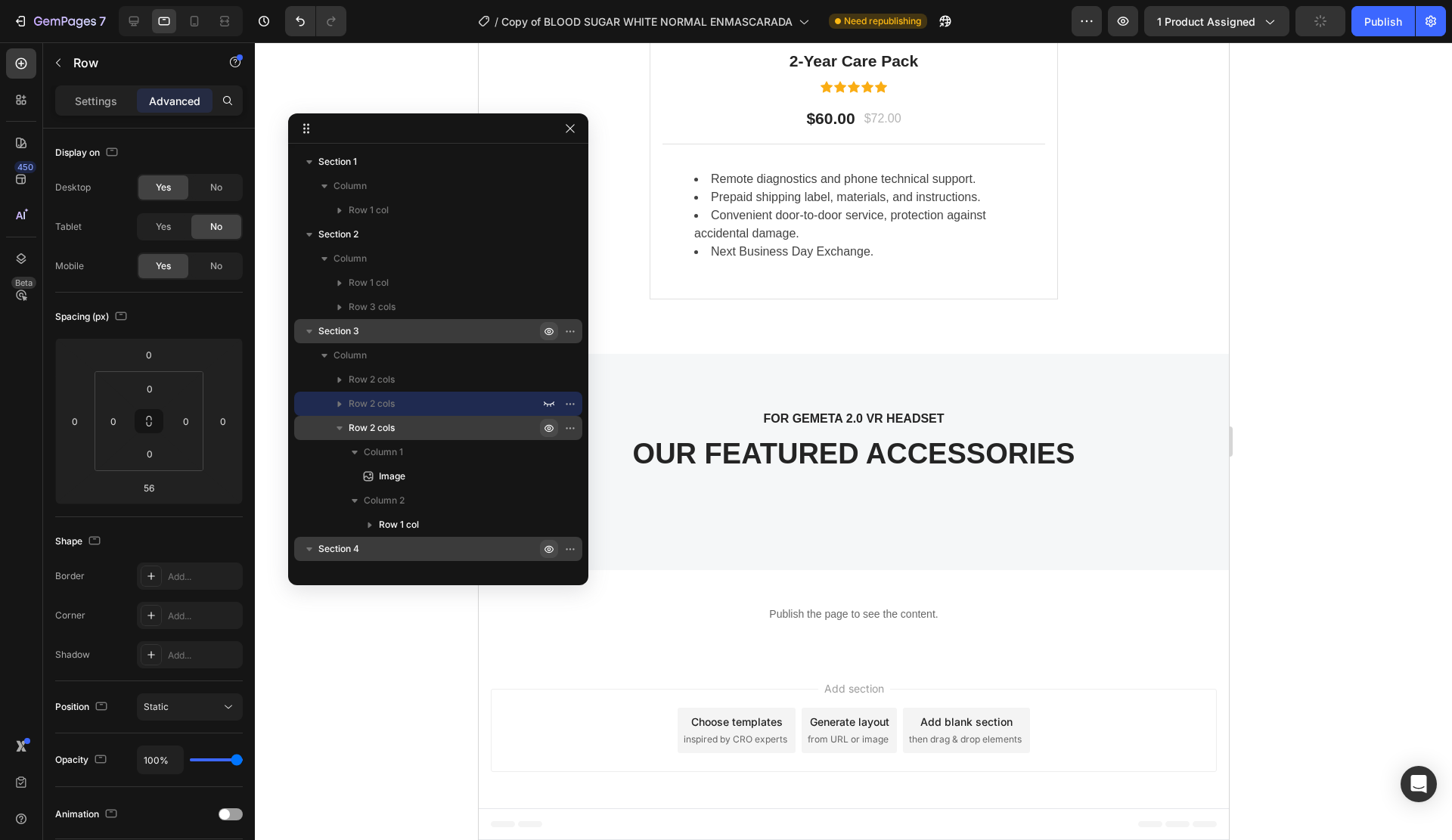
click at [548, 429] on icon "button" at bounding box center [549, 428] width 4 height 4
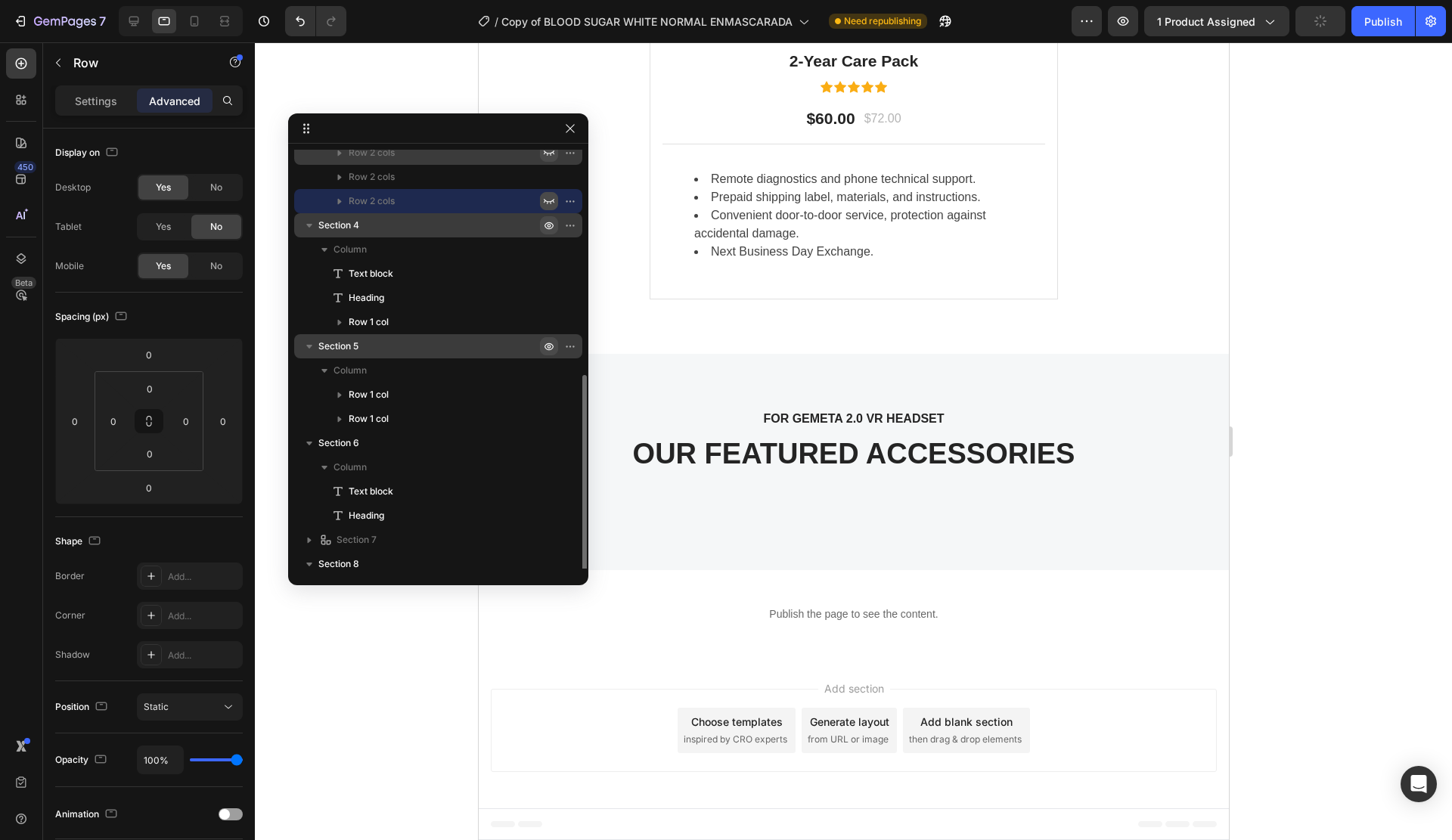
scroll to position [283, 0]
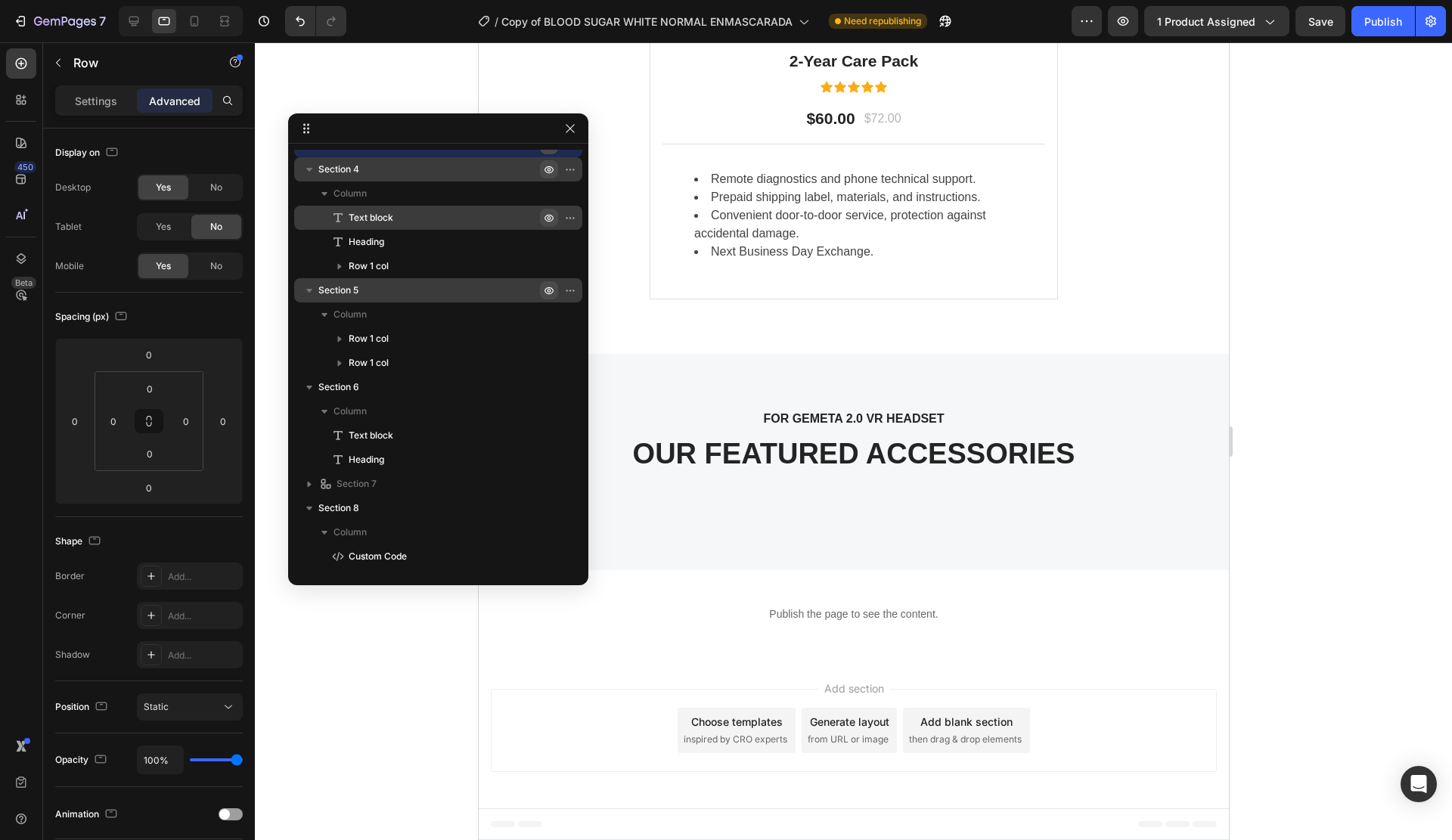
click at [549, 216] on icon "button" at bounding box center [549, 218] width 12 height 12
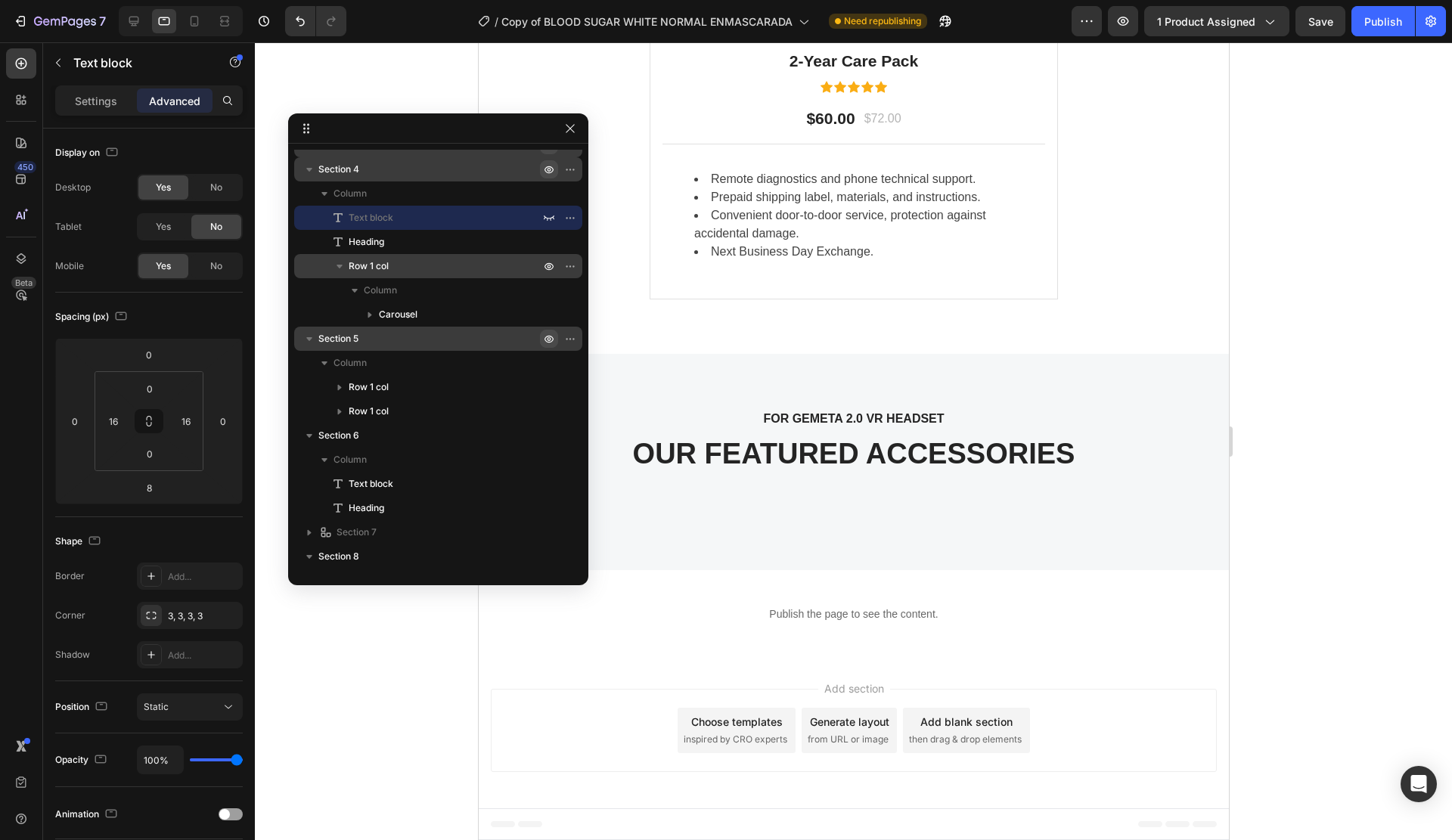
drag, startPoint x: 547, startPoint y: 244, endPoint x: 547, endPoint y: 256, distance: 12.0
click at [547, 243] on icon "button" at bounding box center [549, 242] width 12 height 12
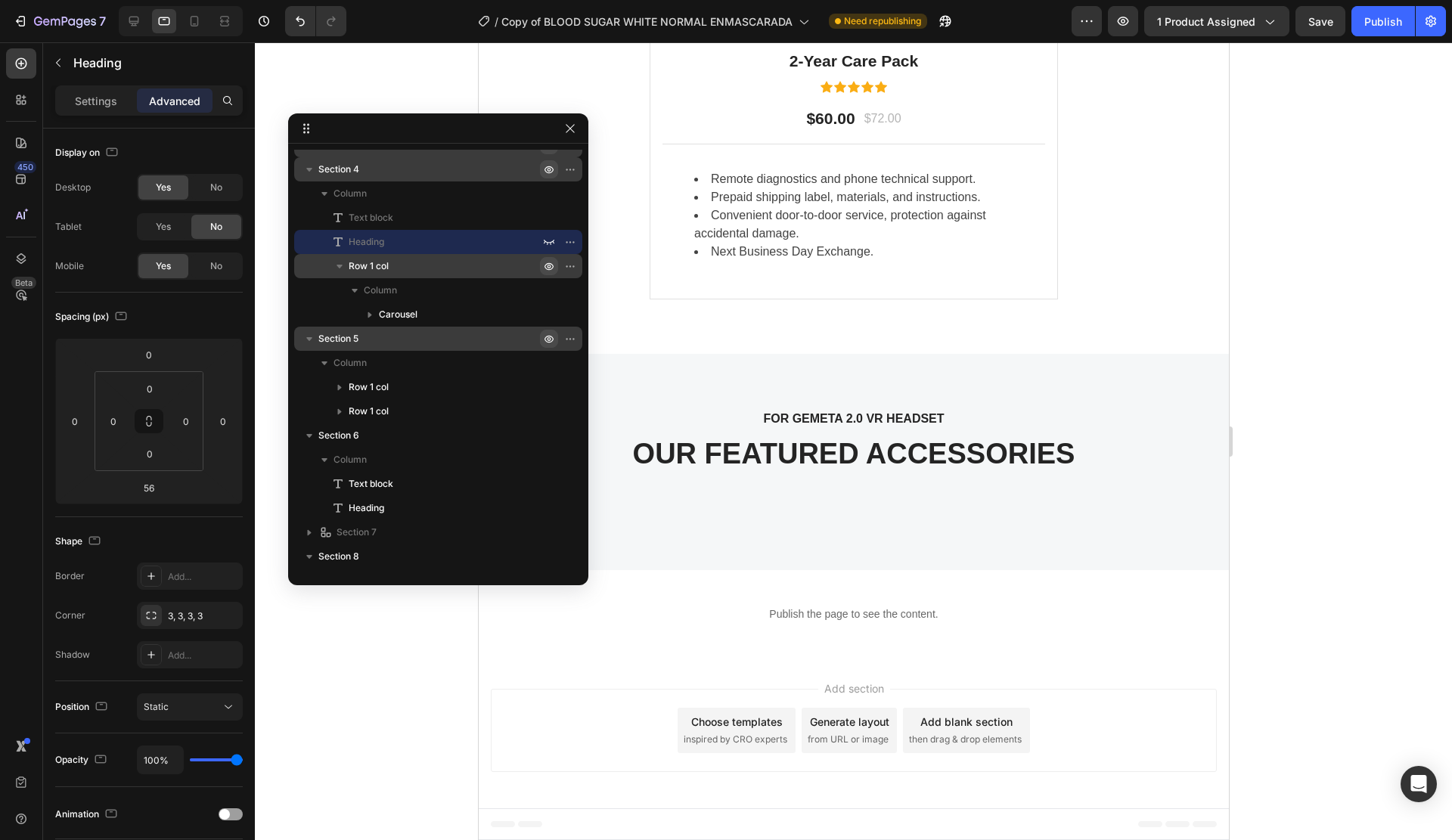
click at [573, 266] on icon "button" at bounding box center [574, 266] width 2 height 2
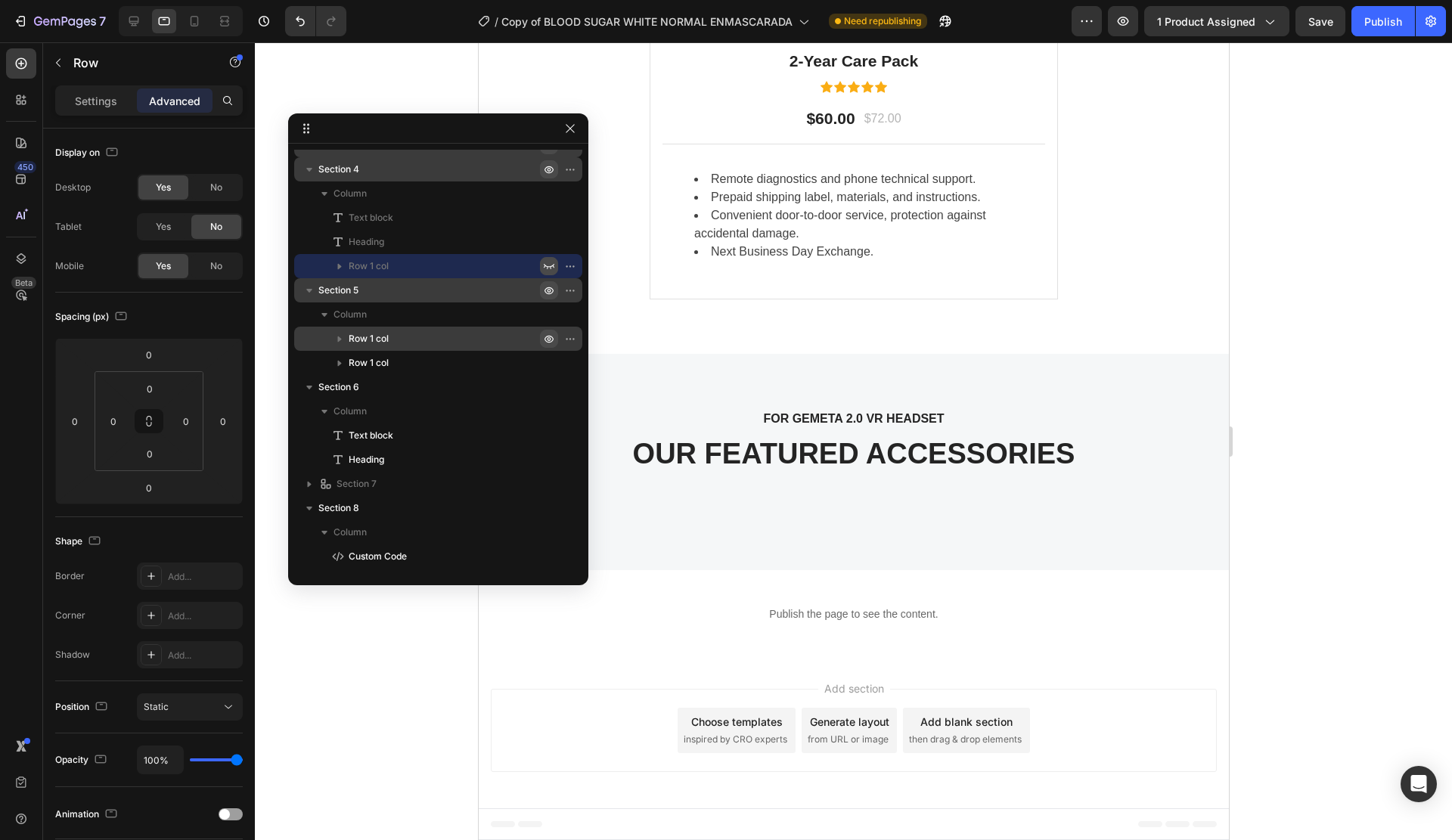
click at [554, 335] on icon "button" at bounding box center [549, 339] width 12 height 12
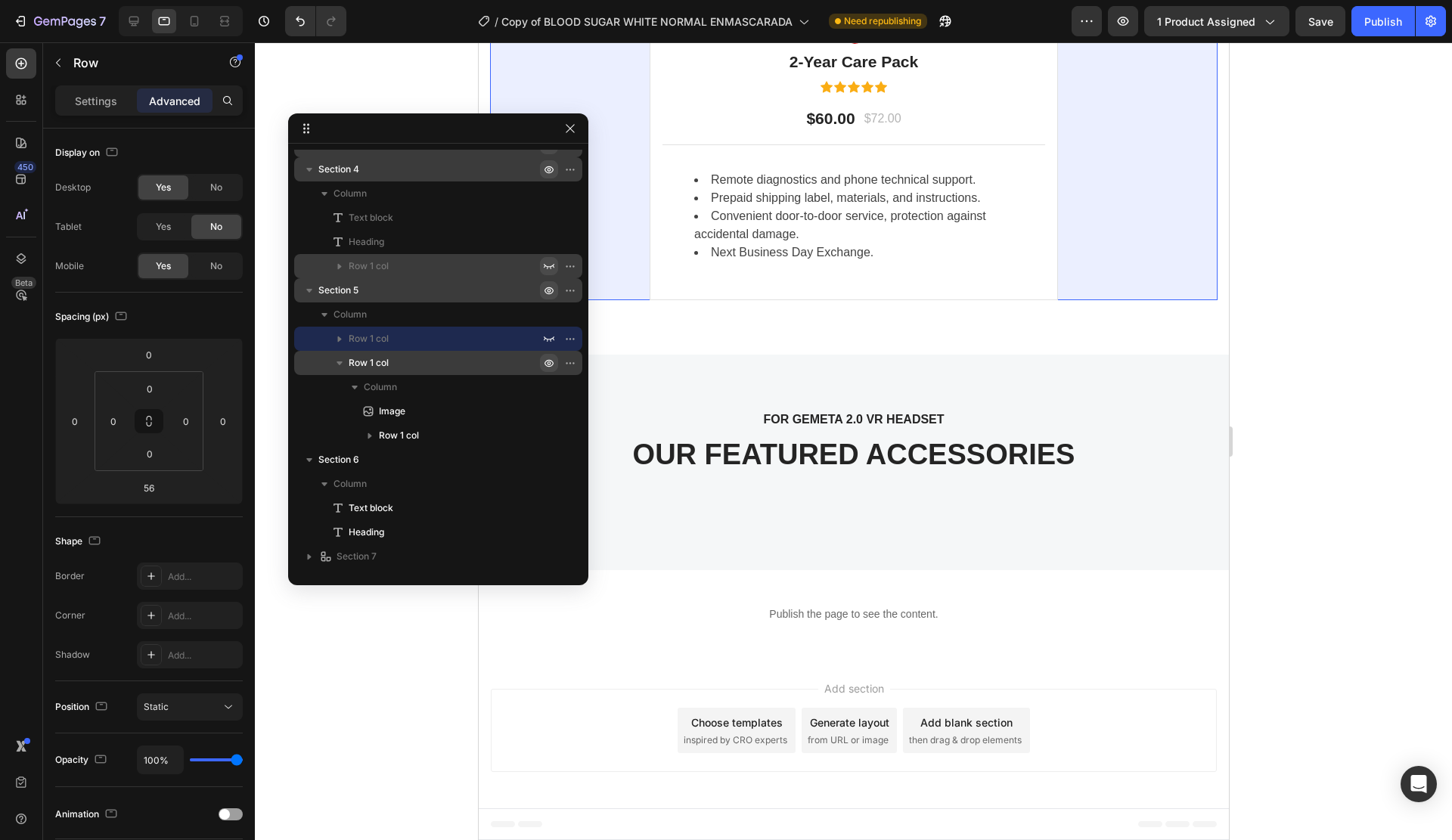
click at [550, 369] on icon "button" at bounding box center [549, 363] width 12 height 12
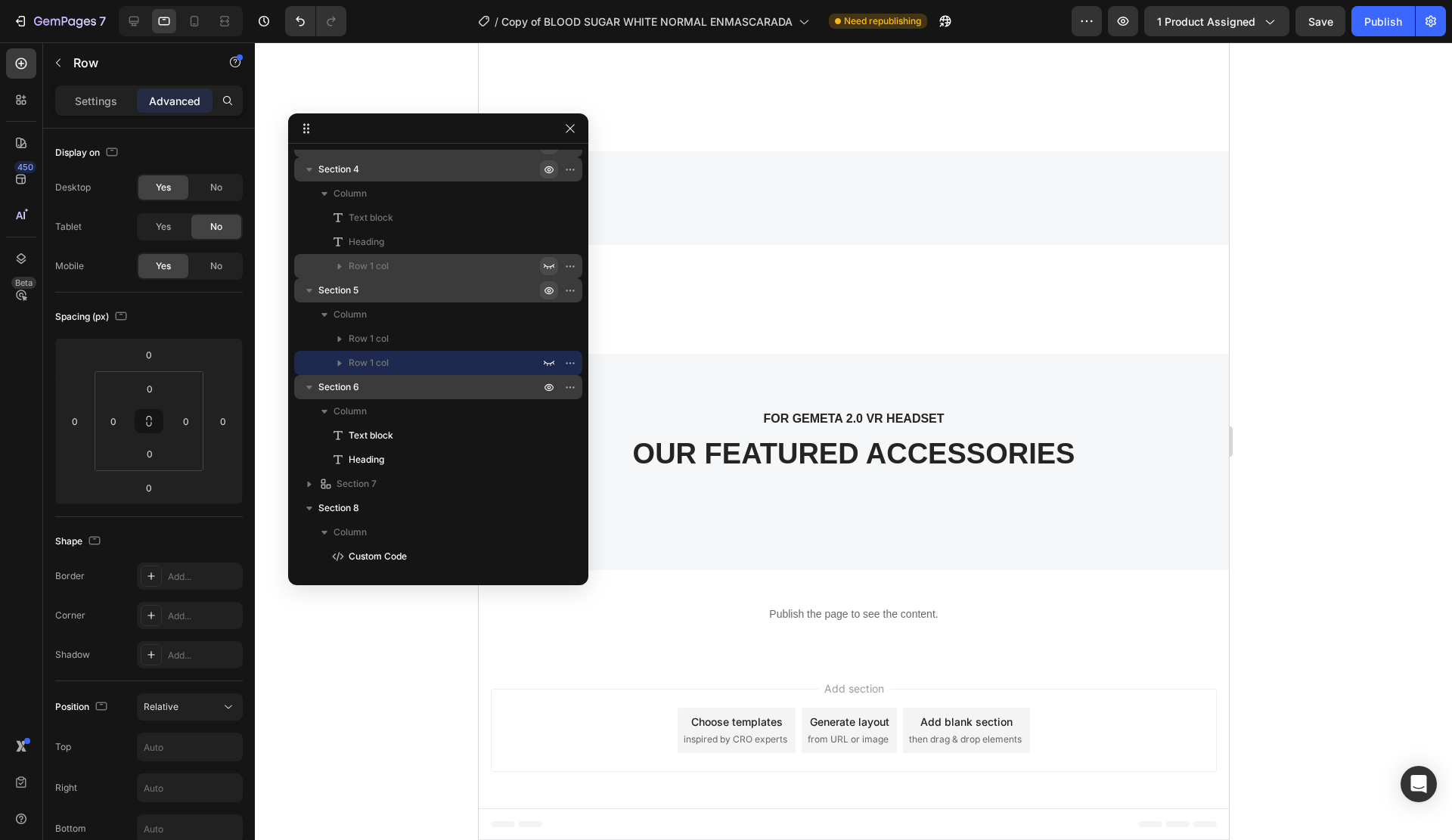
scroll to position [797, 0]
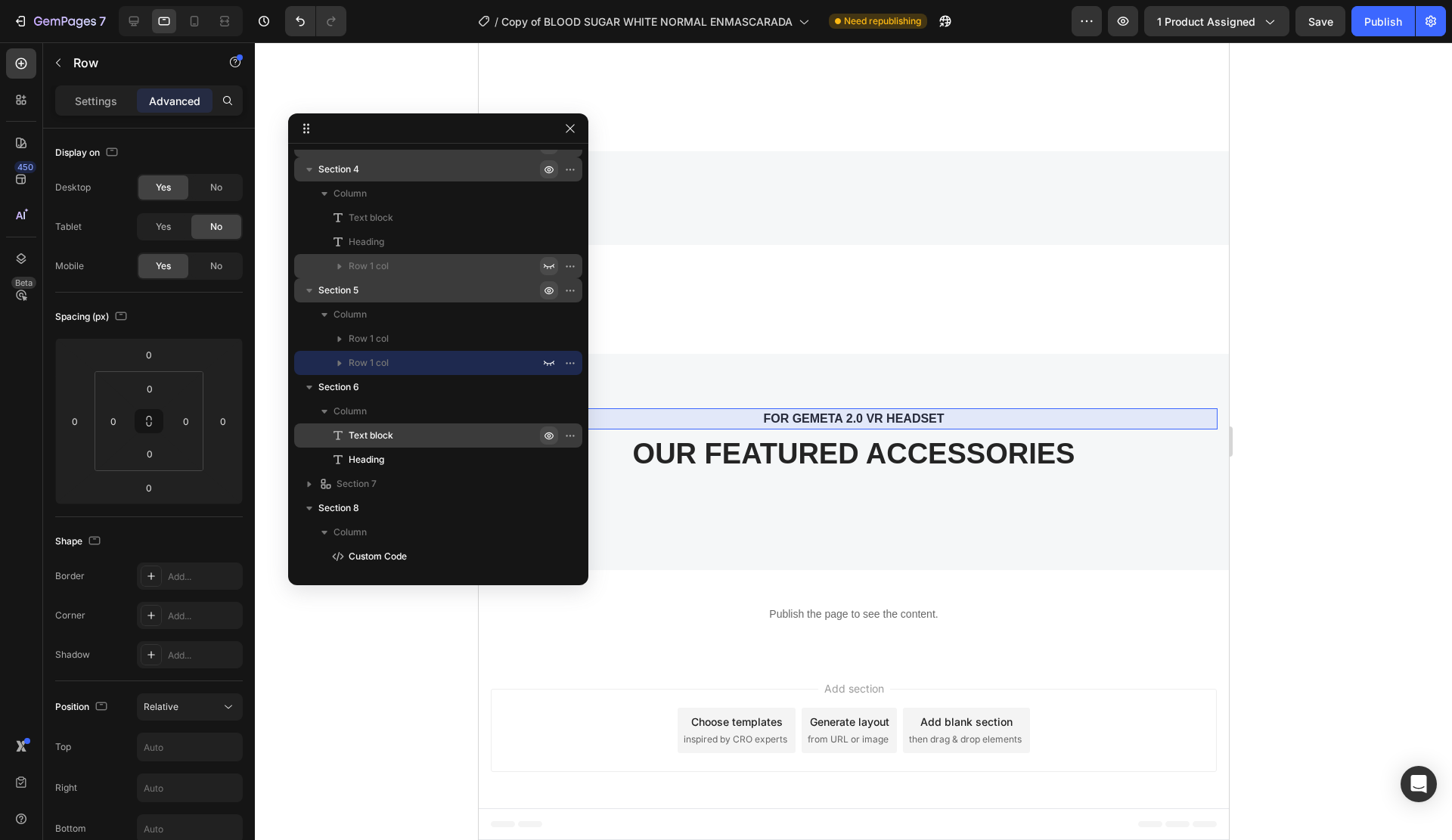
click at [551, 430] on icon "button" at bounding box center [549, 435] width 12 height 12
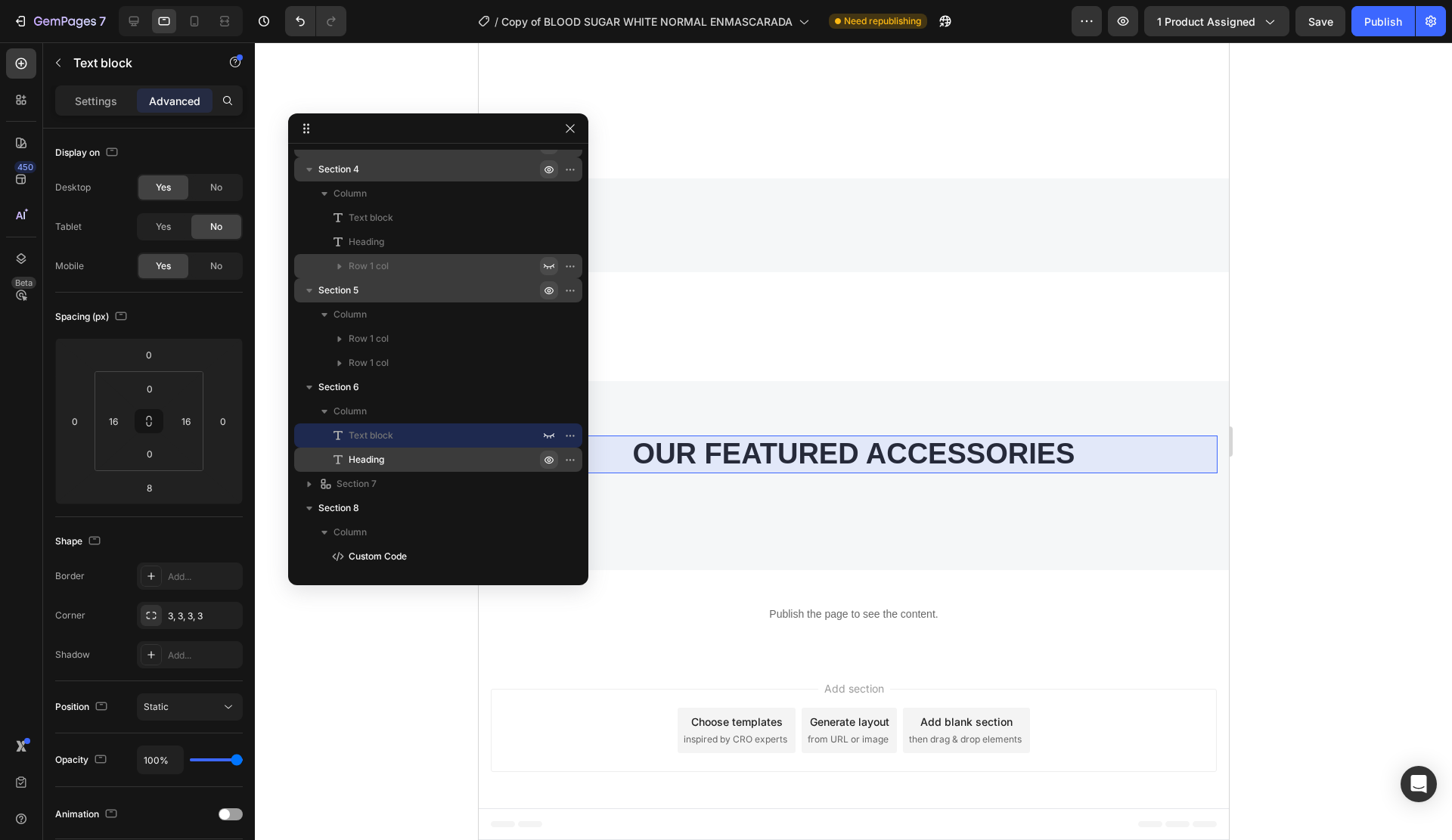
click at [547, 459] on icon "button" at bounding box center [549, 460] width 12 height 12
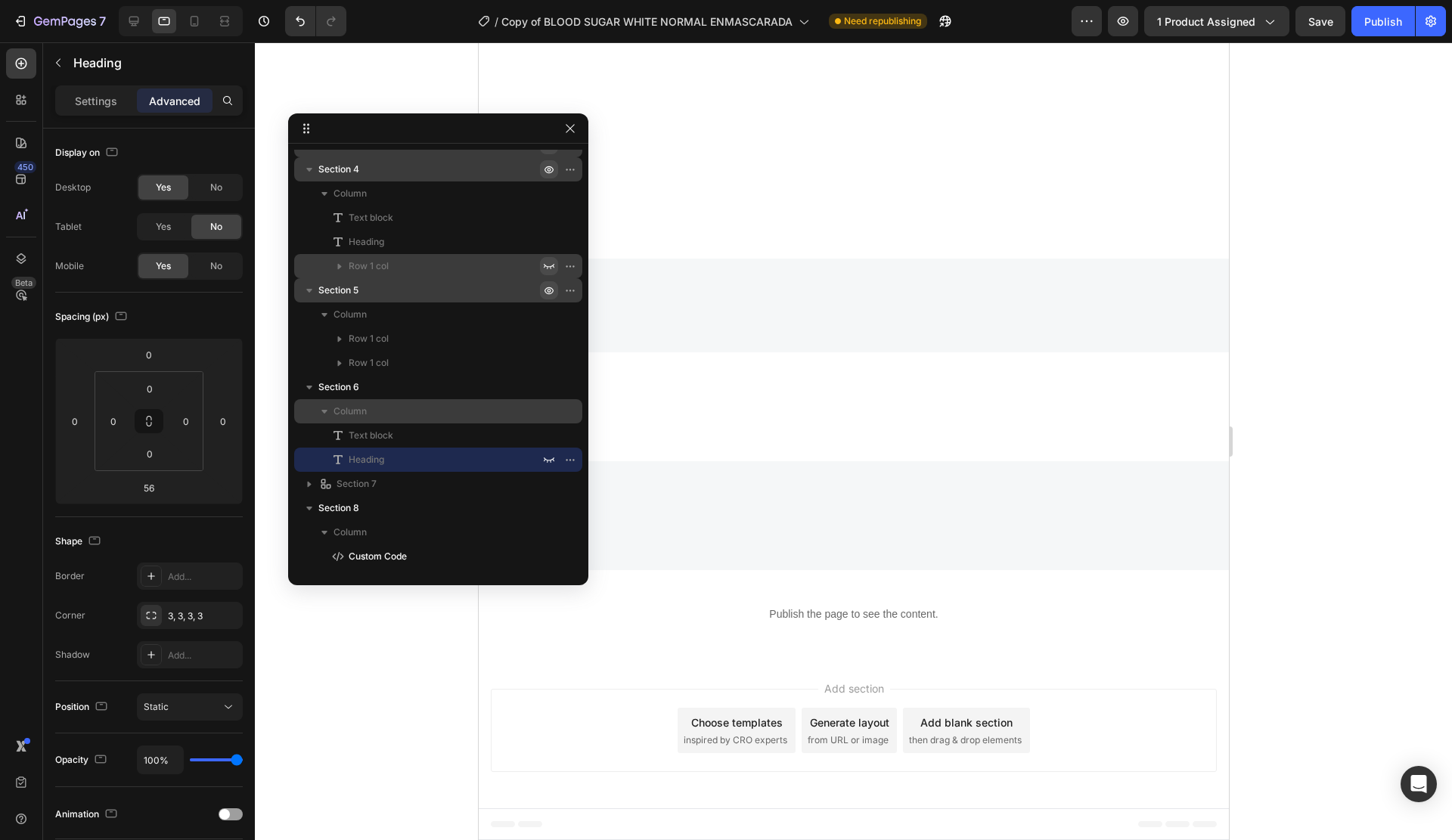
scroll to position [690, 0]
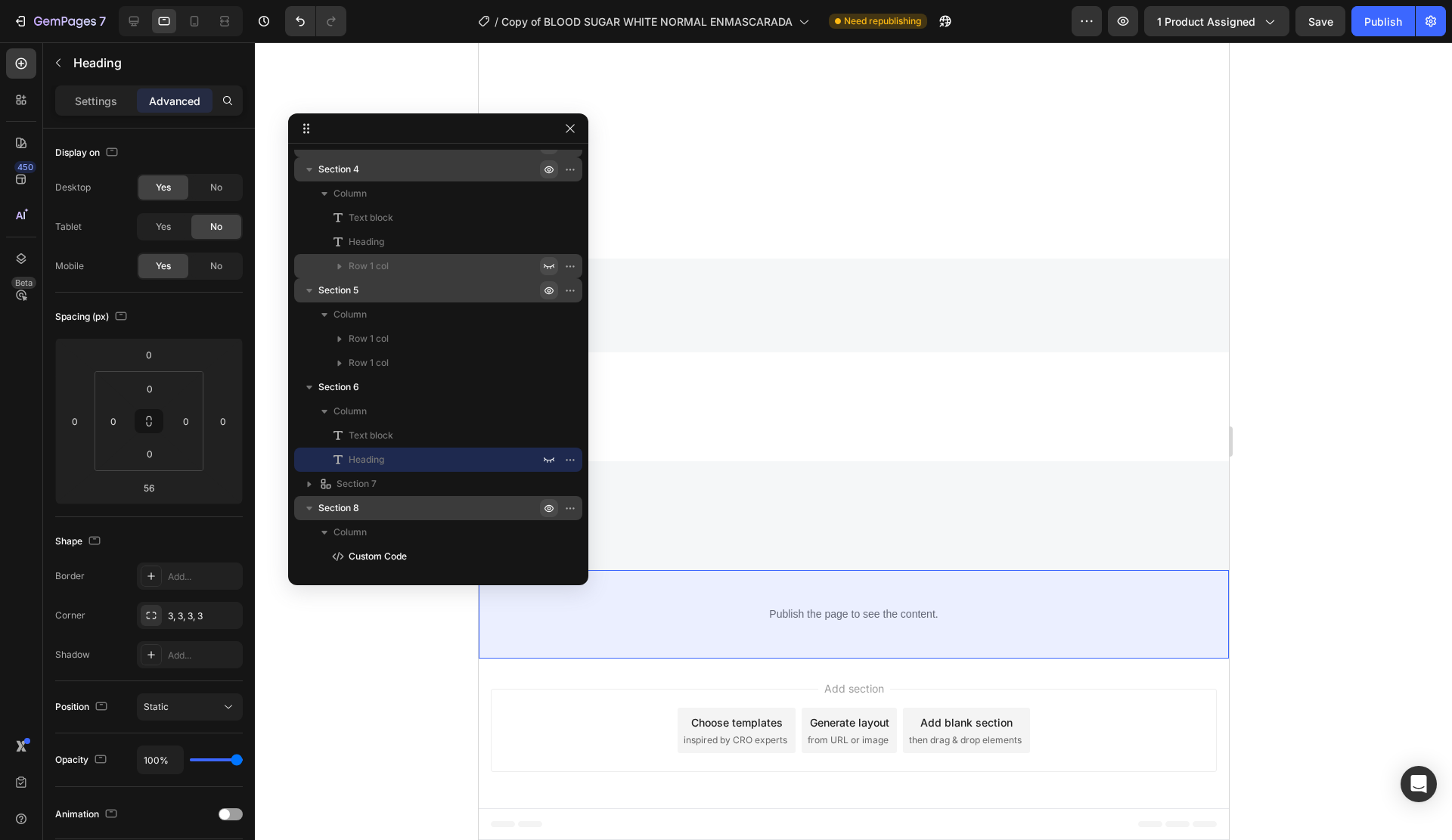
click at [547, 510] on icon "button" at bounding box center [549, 508] width 12 height 12
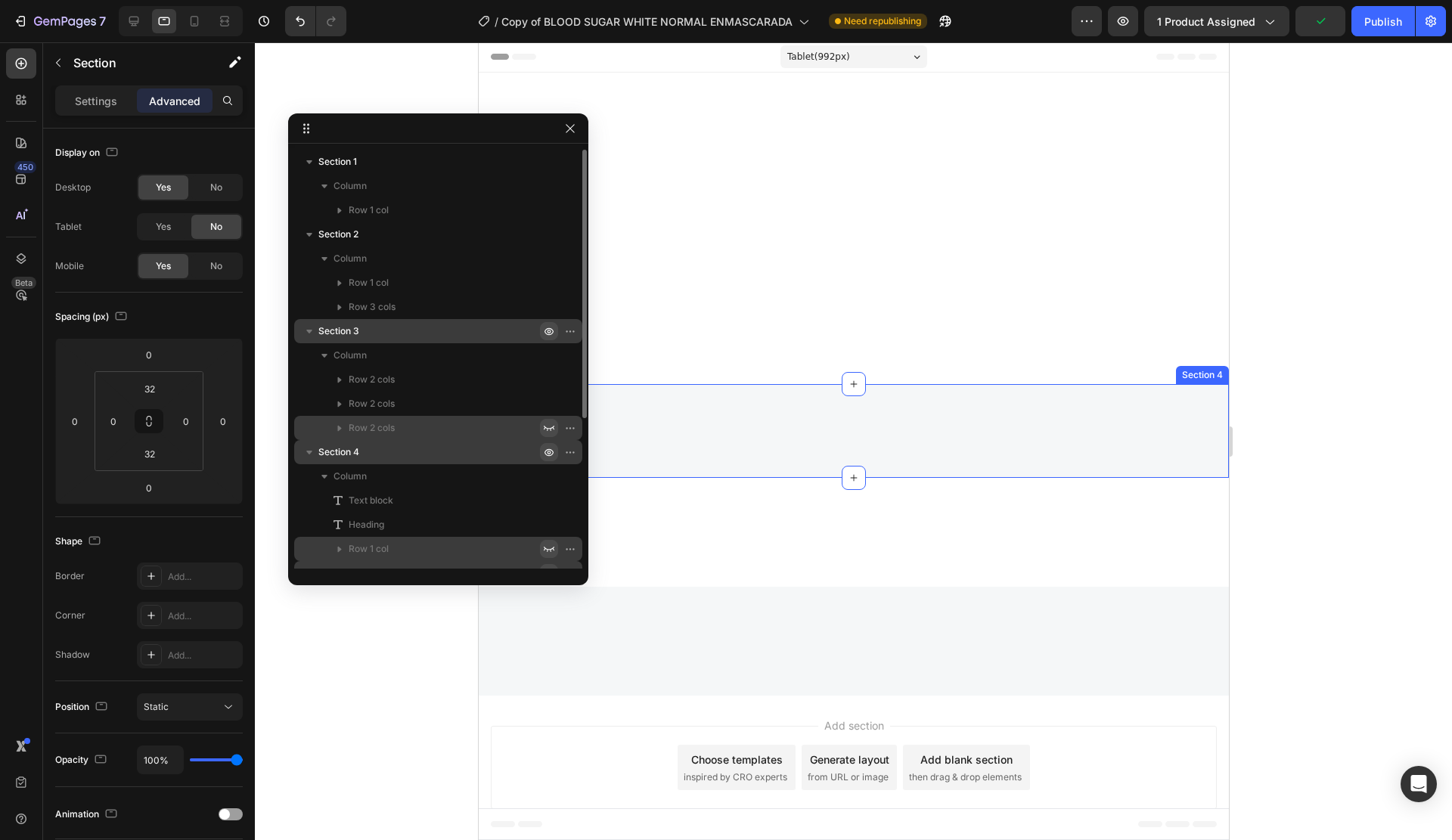
scroll to position [0, 0]
click at [129, 25] on icon at bounding box center [134, 21] width 15 height 15
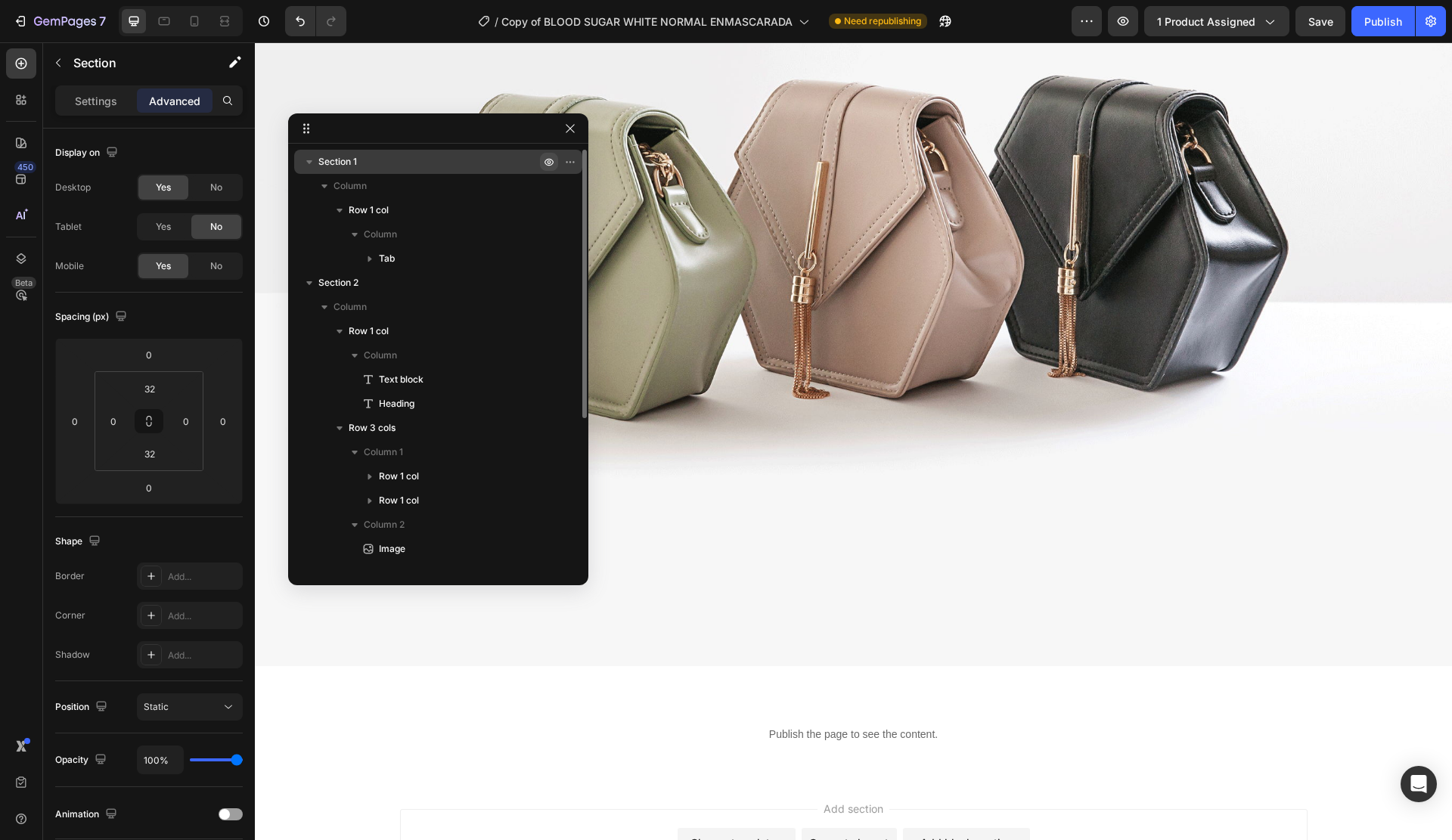
click at [551, 161] on icon "button" at bounding box center [549, 162] width 12 height 12
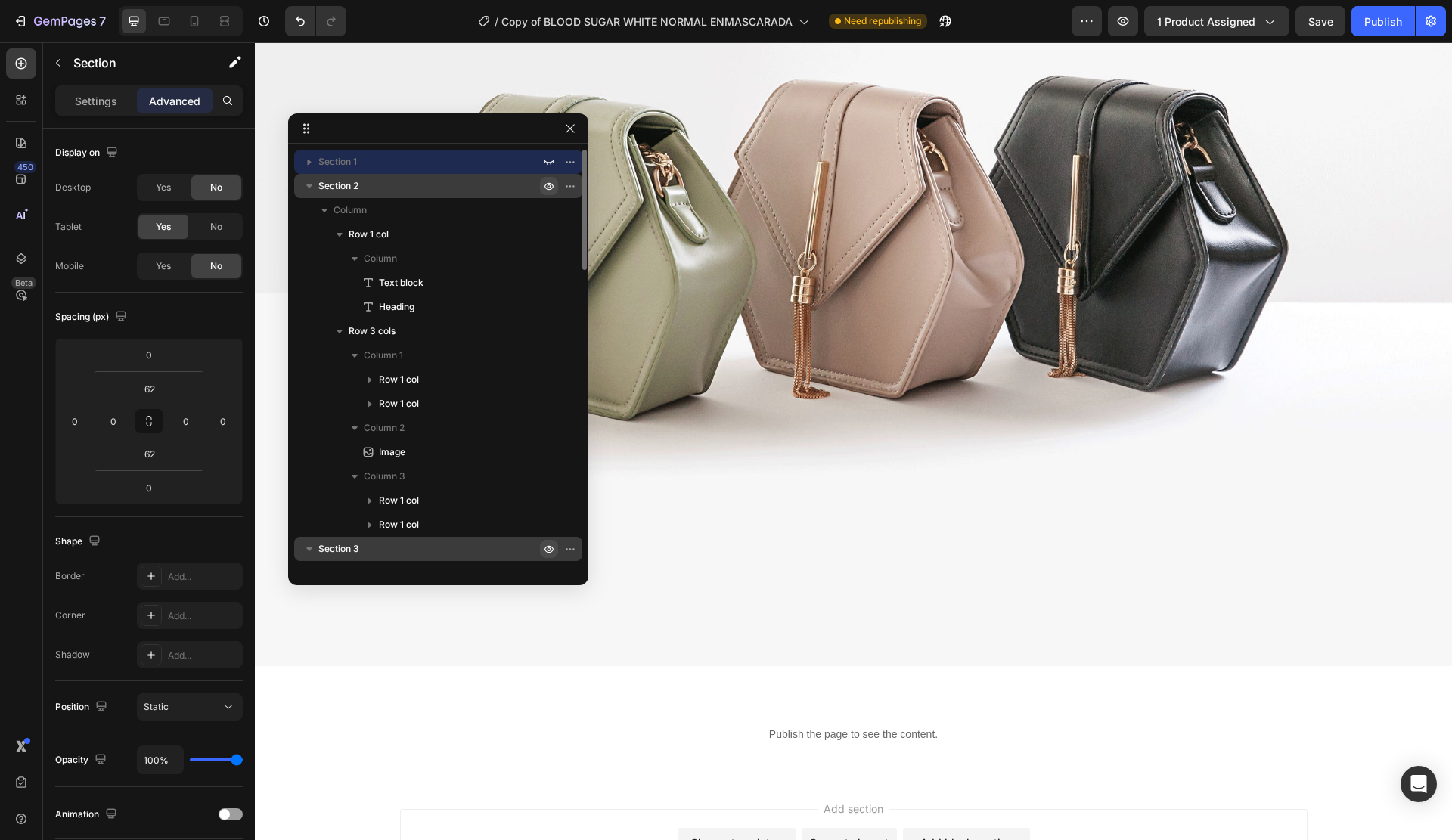
click at [546, 186] on icon "button" at bounding box center [549, 186] width 12 height 12
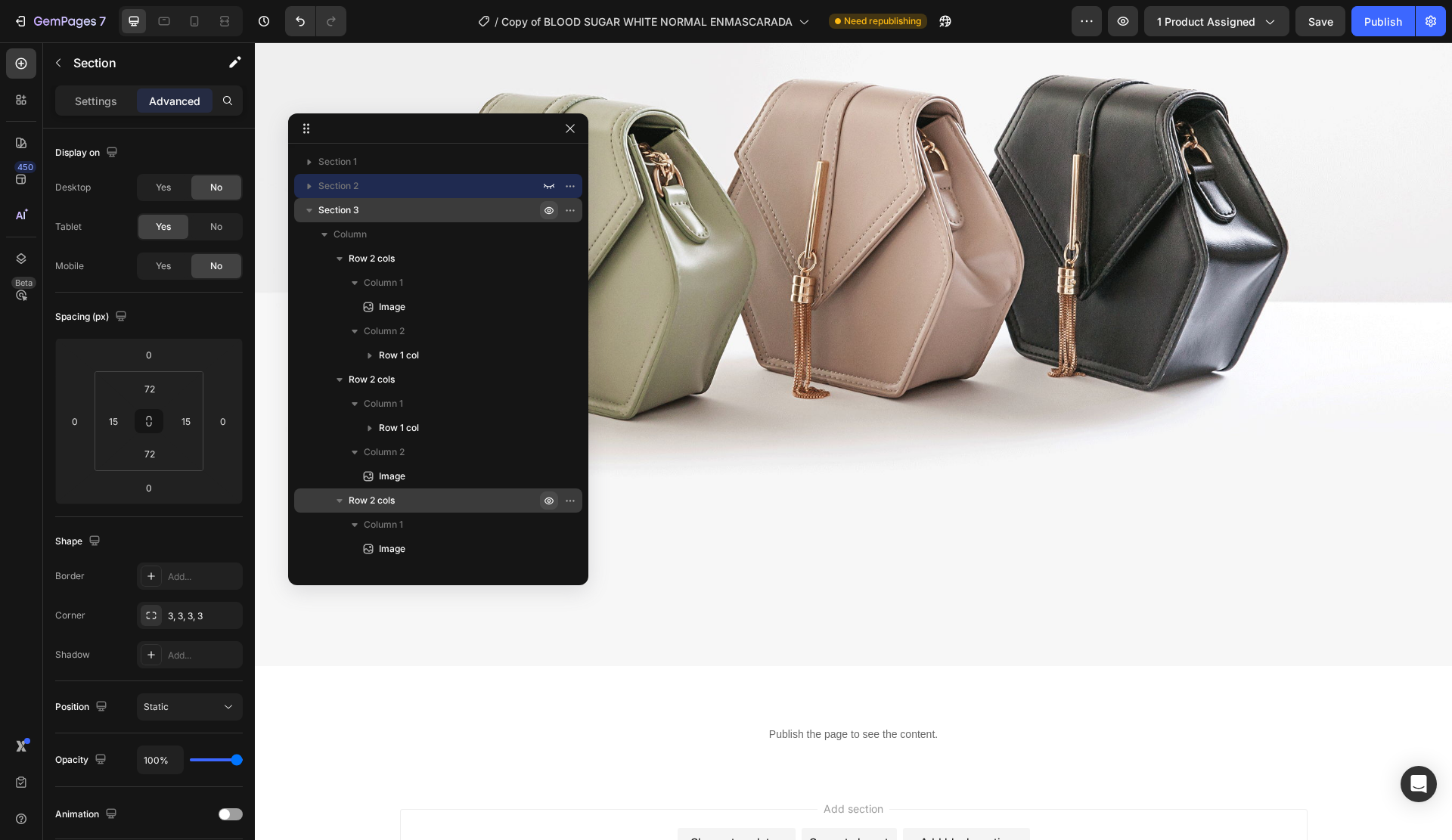
click at [547, 207] on icon "button" at bounding box center [549, 210] width 12 height 12
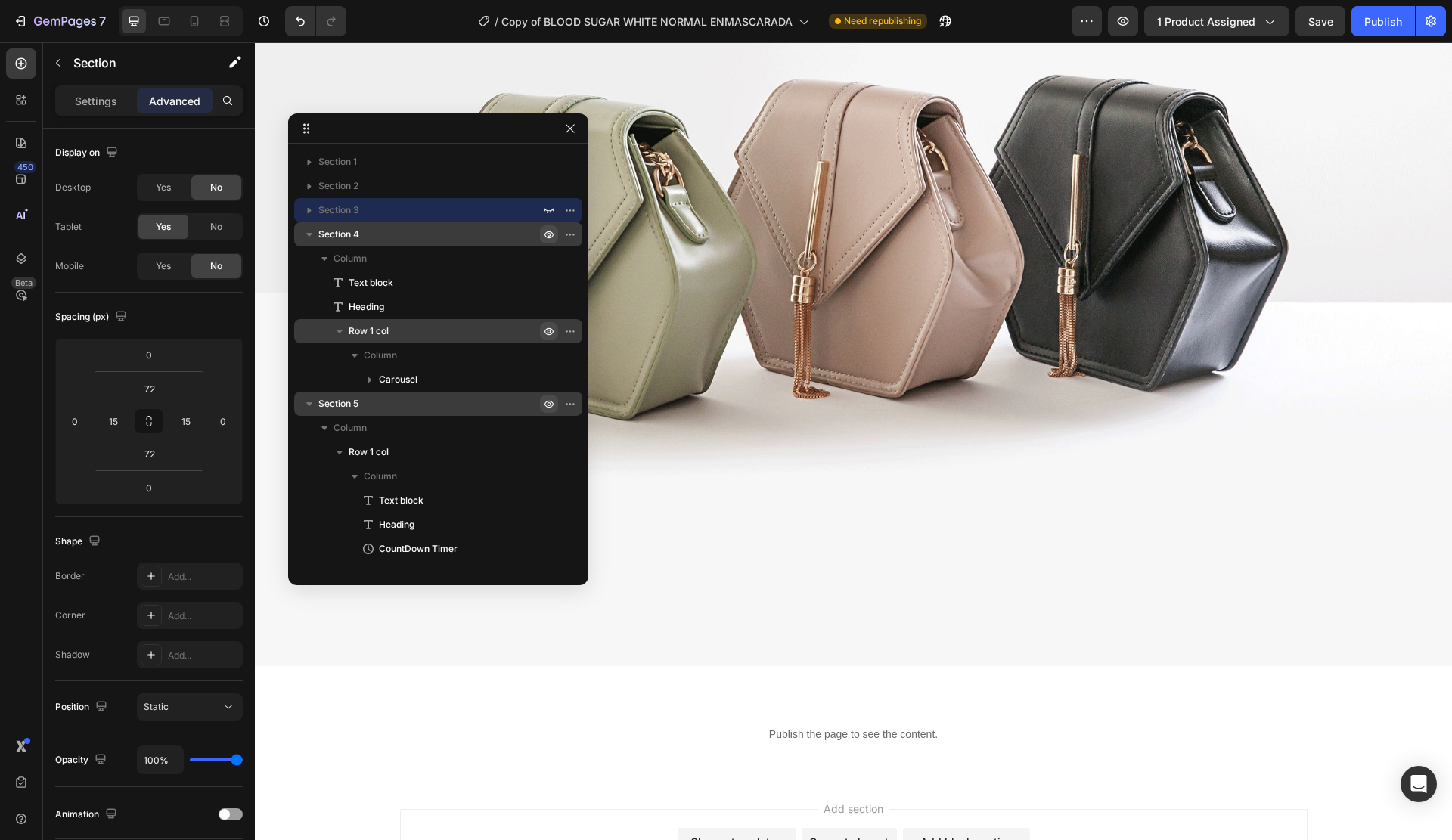
click at [543, 226] on button "button" at bounding box center [549, 235] width 18 height 18
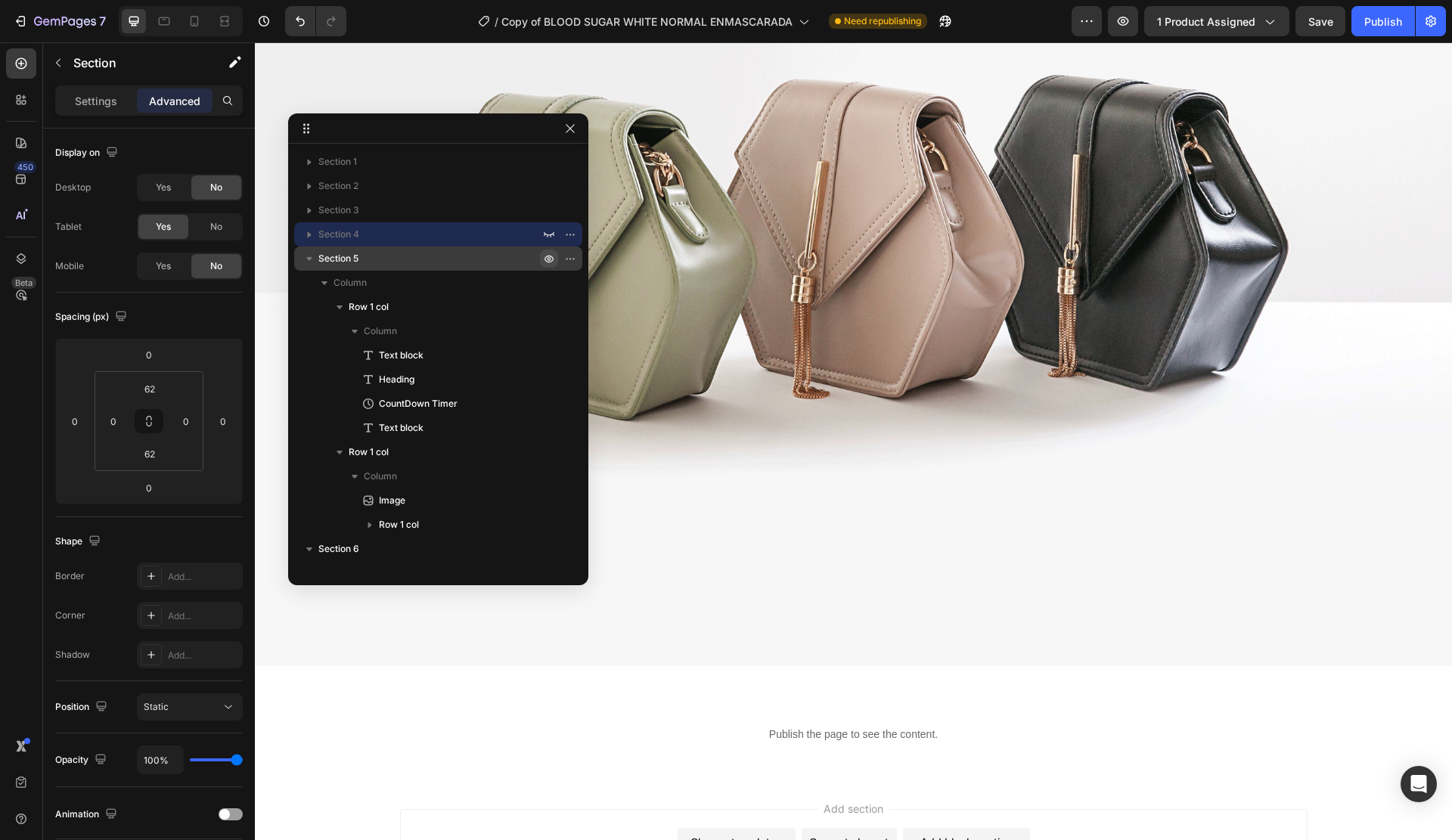
click at [573, 258] on icon "button" at bounding box center [574, 259] width 2 height 2
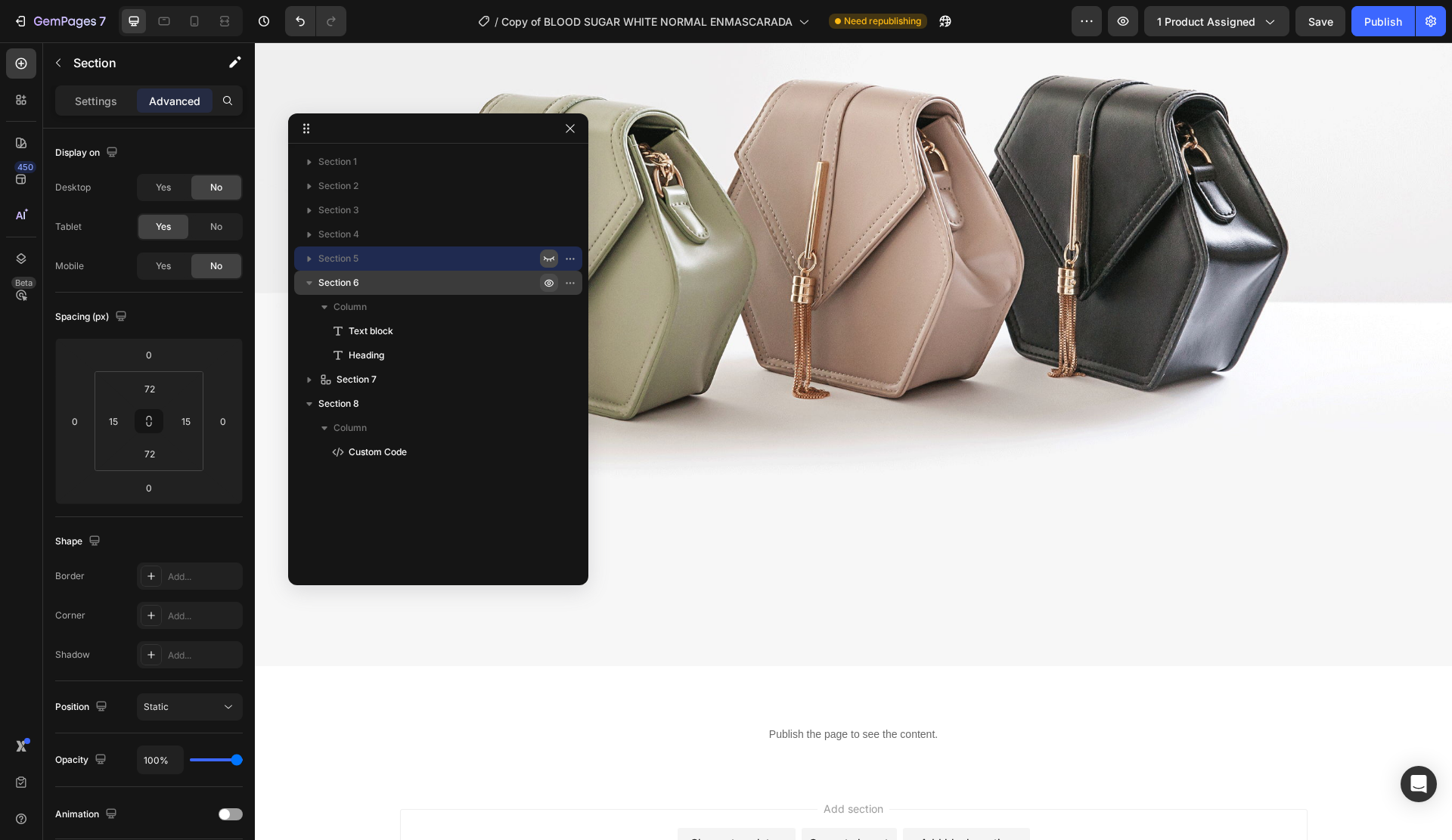
click at [547, 290] on button "button" at bounding box center [549, 283] width 18 height 18
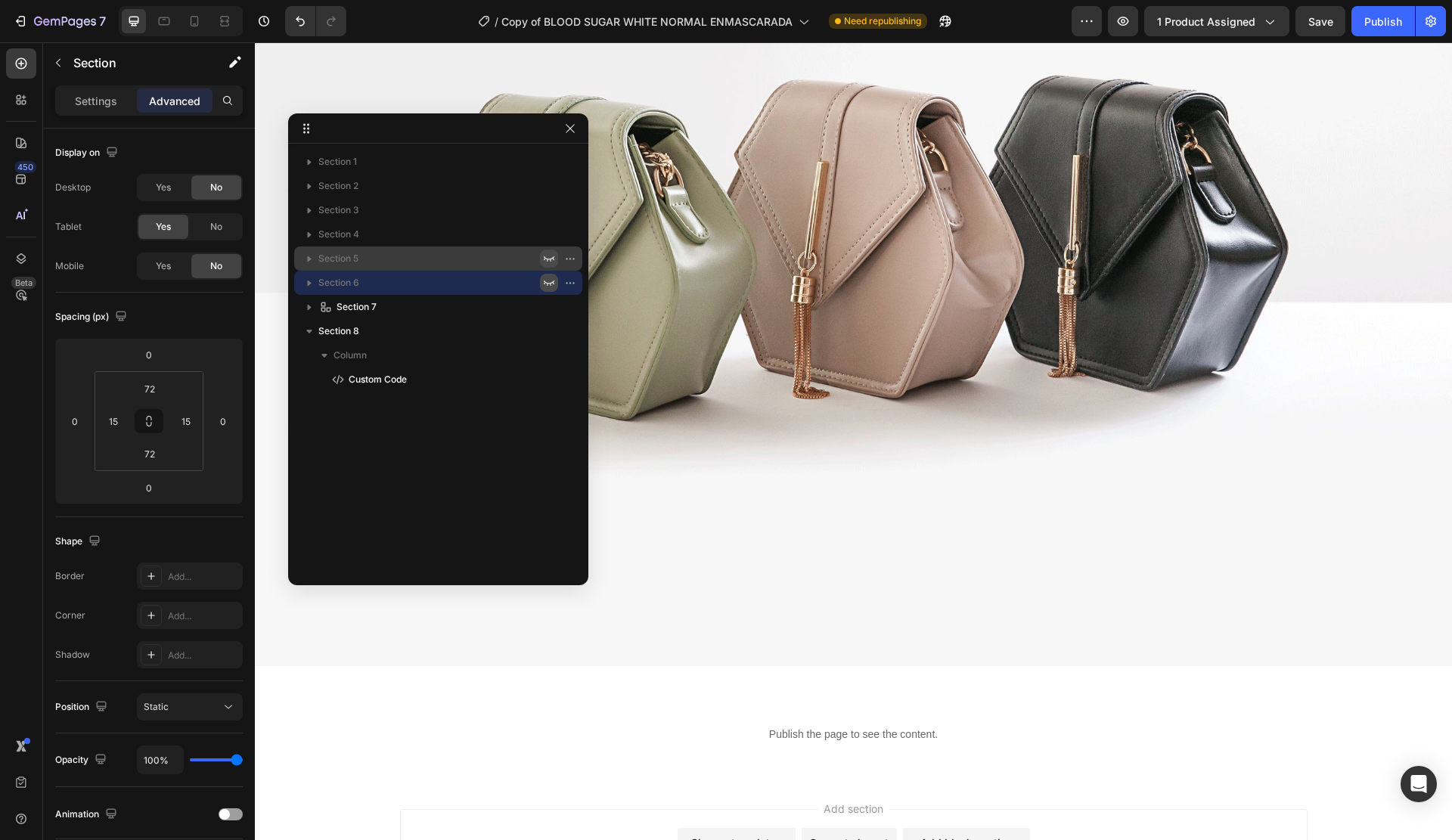
scroll to position [8806, 0]
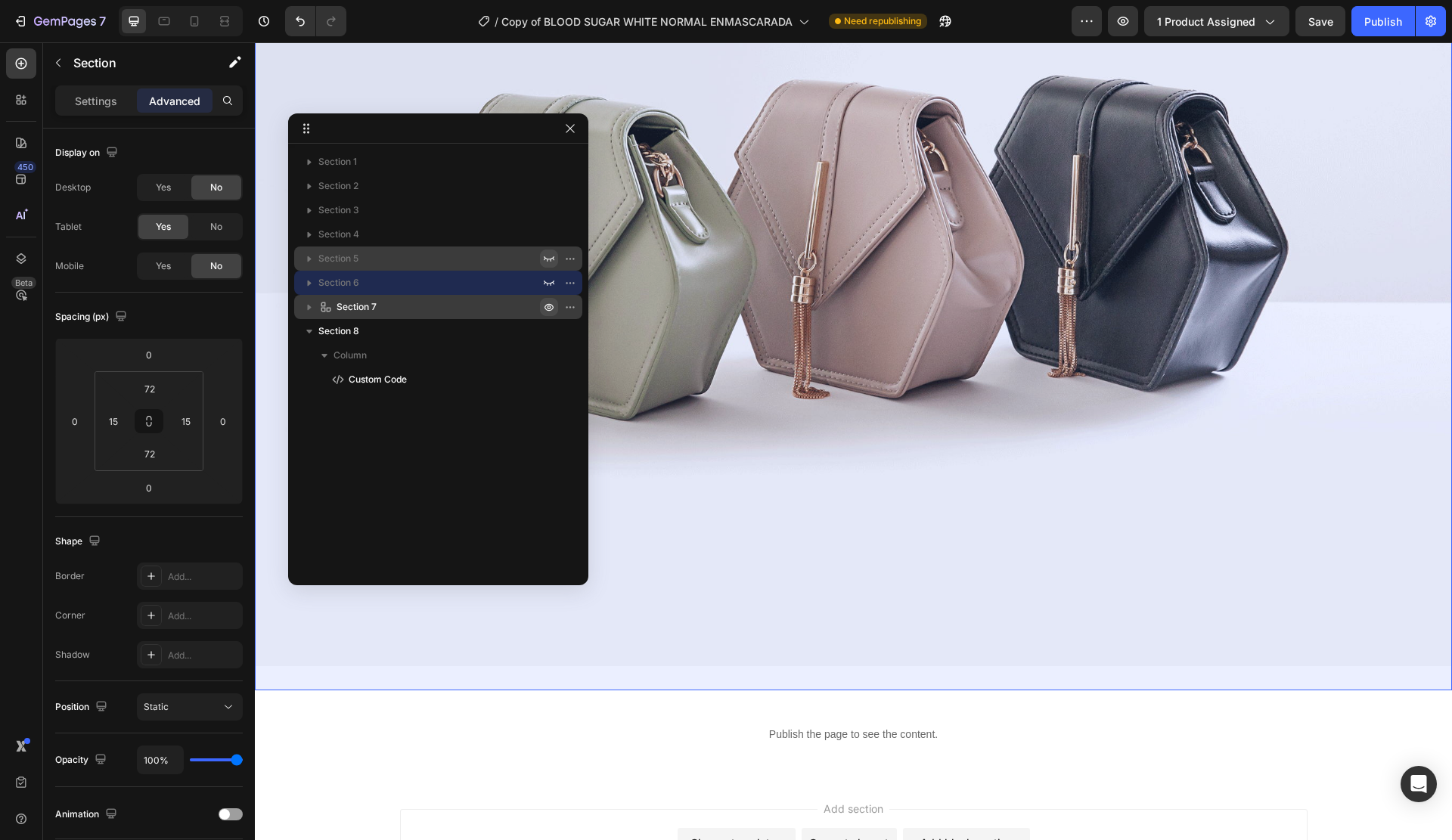
click at [573, 306] on icon "button" at bounding box center [574, 307] width 2 height 2
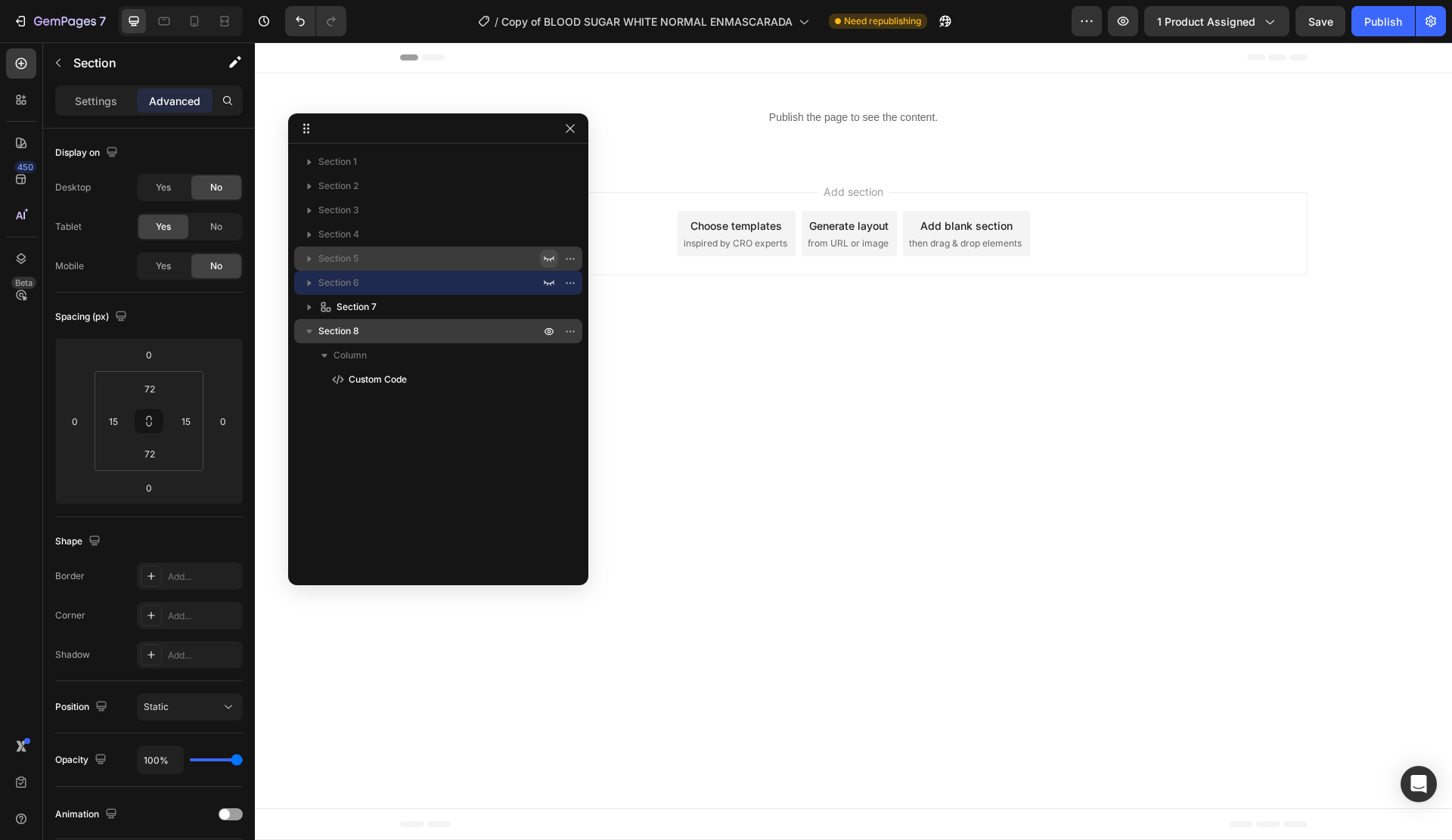
scroll to position [0, 0]
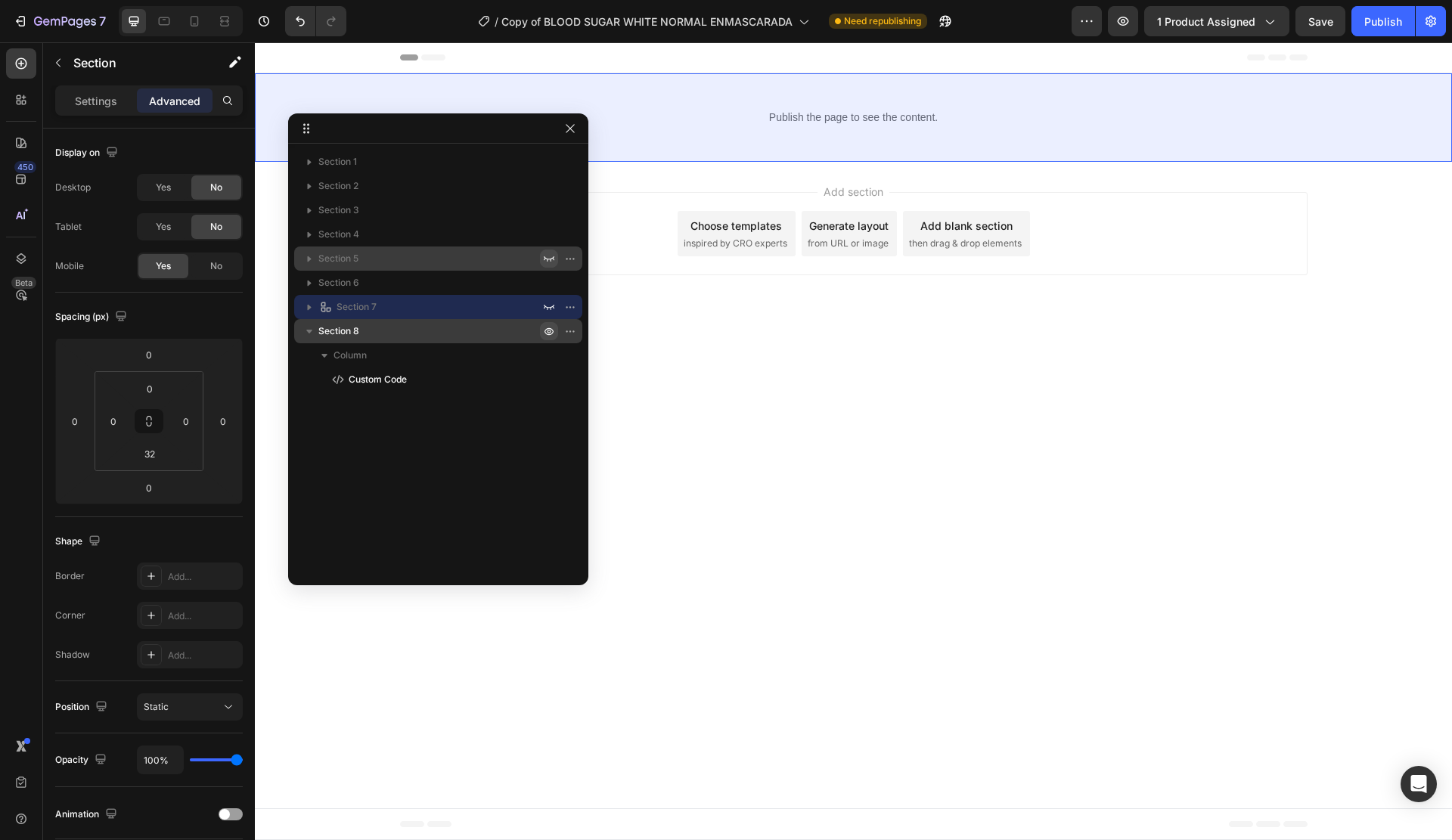
click at [546, 334] on icon "button" at bounding box center [549, 332] width 12 height 12
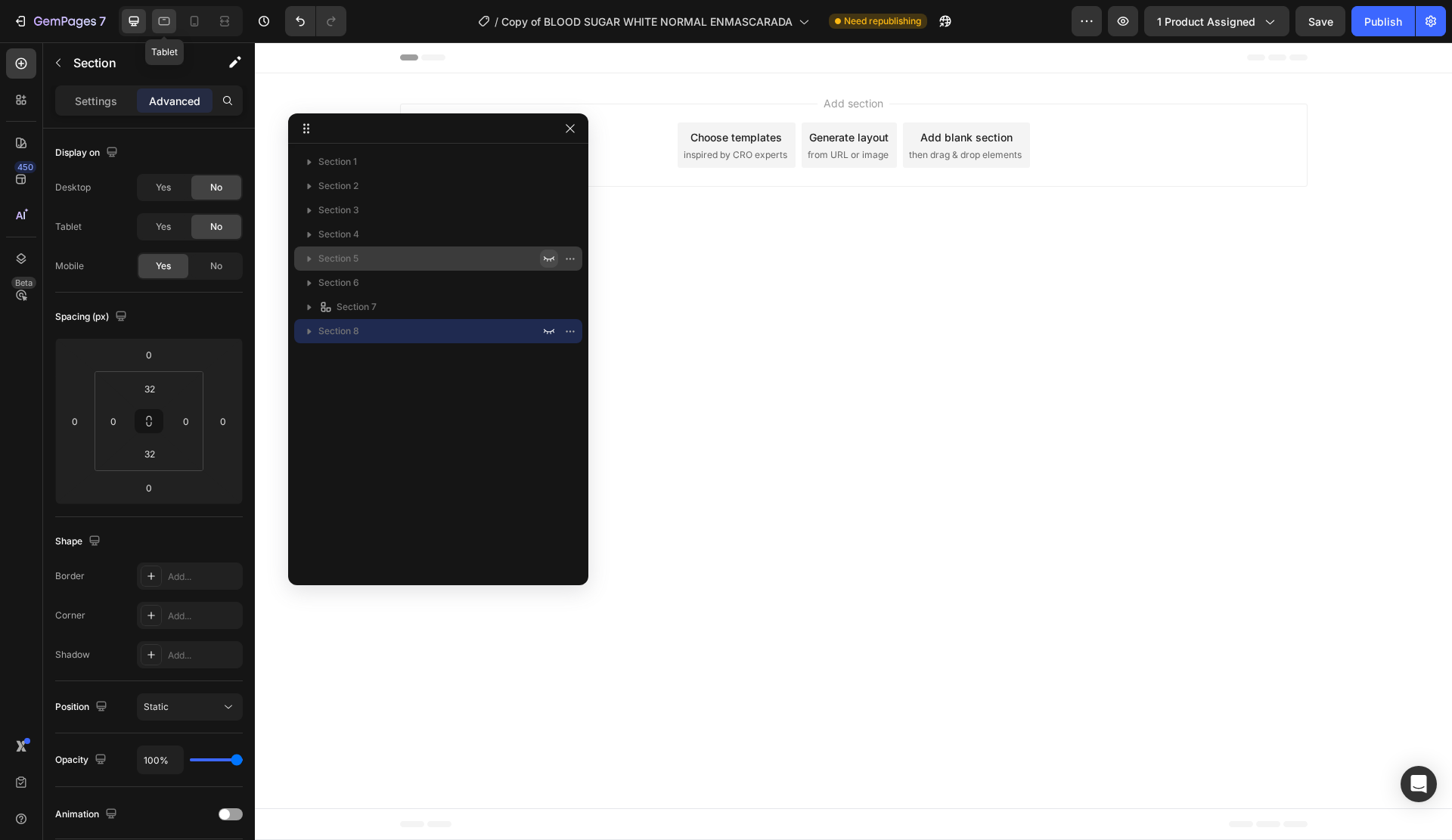
click at [155, 19] on div at bounding box center [164, 21] width 25 height 25
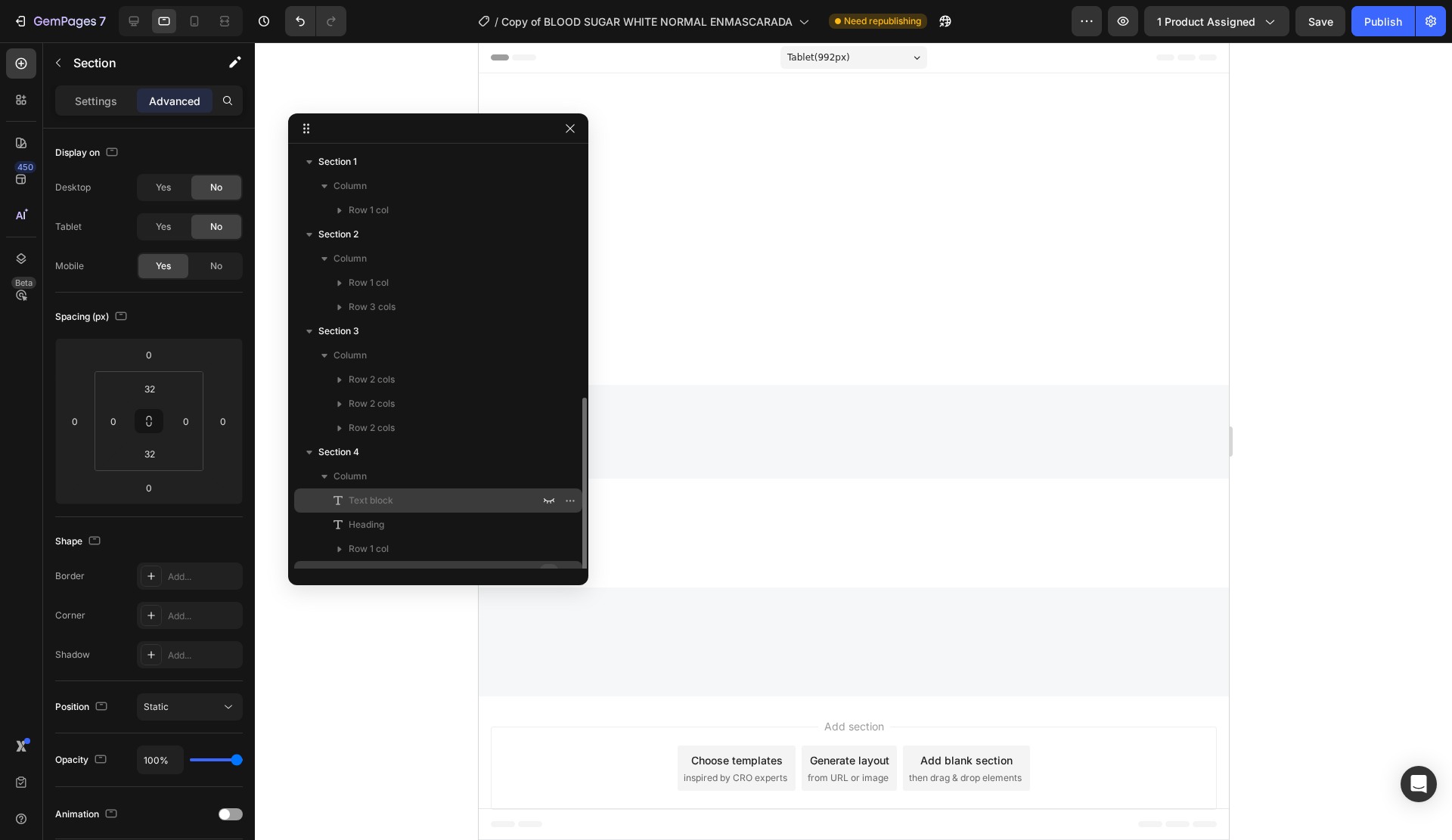
scroll to position [234, 0]
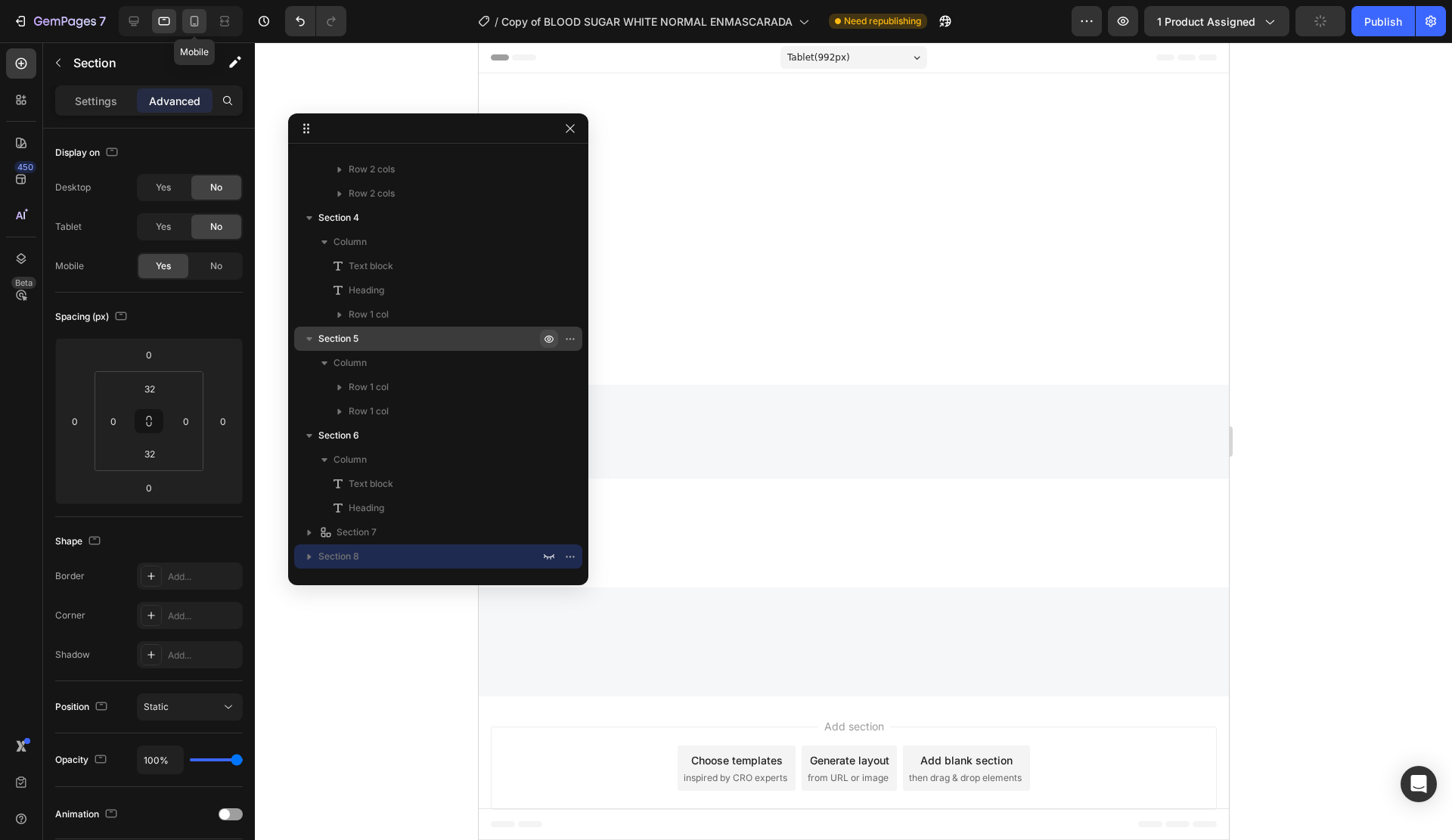
click at [199, 21] on icon at bounding box center [194, 21] width 15 height 15
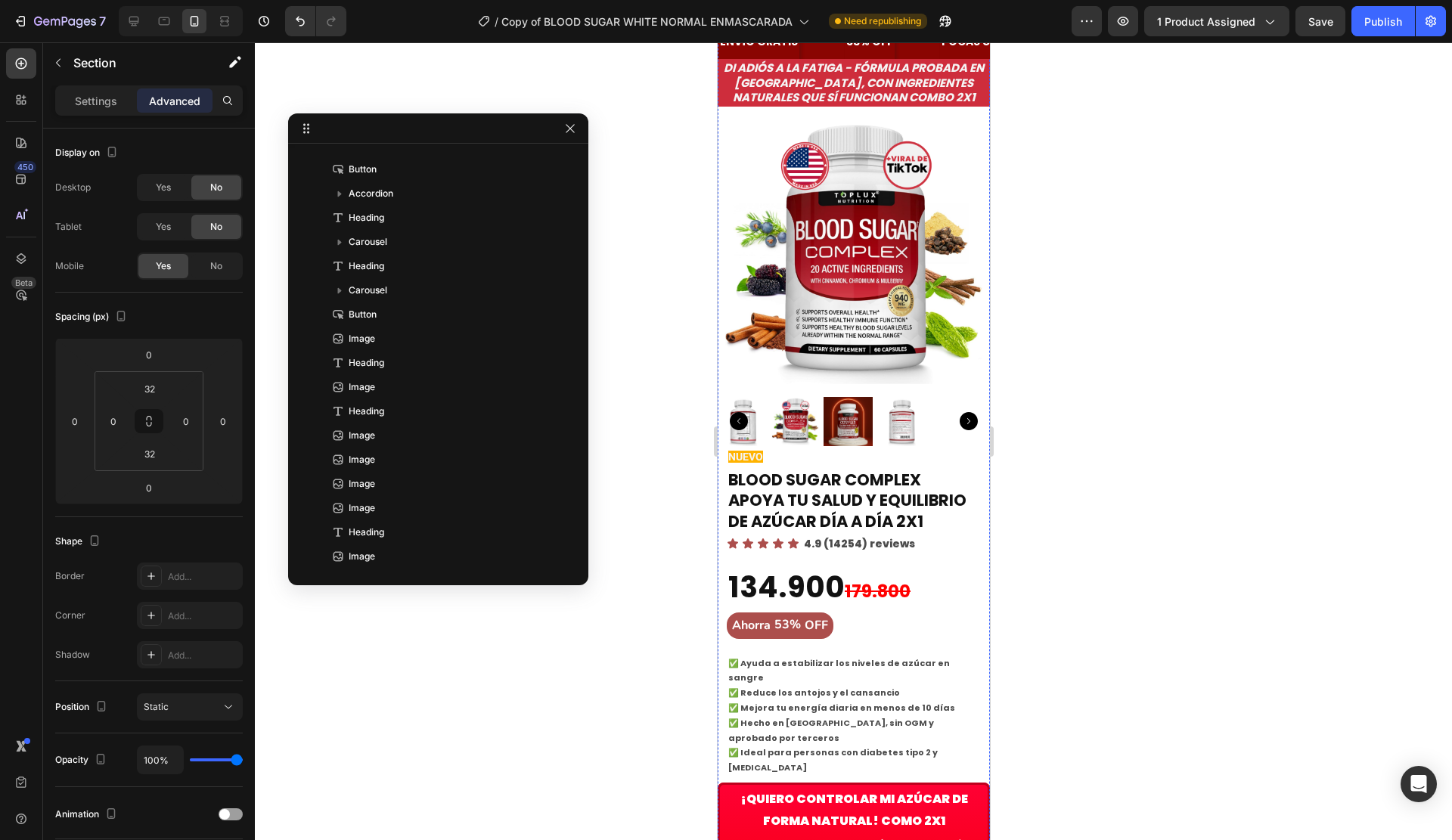
scroll to position [124, 0]
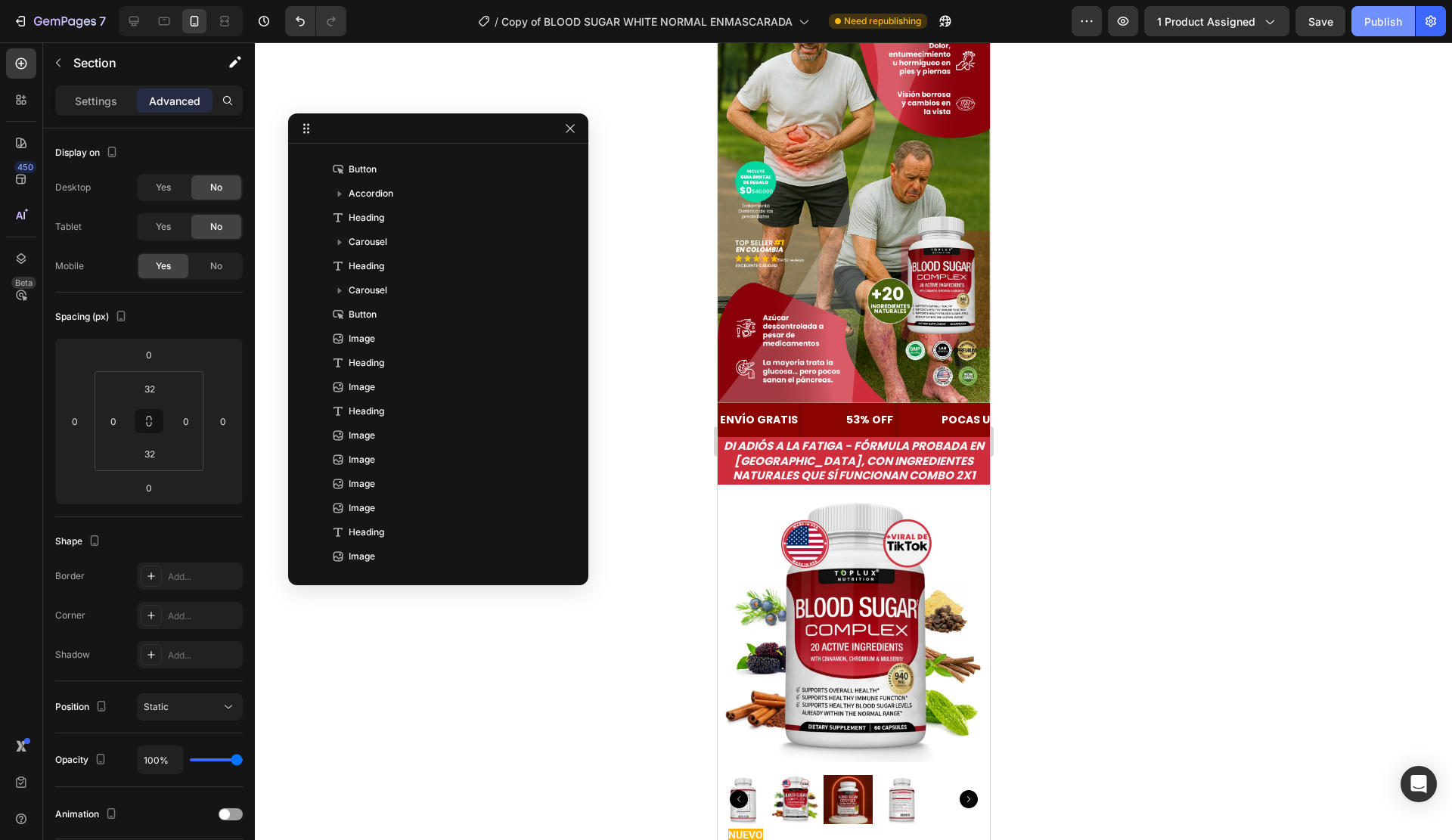
click at [1400, 26] on div "Publish" at bounding box center [1383, 21] width 38 height 16
